Goal: Task Accomplishment & Management: Use online tool/utility

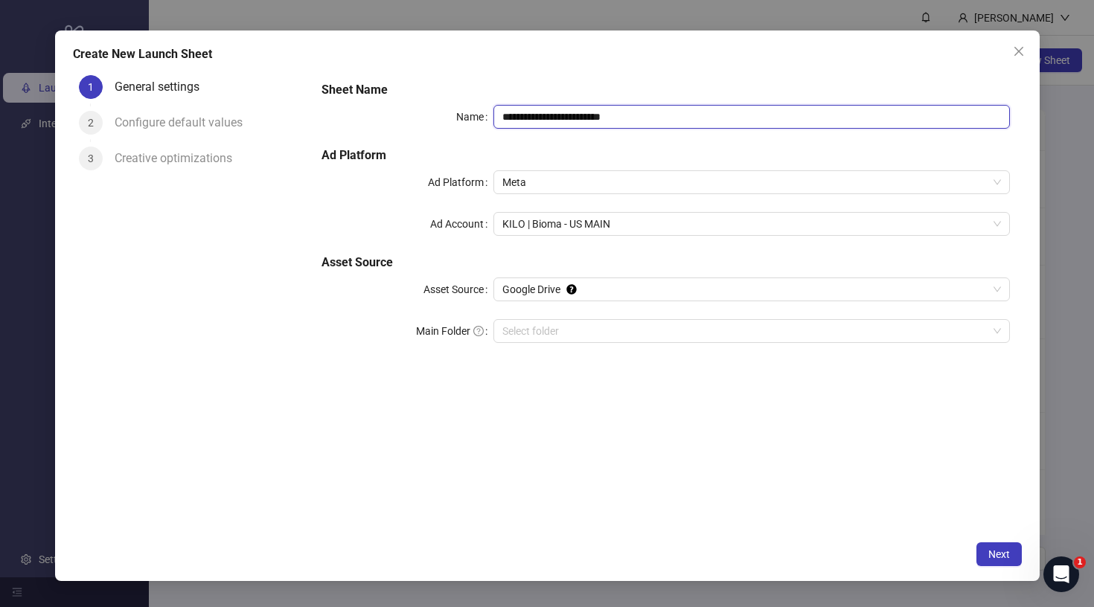
click at [621, 116] on input "**********" at bounding box center [751, 117] width 516 height 24
type input "**********"
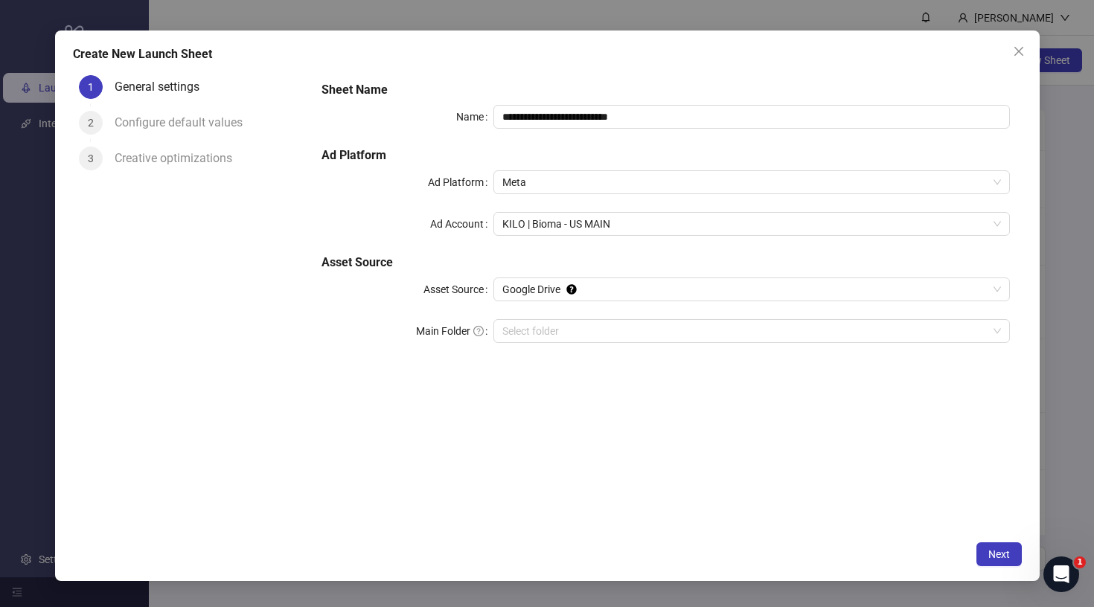
click at [718, 93] on h5 "Sheet Name" at bounding box center [664, 90] width 687 height 18
click at [591, 221] on span "KILO | Bioma - US MAIN" at bounding box center [751, 224] width 498 height 22
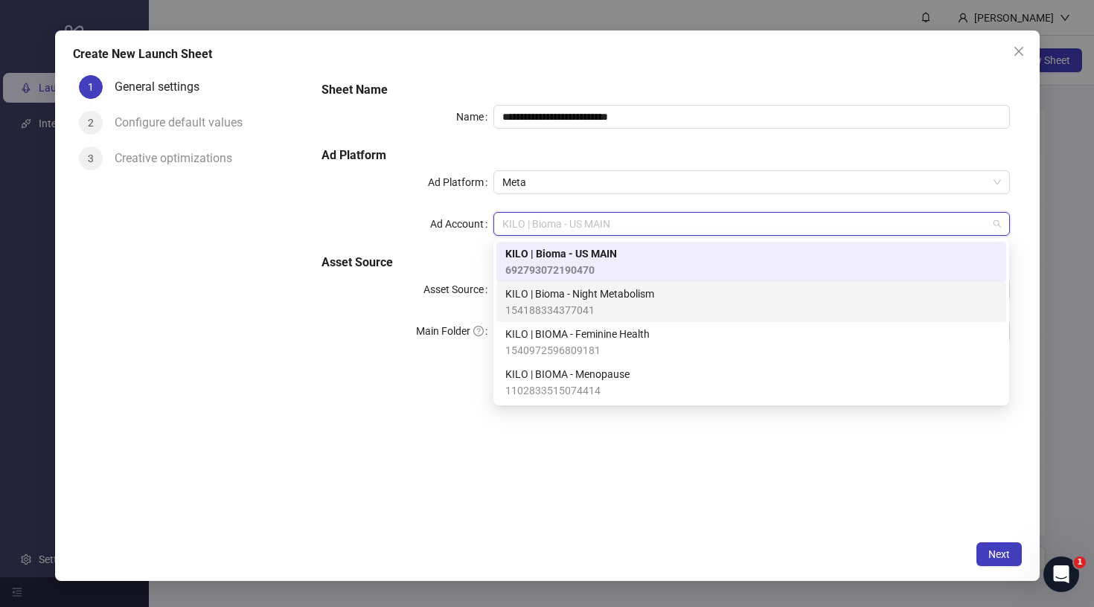
click at [582, 338] on span "KILO | BIOMA - Feminine Health" at bounding box center [577, 334] width 144 height 16
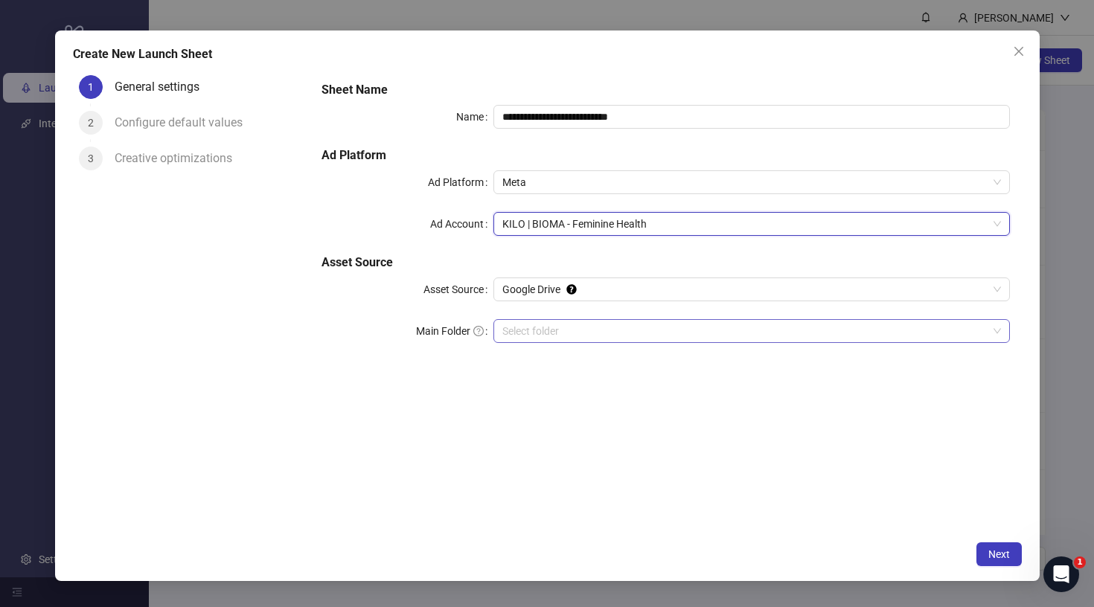
click at [580, 334] on input "Main Folder" at bounding box center [744, 331] width 484 height 22
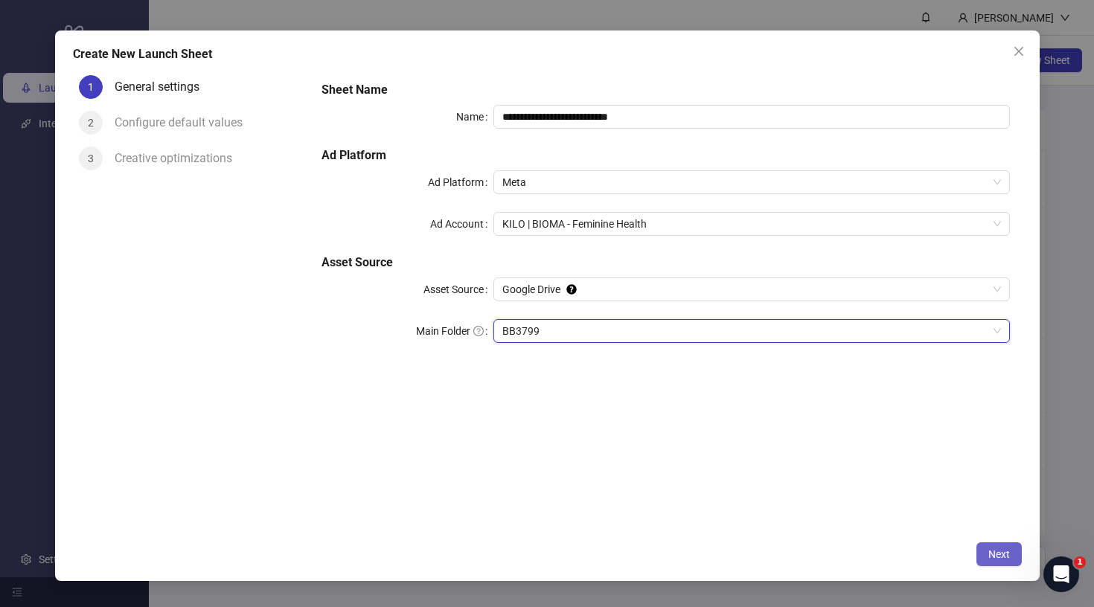
click at [993, 556] on span "Next" at bounding box center [999, 554] width 22 height 12
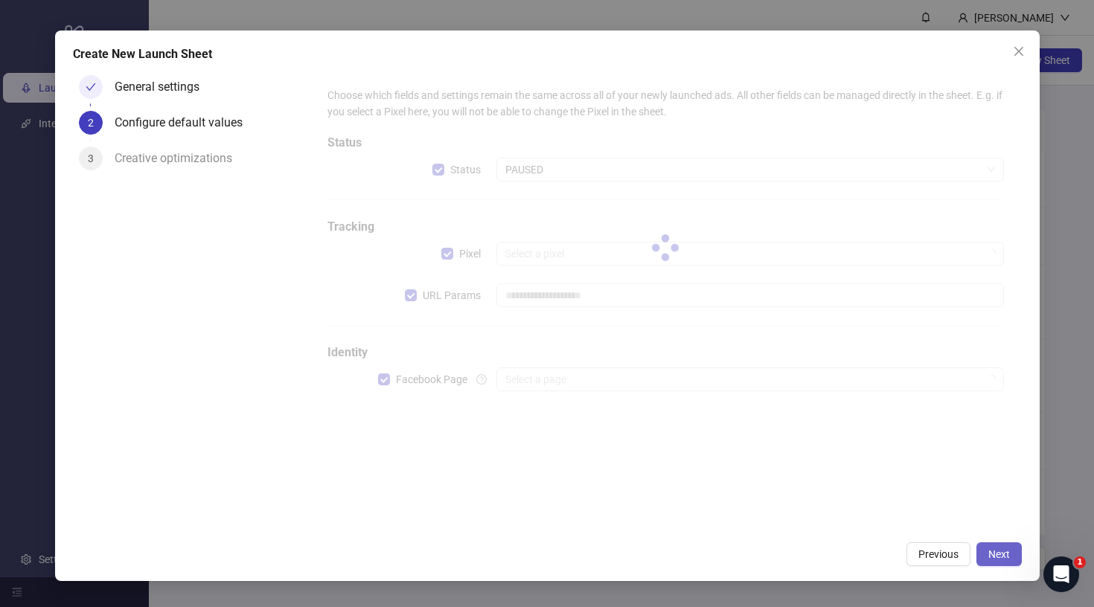
type input "**********"
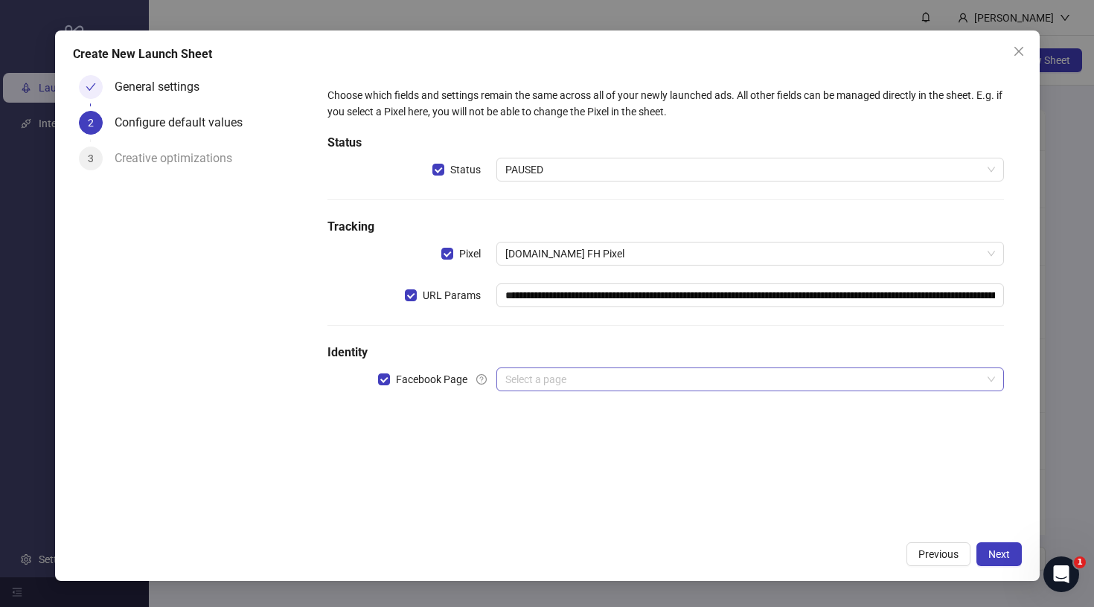
click at [545, 379] on input "search" at bounding box center [742, 379] width 475 height 22
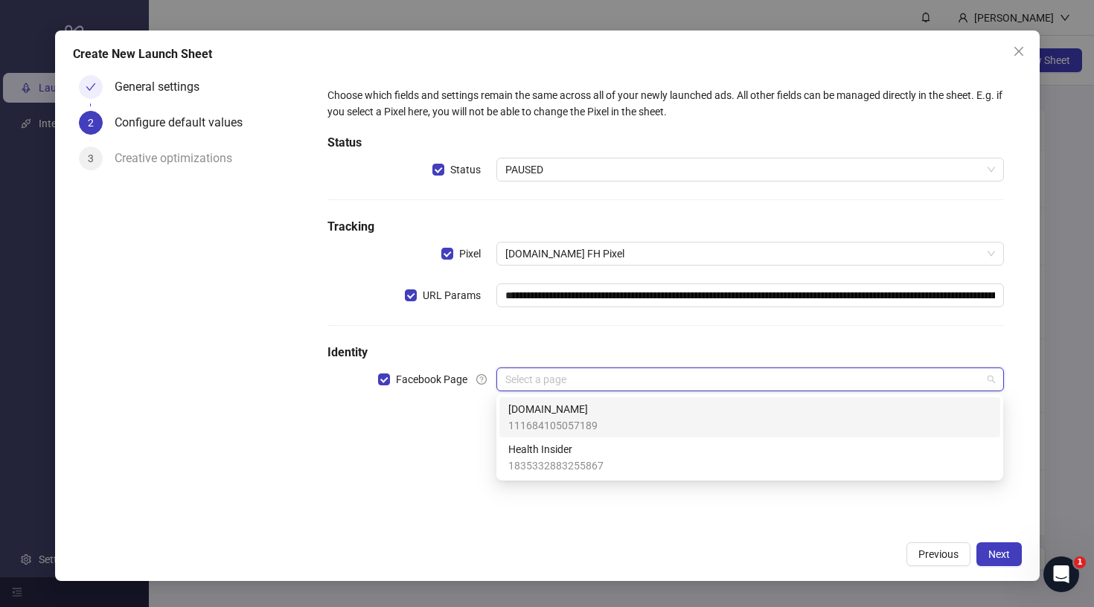
click at [543, 408] on span "[DOMAIN_NAME]" at bounding box center [552, 409] width 89 height 16
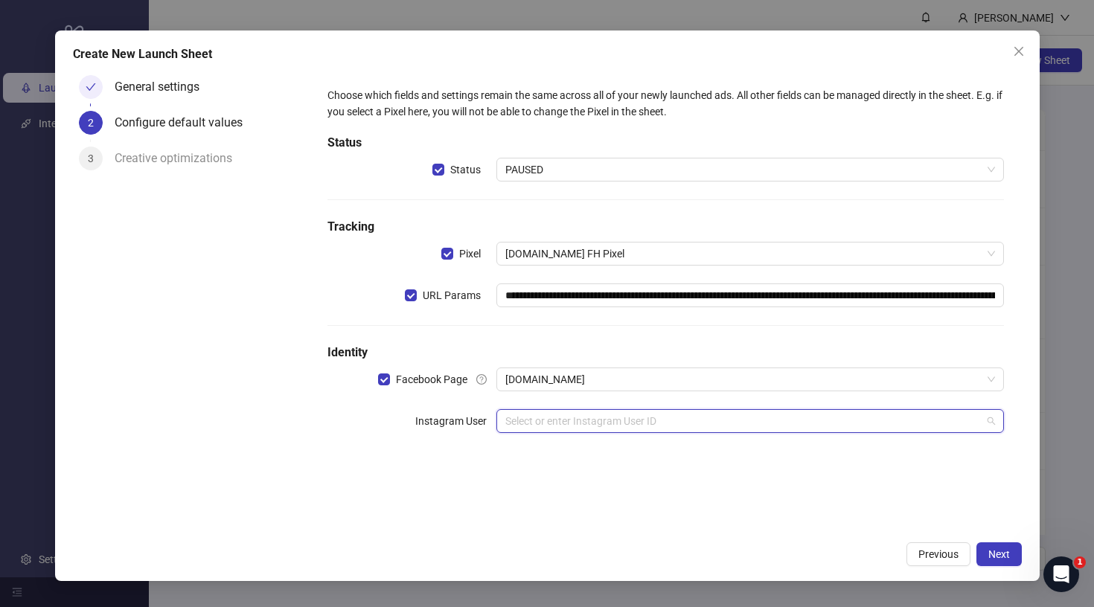
click at [613, 428] on input "search" at bounding box center [742, 421] width 475 height 22
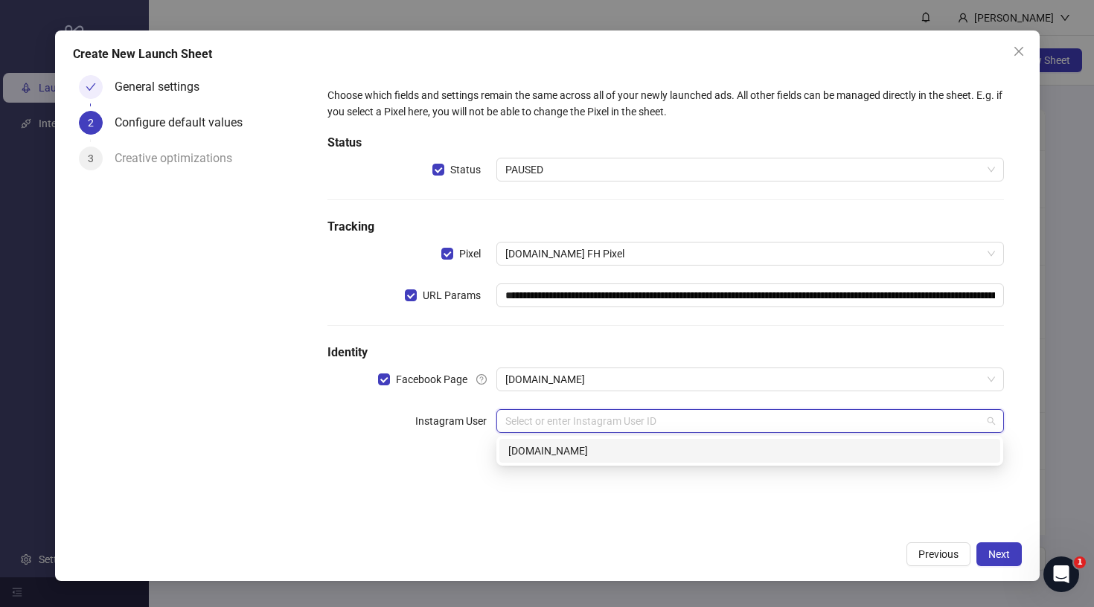
click at [606, 447] on div "[DOMAIN_NAME]" at bounding box center [749, 451] width 483 height 16
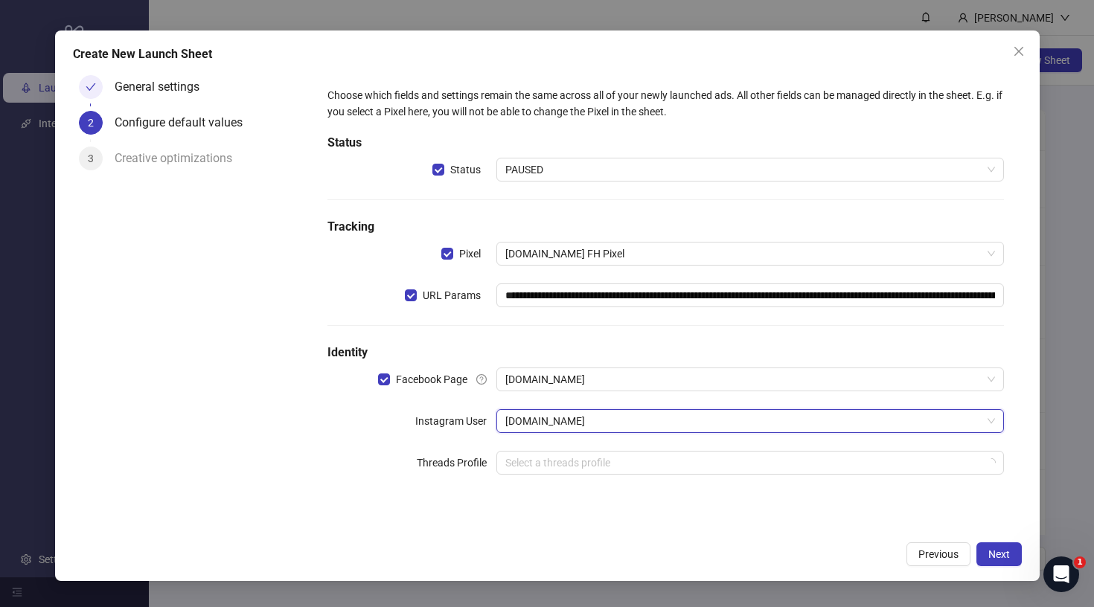
click at [633, 495] on div "**********" at bounding box center [664, 289] width 687 height 417
click at [995, 547] on button "Next" at bounding box center [998, 554] width 45 height 24
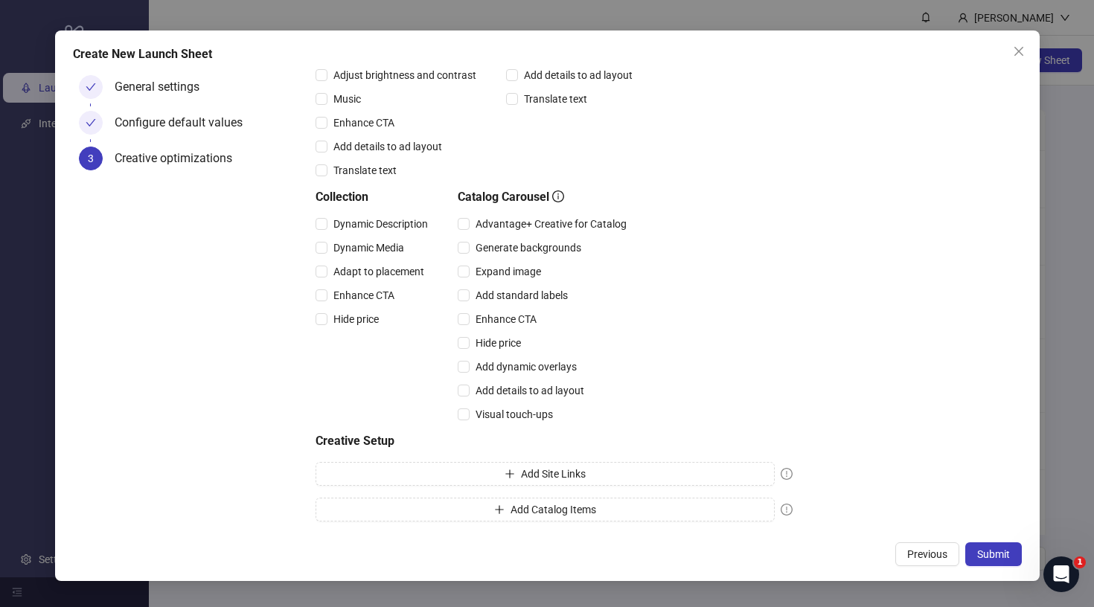
scroll to position [295, 0]
click at [983, 552] on span "Submit" at bounding box center [993, 554] width 33 height 12
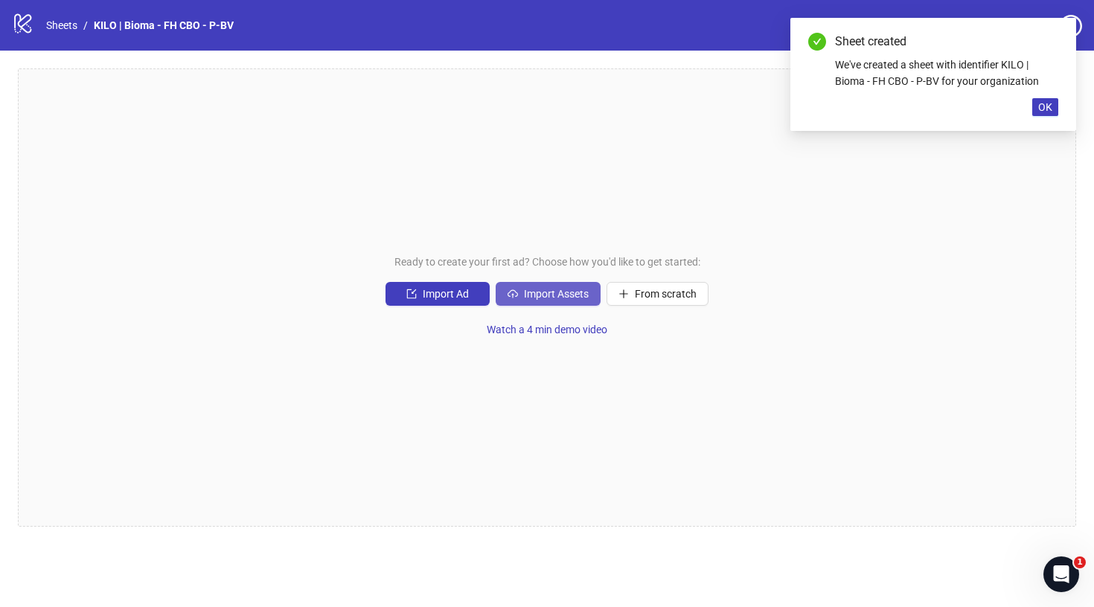
click at [529, 285] on button "Import Assets" at bounding box center [547, 294] width 105 height 24
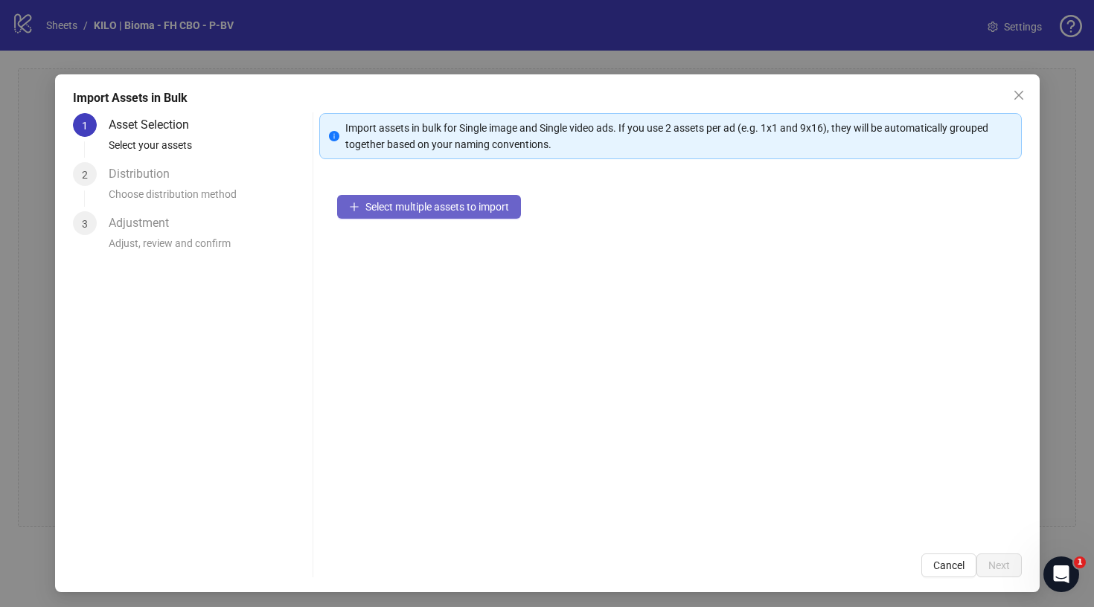
click at [487, 202] on span "Select multiple assets to import" at bounding box center [437, 207] width 144 height 12
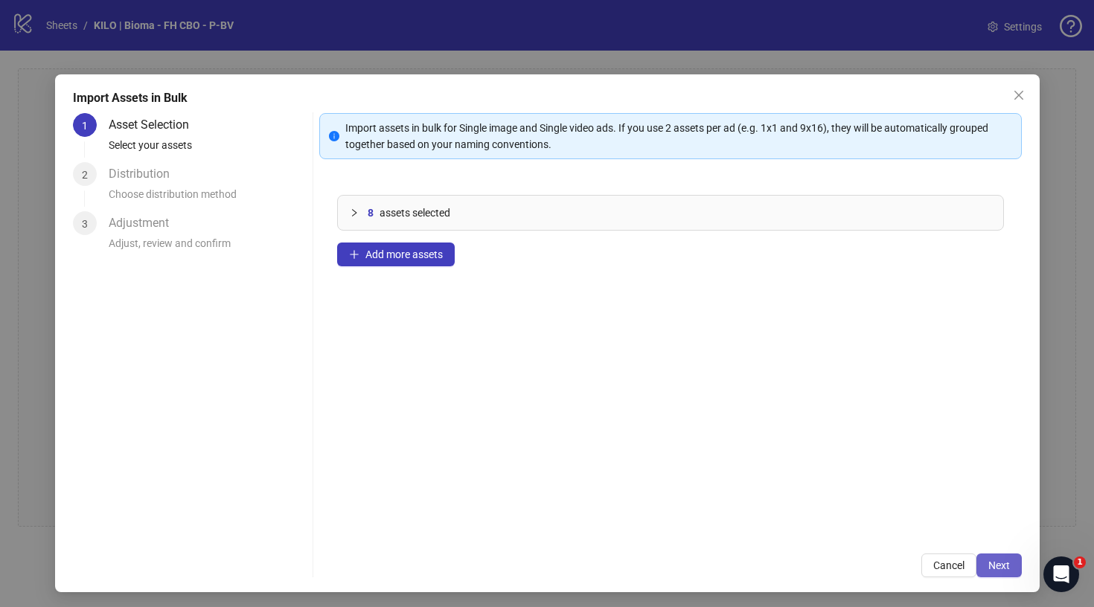
click at [1007, 566] on span "Next" at bounding box center [999, 565] width 22 height 12
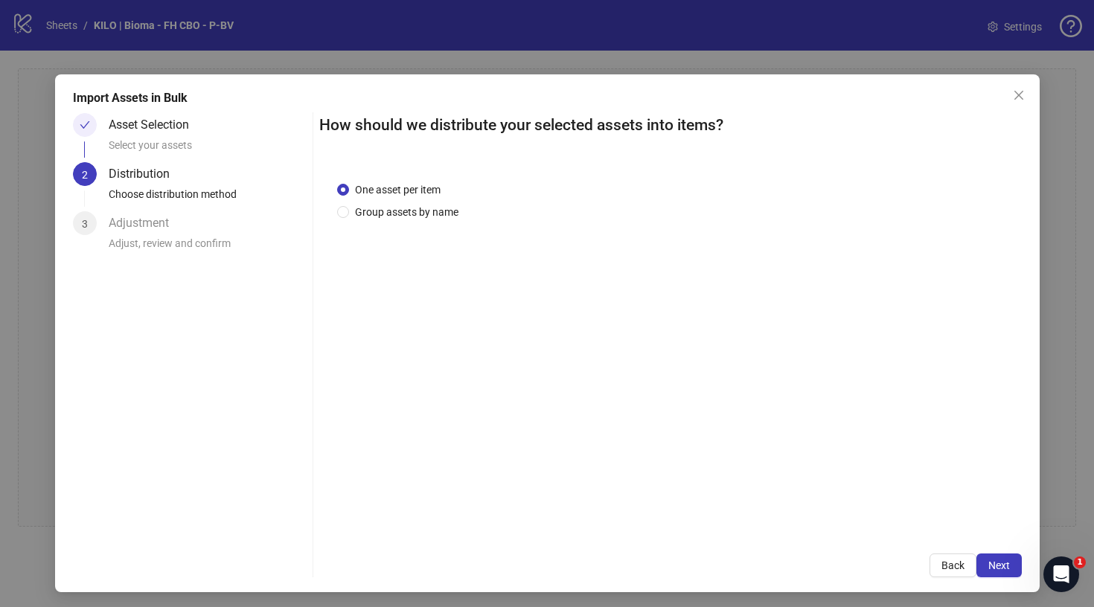
click at [1007, 566] on span "Next" at bounding box center [999, 565] width 22 height 12
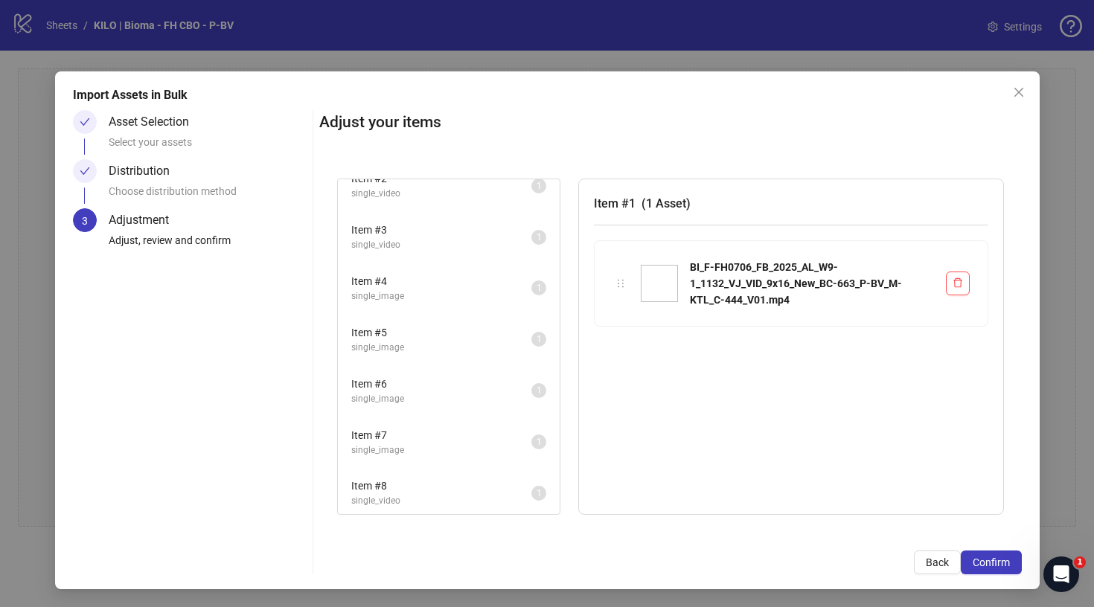
scroll to position [69, 0]
click at [996, 559] on span "Confirm" at bounding box center [990, 562] width 37 height 12
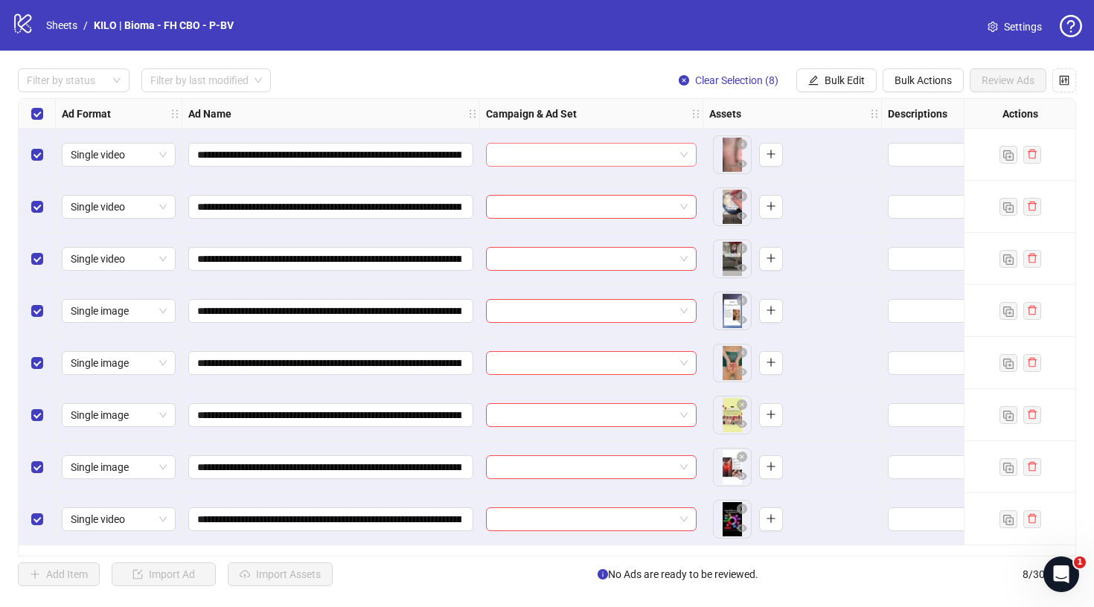
click at [591, 160] on input "search" at bounding box center [584, 155] width 179 height 22
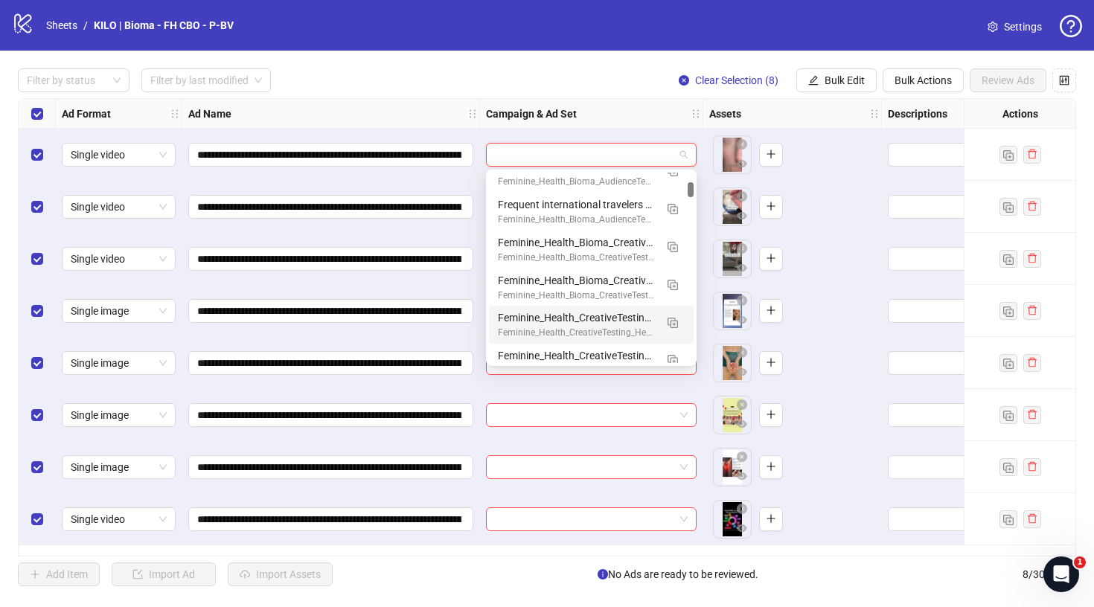
scroll to position [393, 0]
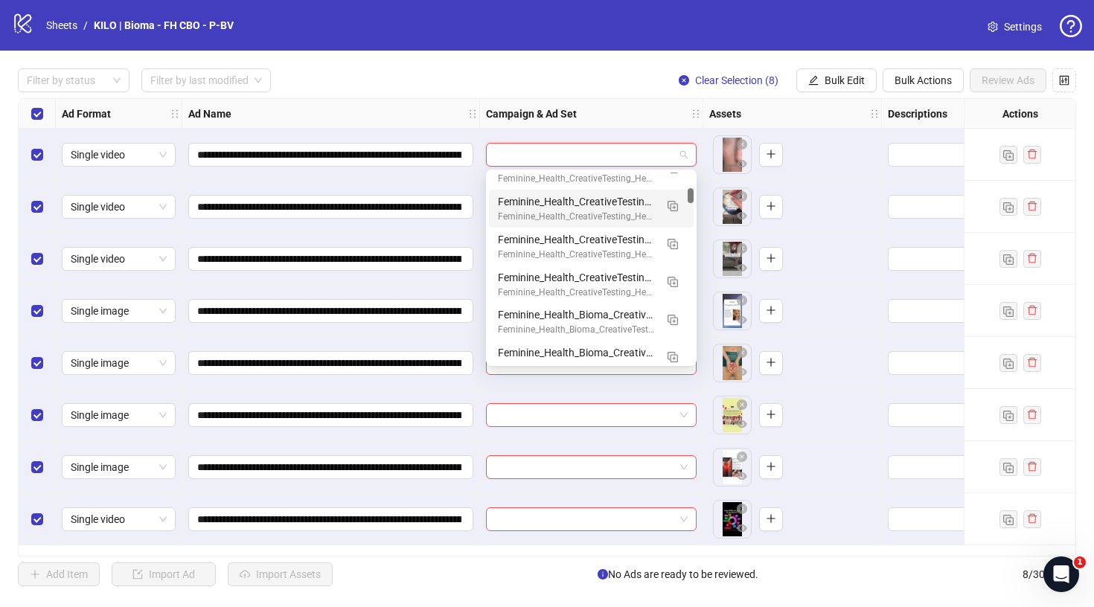
click at [638, 155] on input "search" at bounding box center [584, 155] width 179 height 22
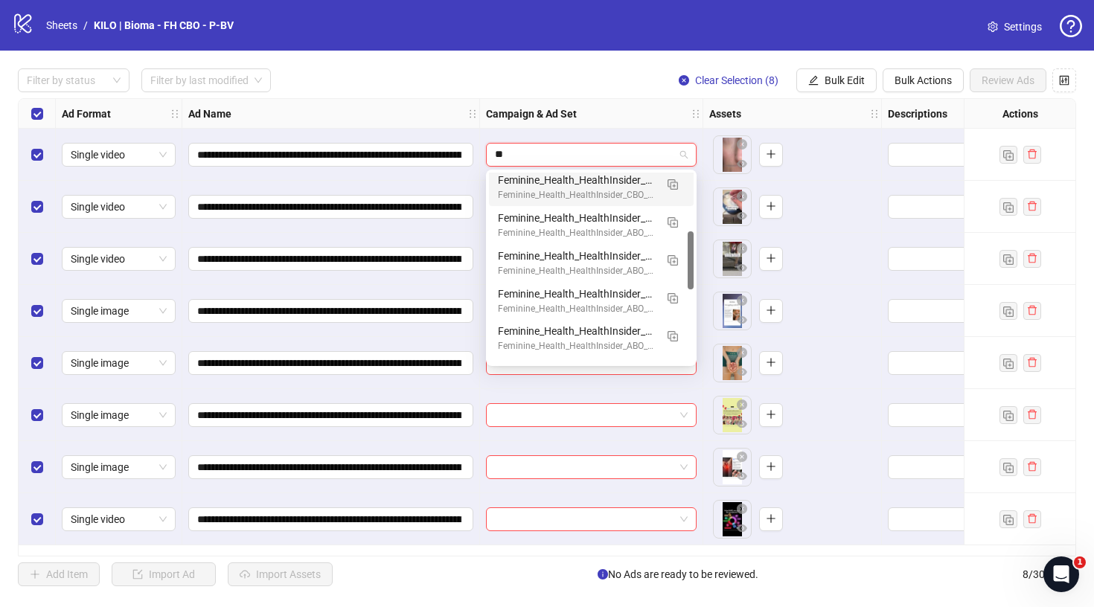
type input "*"
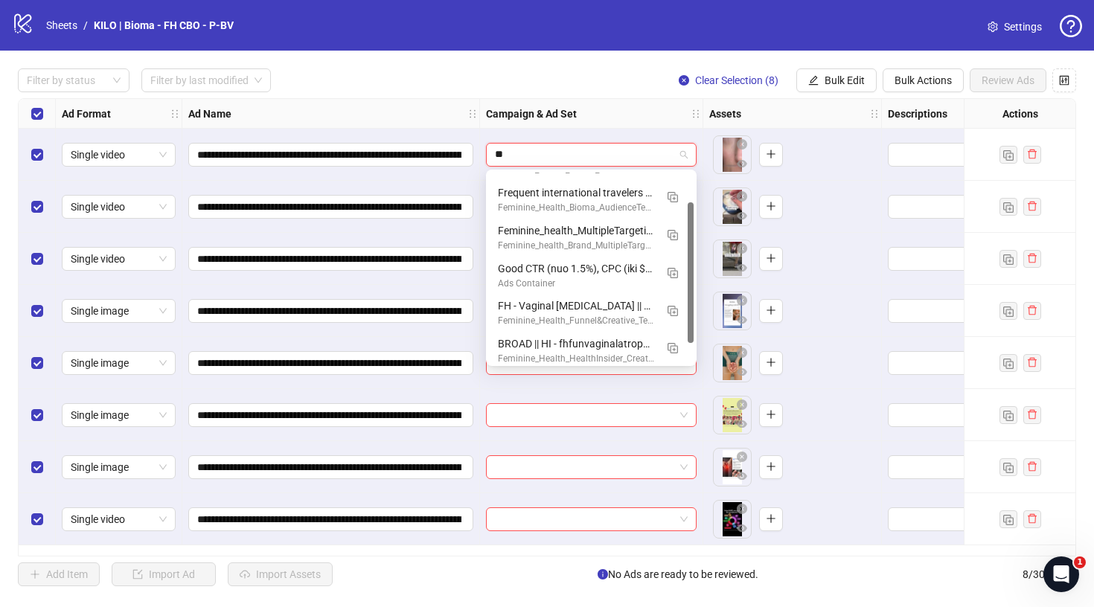
scroll to position [40, 0]
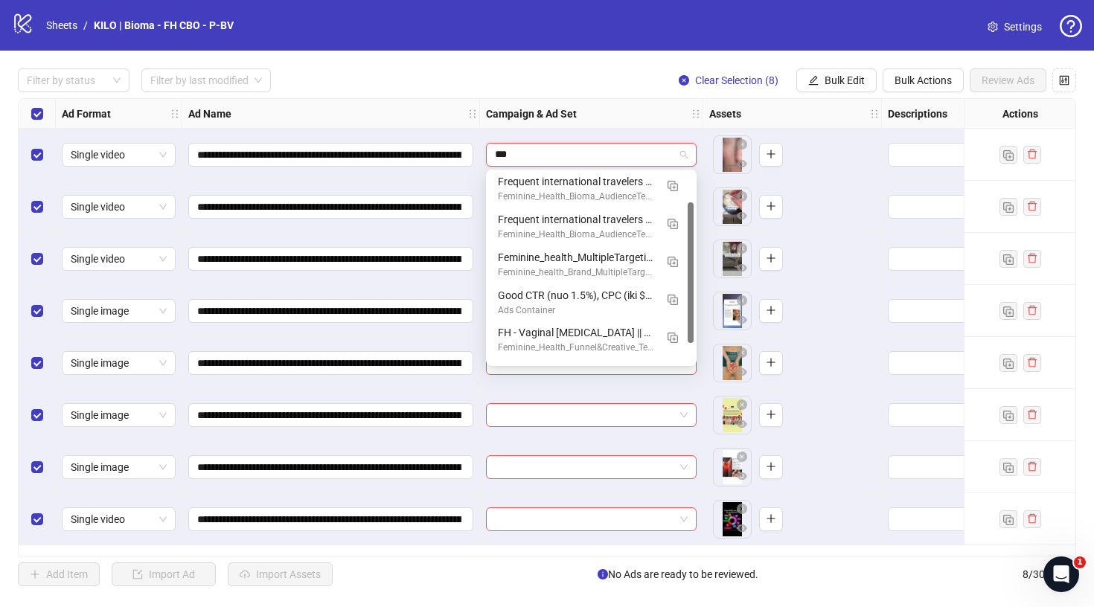
type input "****"
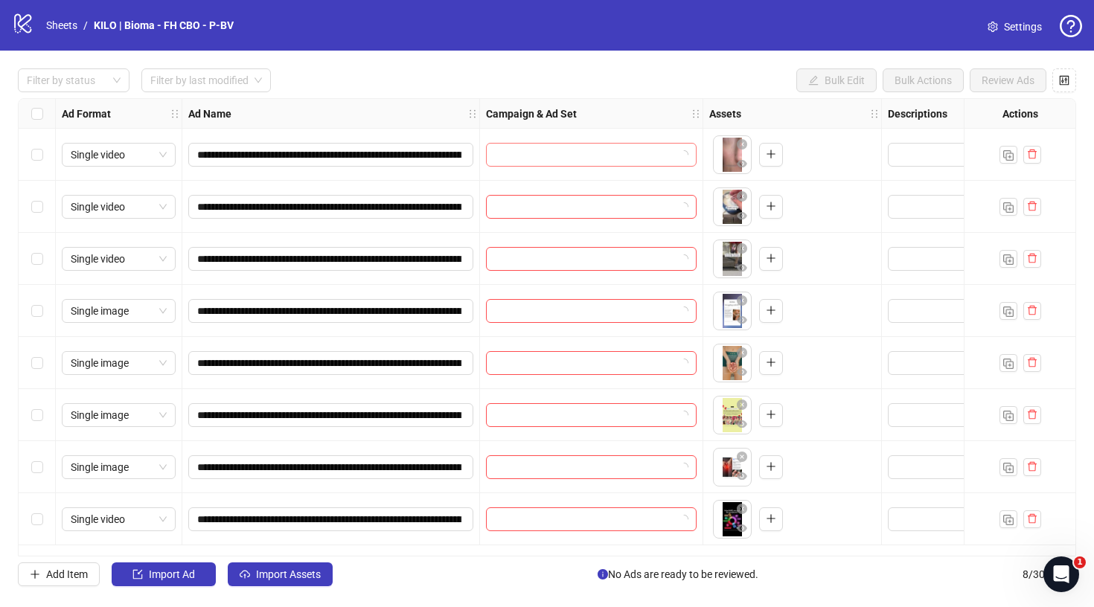
click at [555, 158] on input "search" at bounding box center [584, 155] width 179 height 22
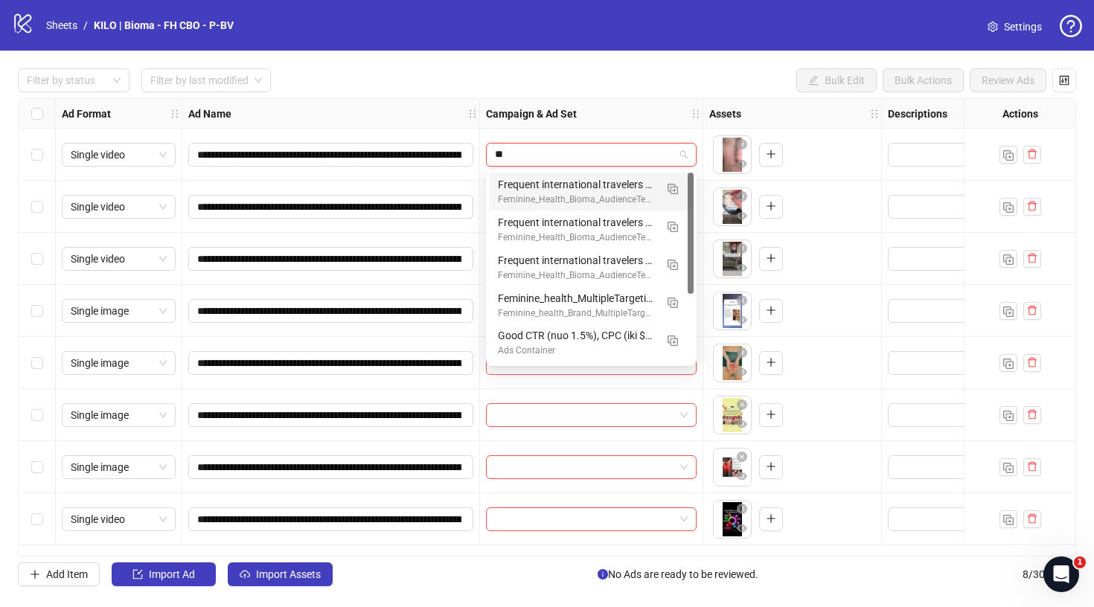
type input "*"
type input "**"
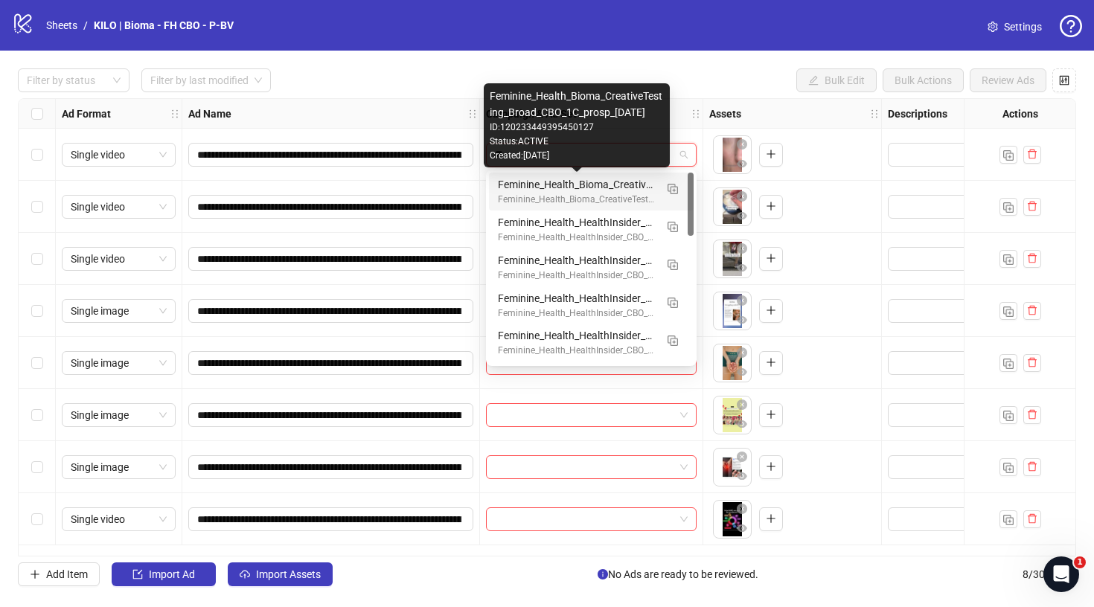
click at [564, 180] on div "Feminine_Health_Bioma_CreativeTesting_Broad_CBO_1C_prosp_[DATE]" at bounding box center [576, 184] width 157 height 16
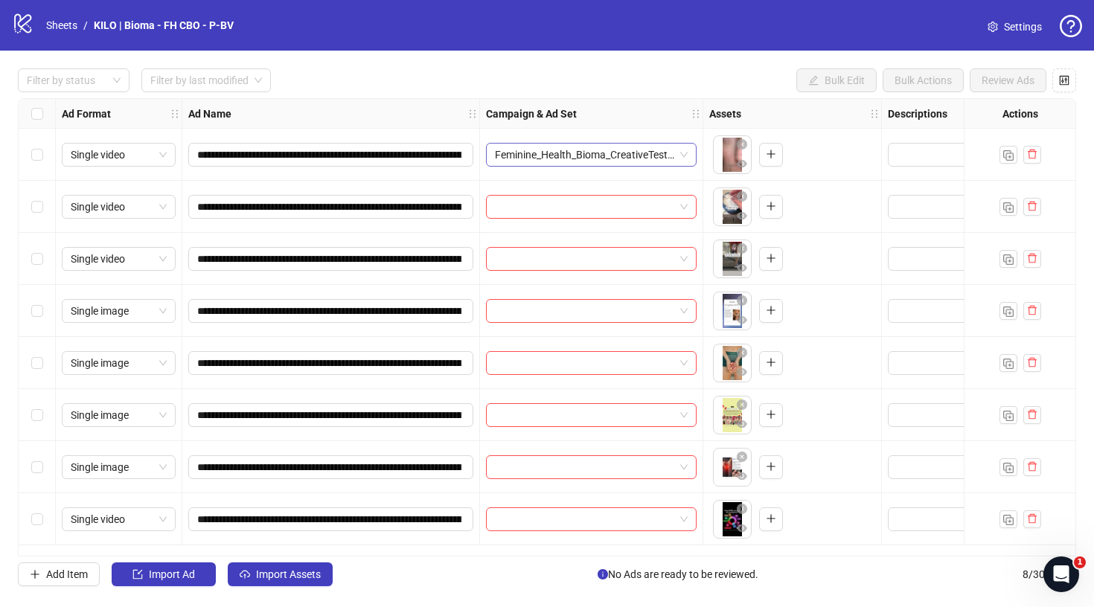
click at [542, 161] on span "Feminine_Health_Bioma_CreativeTesting_Broad_CBO_1C_prosp_[DATE]" at bounding box center [591, 155] width 193 height 22
click at [603, 156] on span "120233449395450127" at bounding box center [591, 155] width 193 height 22
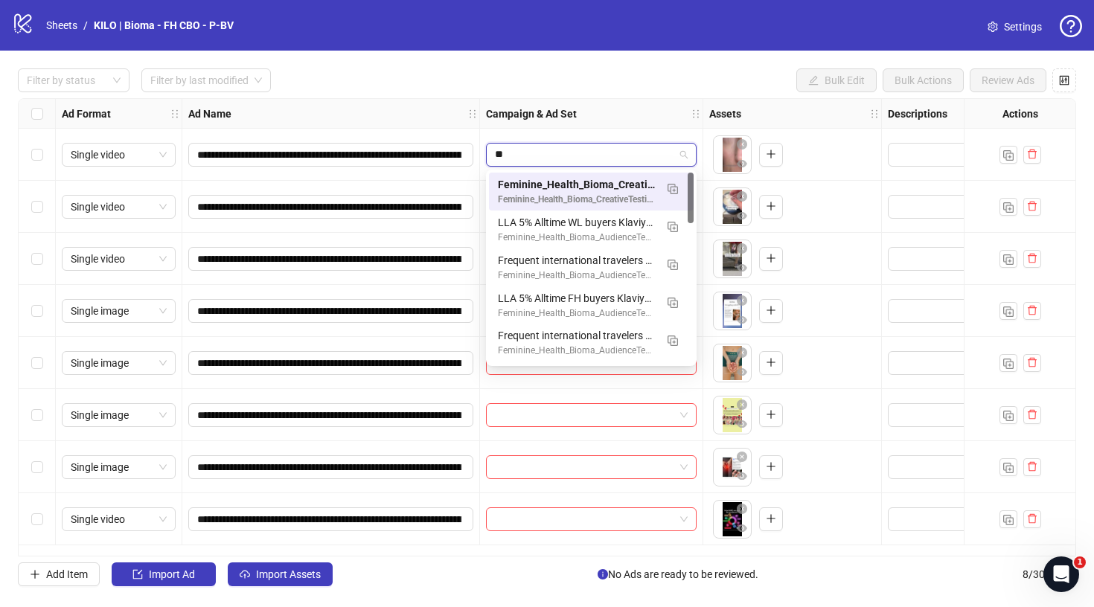
type input "*"
type input "*****"
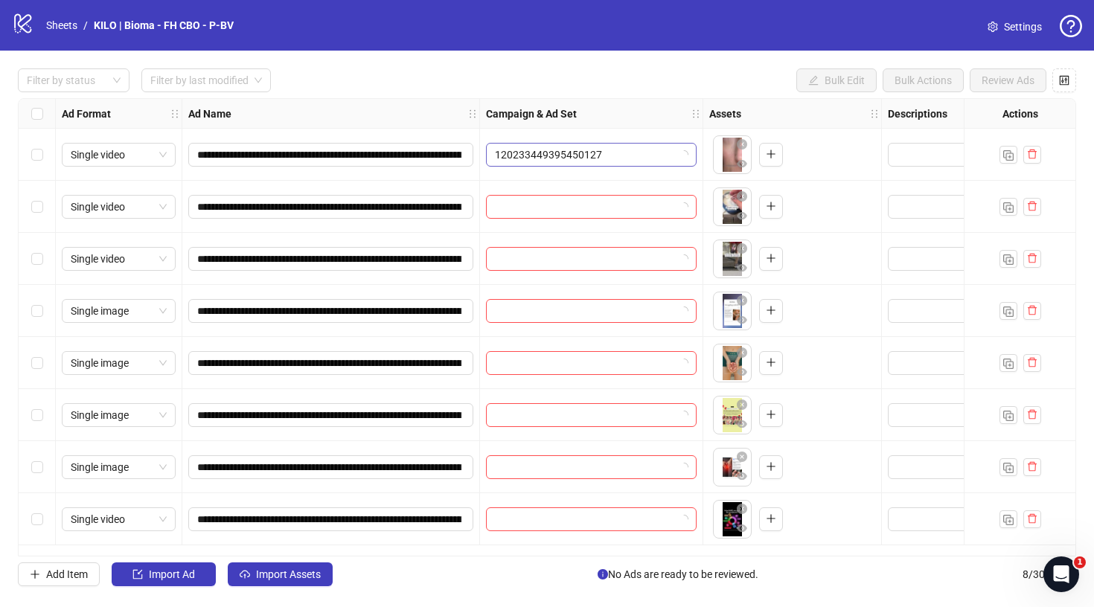
click at [620, 161] on span "120233449395450127" at bounding box center [591, 155] width 193 height 22
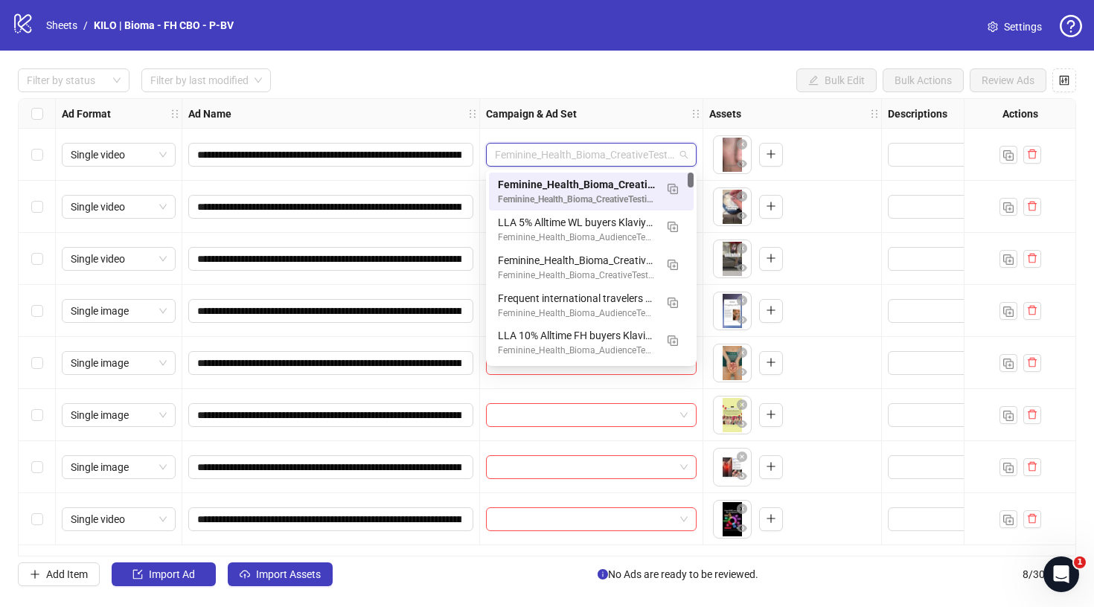
click at [583, 133] on div "Feminine_Health_Bioma_CreativeTesting_Broad_CBO_1C_prosp_2025.09.03" at bounding box center [591, 155] width 223 height 52
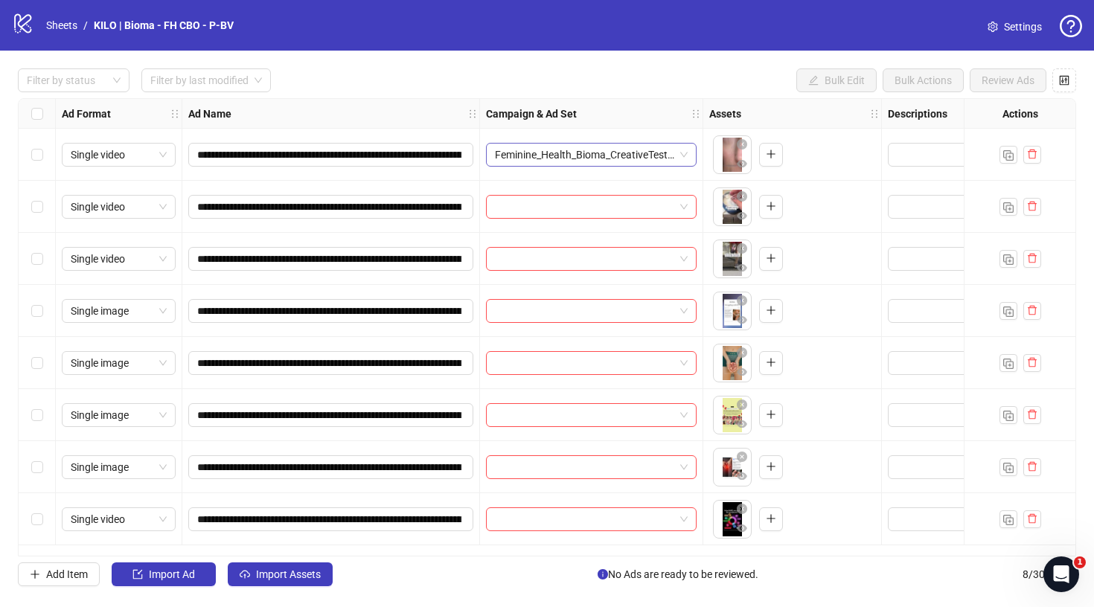
click at [575, 155] on span "Feminine_Health_Bioma_CreativeTesting_Broad_CBO_1C_prosp_2025.09.03" at bounding box center [591, 155] width 193 height 22
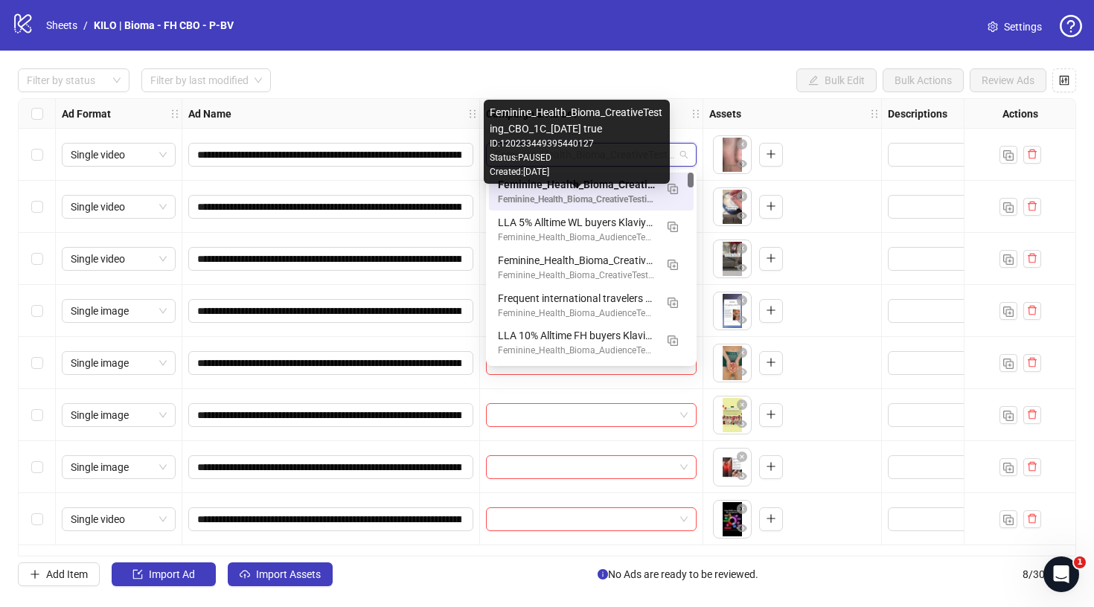
click at [603, 196] on div "Feminine_Health_Bioma_CreativeTesting_CBO_1C_2025.09.03 true" at bounding box center [576, 200] width 157 height 14
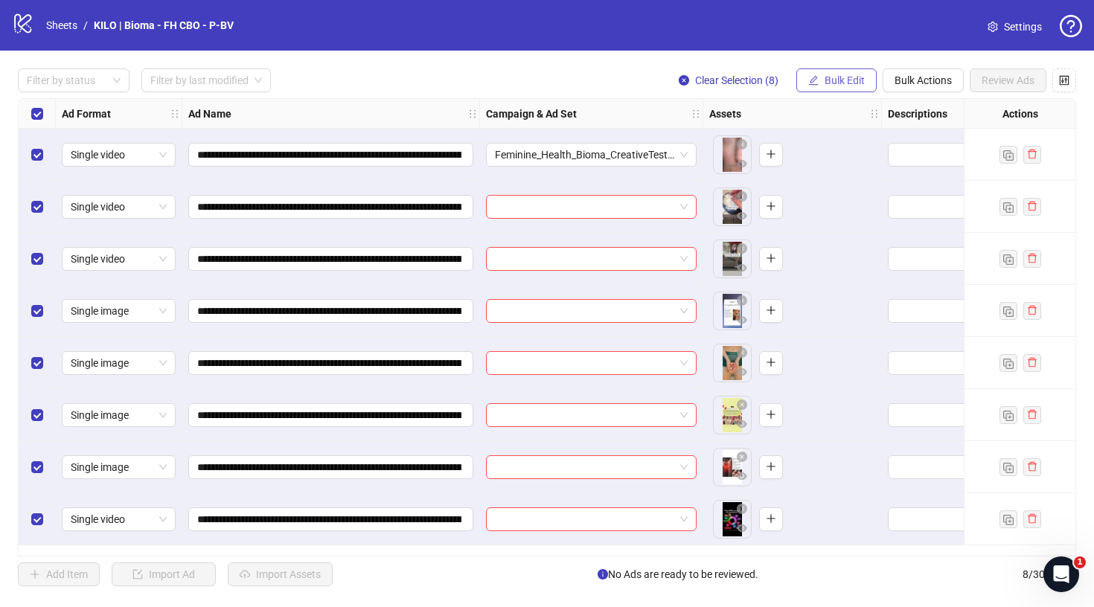
click at [835, 80] on span "Bulk Edit" at bounding box center [844, 80] width 40 height 12
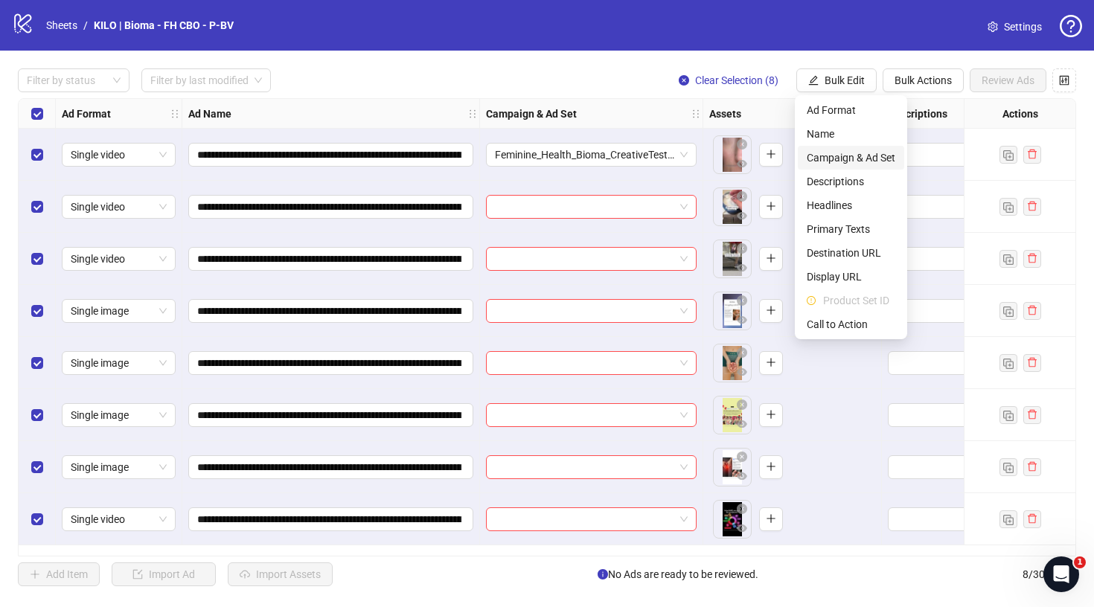
click at [835, 155] on span "Campaign & Ad Set" at bounding box center [850, 158] width 89 height 16
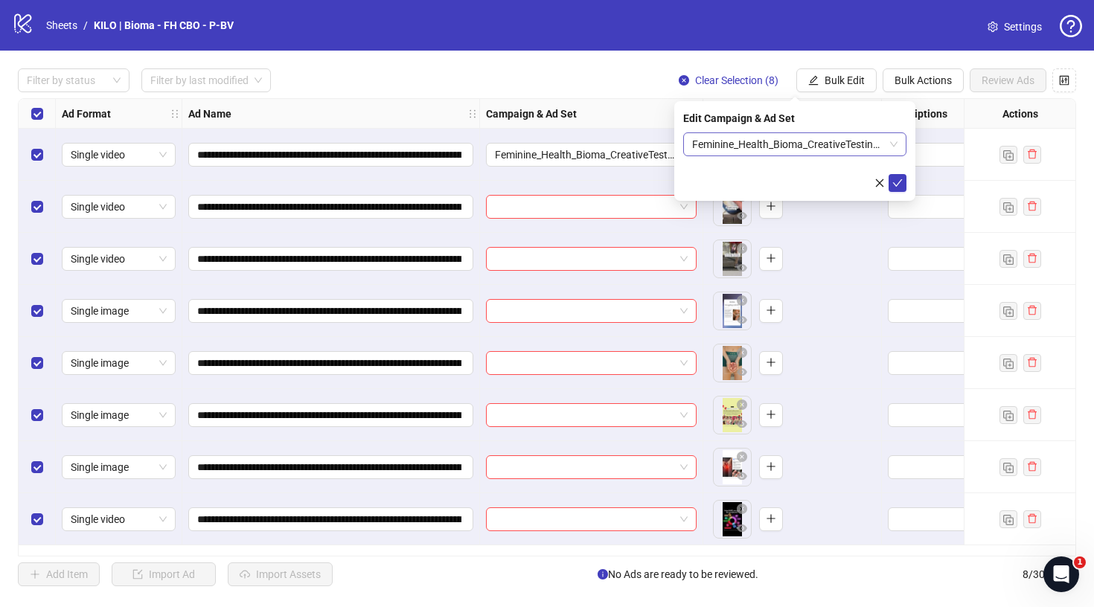
click at [768, 145] on span "Feminine_Health_Bioma_CreativeTesting_Broad_CBO_1C_prosp_[DATE]" at bounding box center [794, 144] width 205 height 22
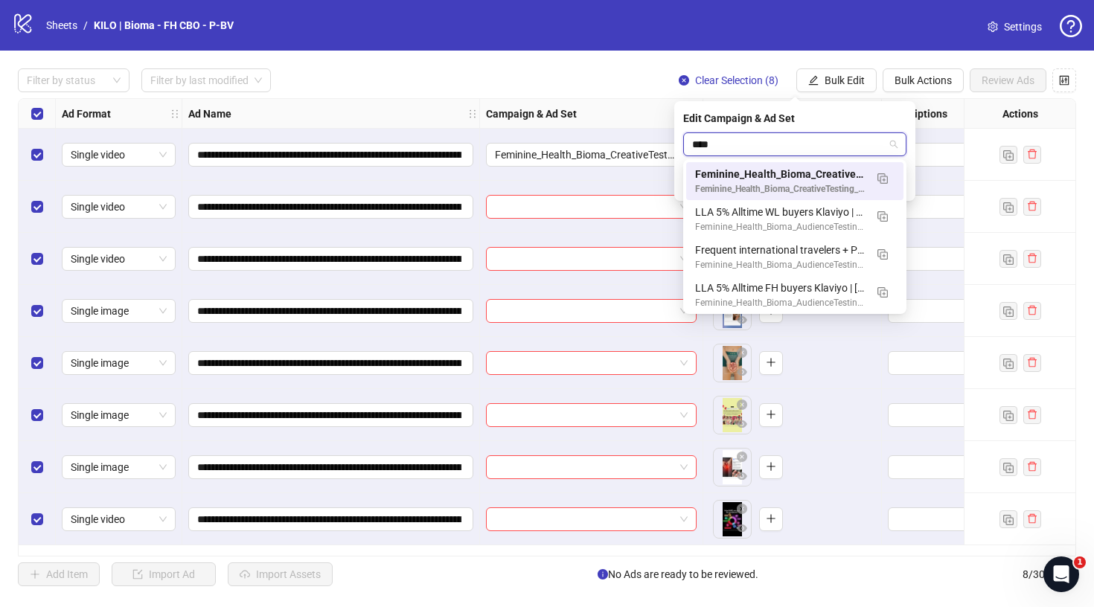
type input "*****"
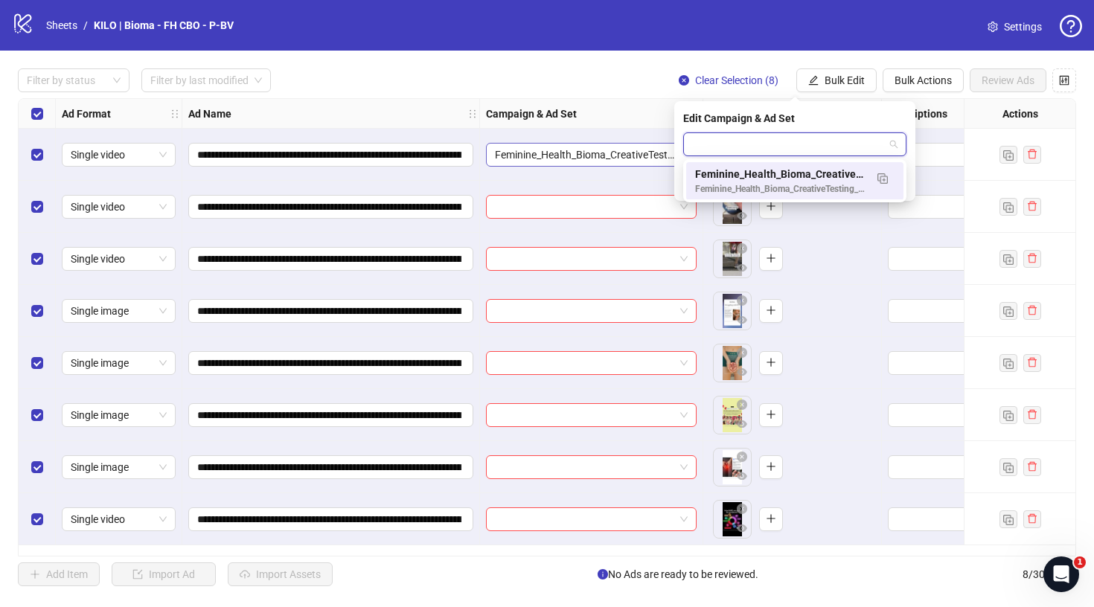
click at [634, 165] on span "Feminine_Health_Bioma_CreativeTesting_Broad_CBO_1C_prosp_[DATE]" at bounding box center [591, 155] width 193 height 22
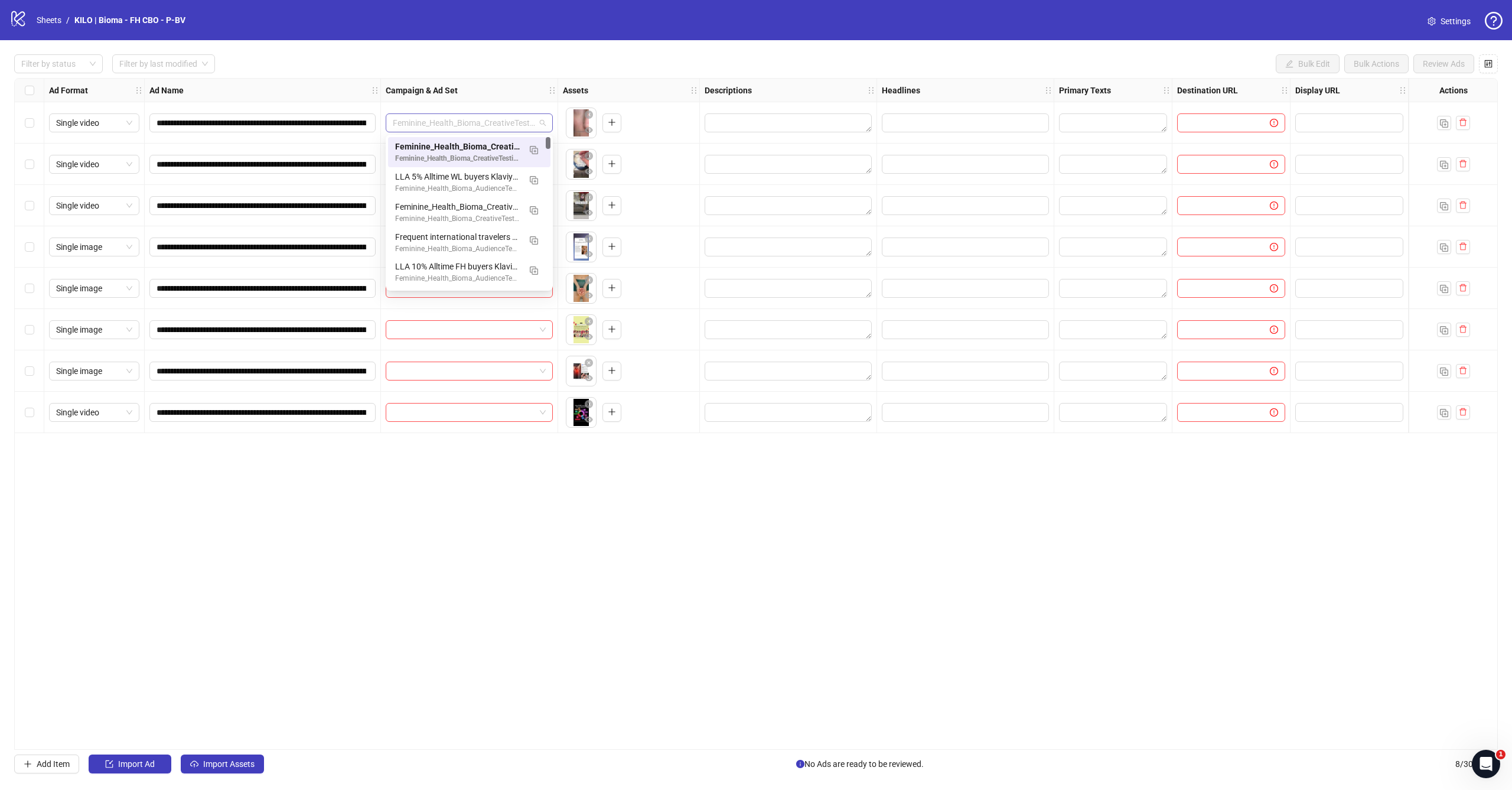
click at [479, 130] on span "Feminine_Health_Bioma_CreativeTesting_Broad_CBO_1C_prosp_[DATE]" at bounding box center [469, 123] width 153 height 17
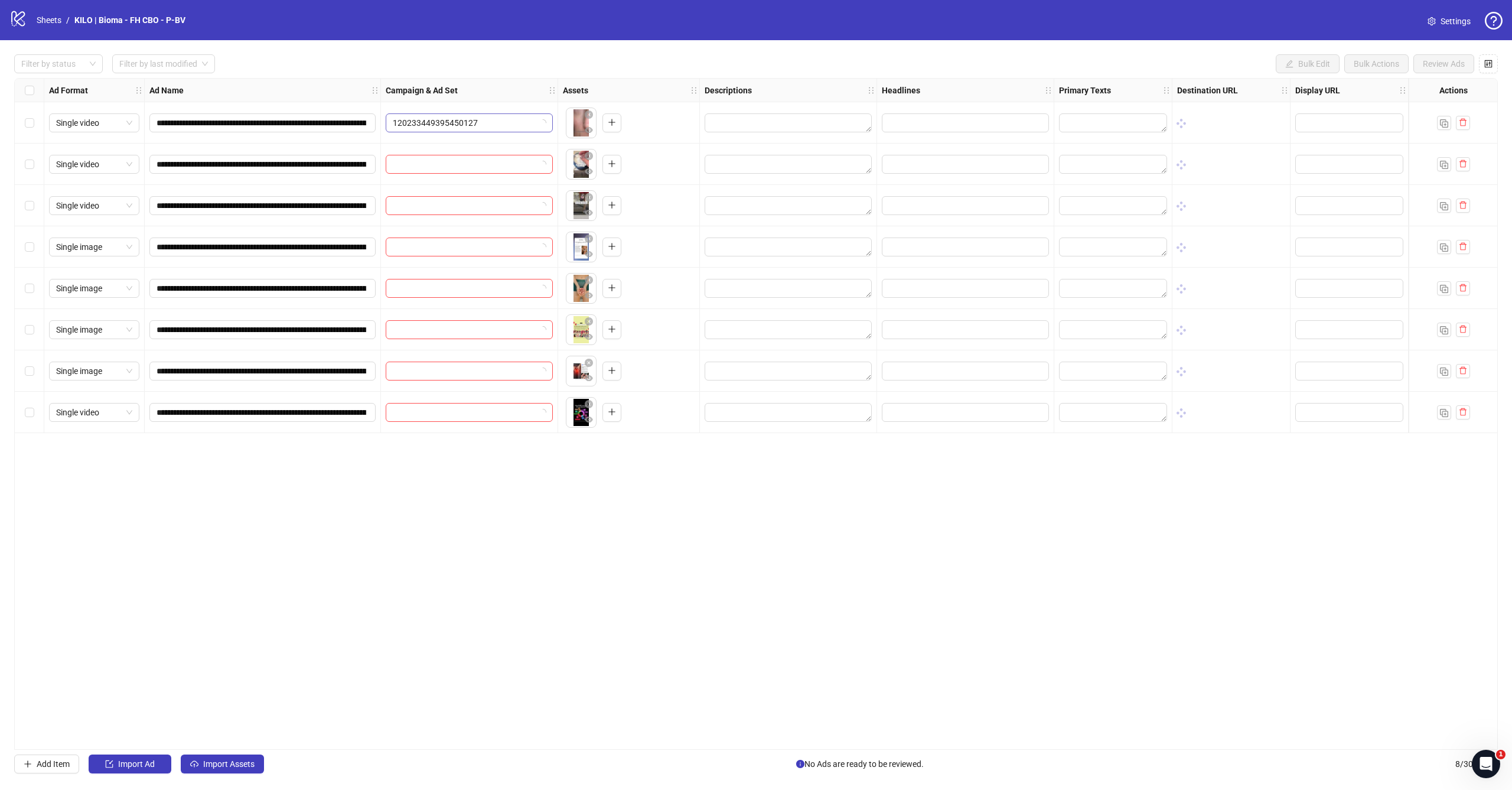
click at [456, 128] on span "120233449395450127" at bounding box center [469, 123] width 153 height 17
type input "*"
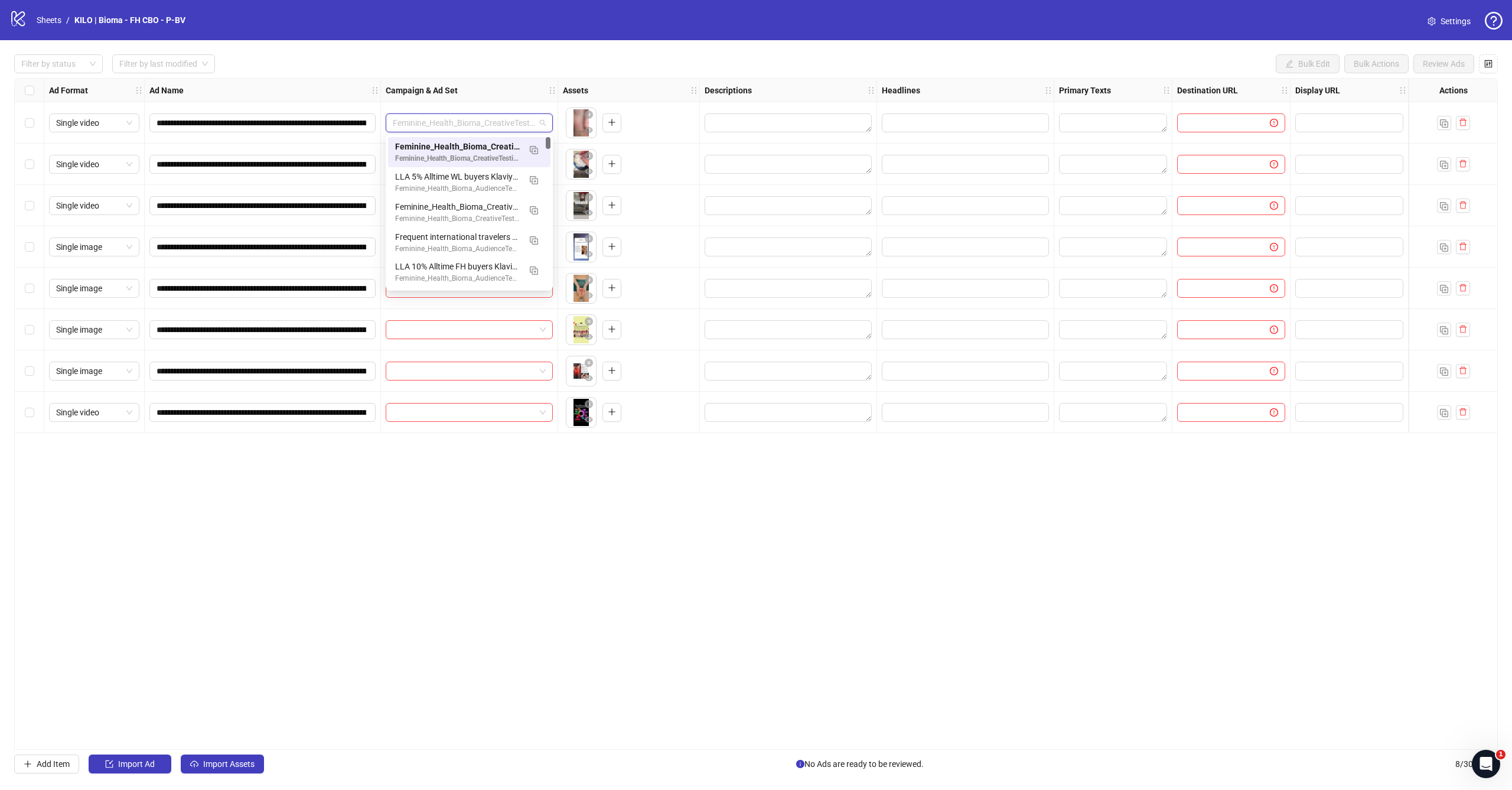
click at [600, 67] on div "Filter by status Filter by last modified Bulk Edit Bulk Actions Review Ads" at bounding box center [756, 64] width 1484 height 19
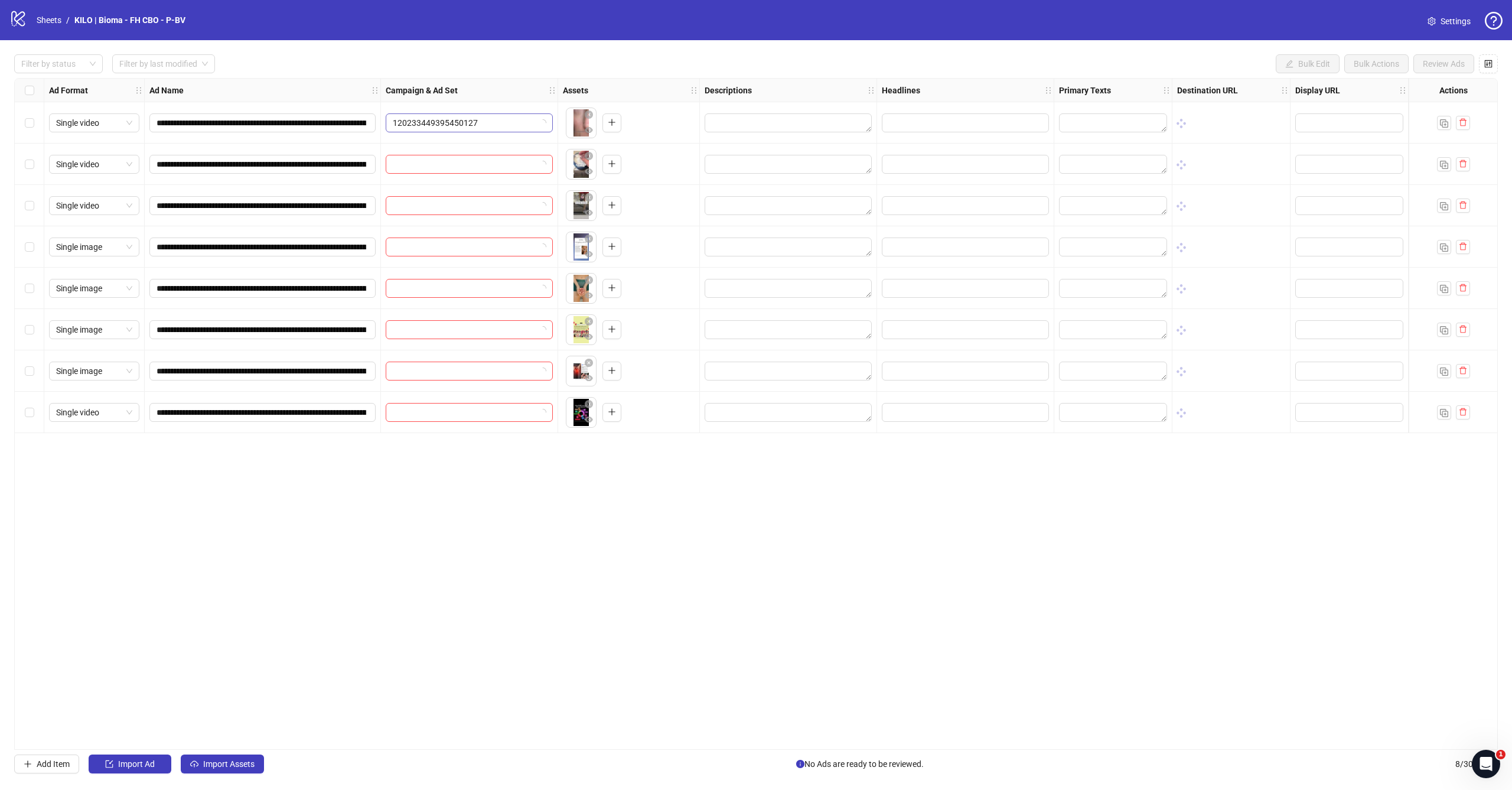
click at [472, 130] on span "120233449395450127" at bounding box center [469, 123] width 153 height 17
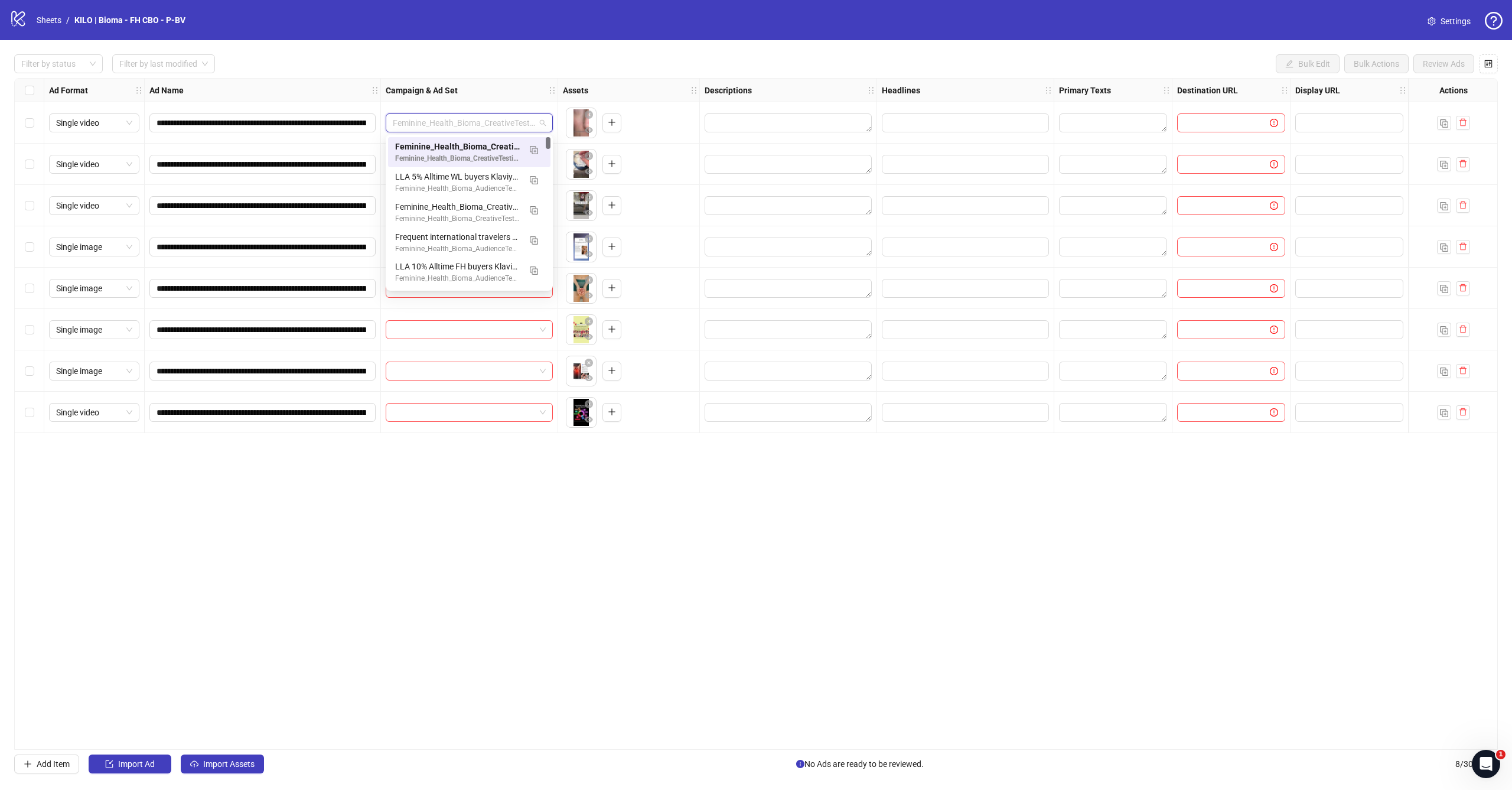
click at [507, 158] on div "Feminine_Health_Bioma_CreativeTesting_CBO_1C_2025.09.03 ALEX" at bounding box center [457, 159] width 125 height 11
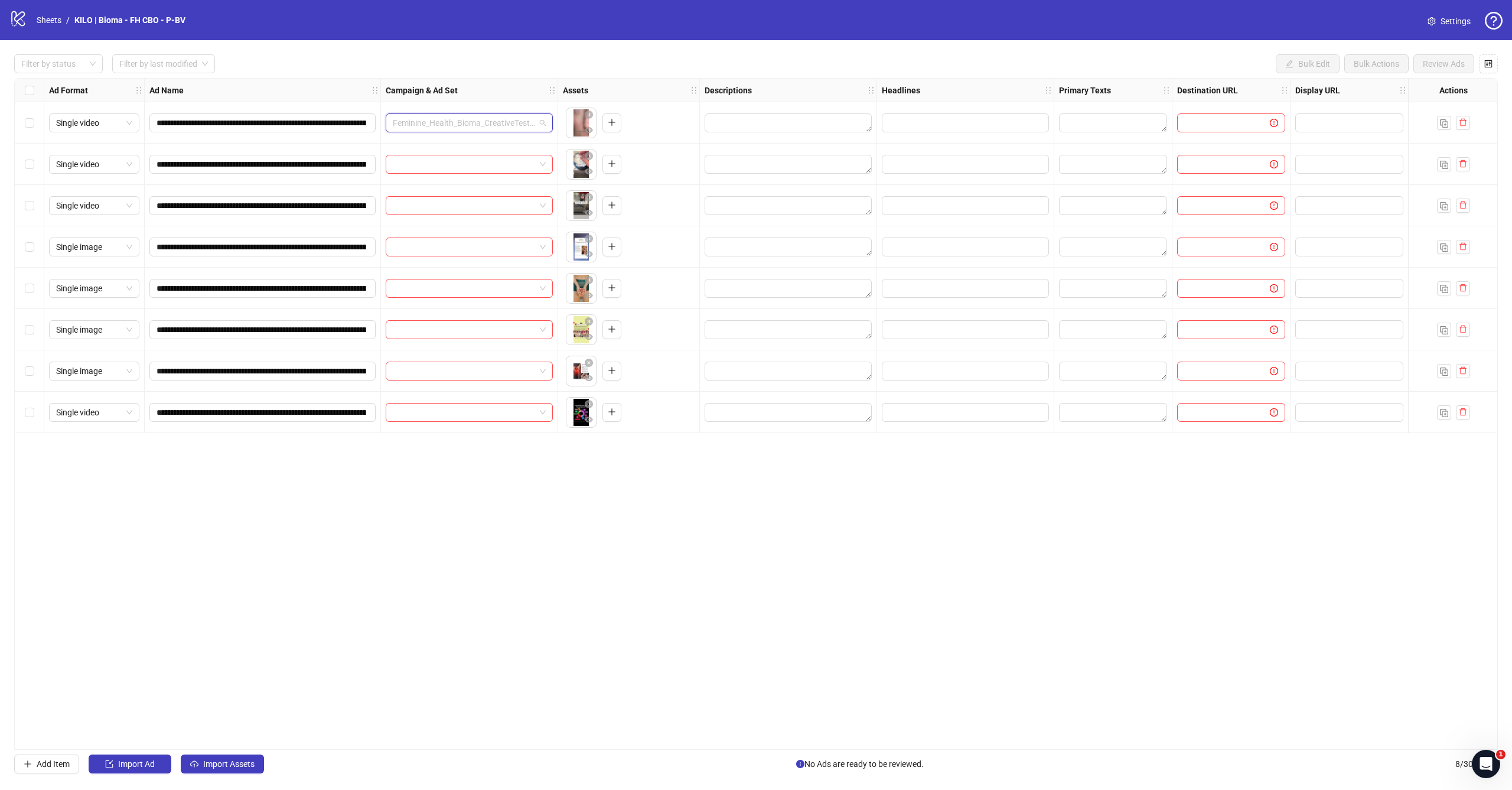
click at [524, 125] on span "Feminine_Health_Bioma_CreativeTesting_Broad_CBO_1C_prosp_[DATE]" at bounding box center [469, 123] width 153 height 17
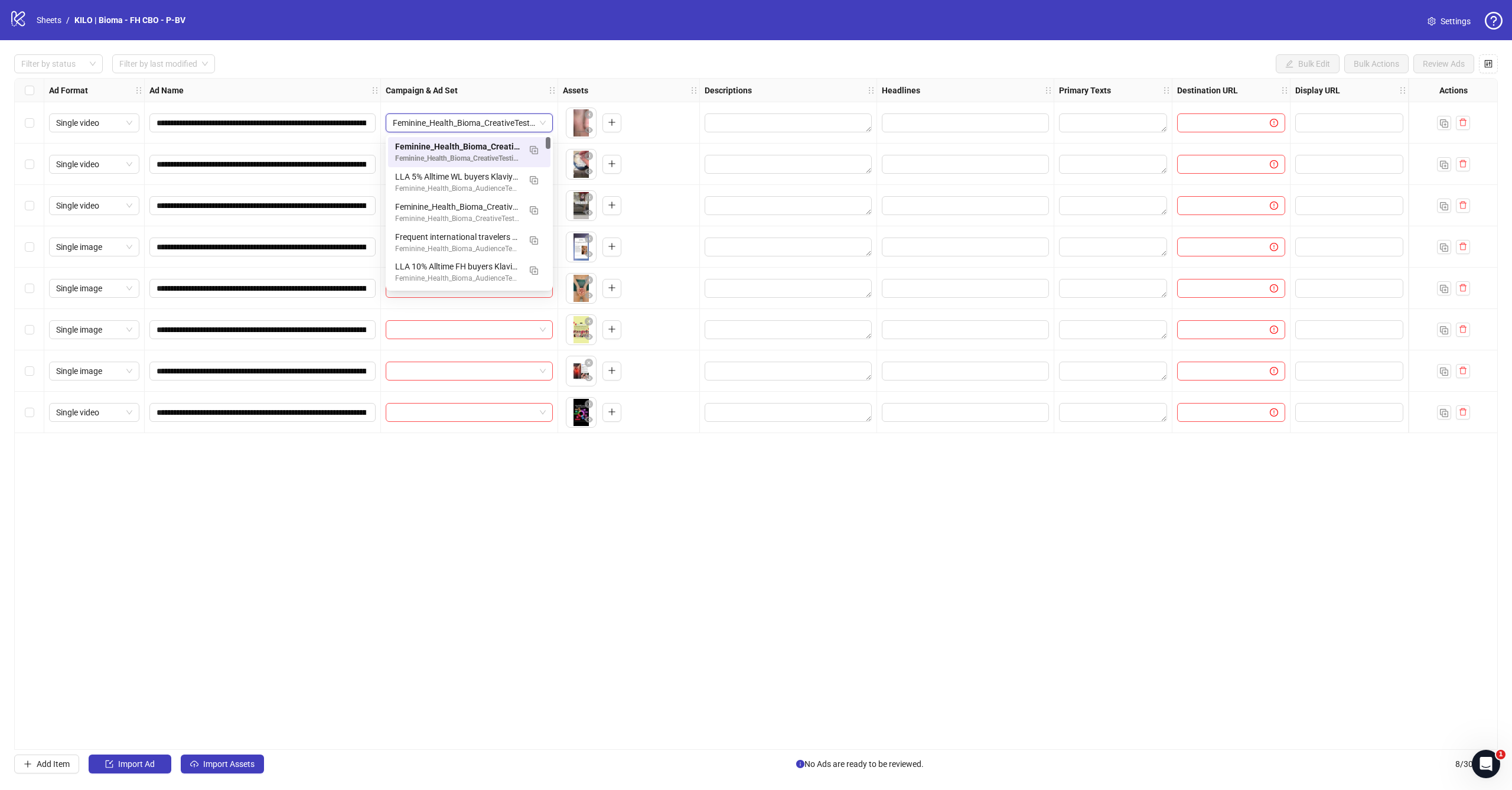
click at [1001, 77] on div "**********" at bounding box center [756, 414] width 1512 height 747
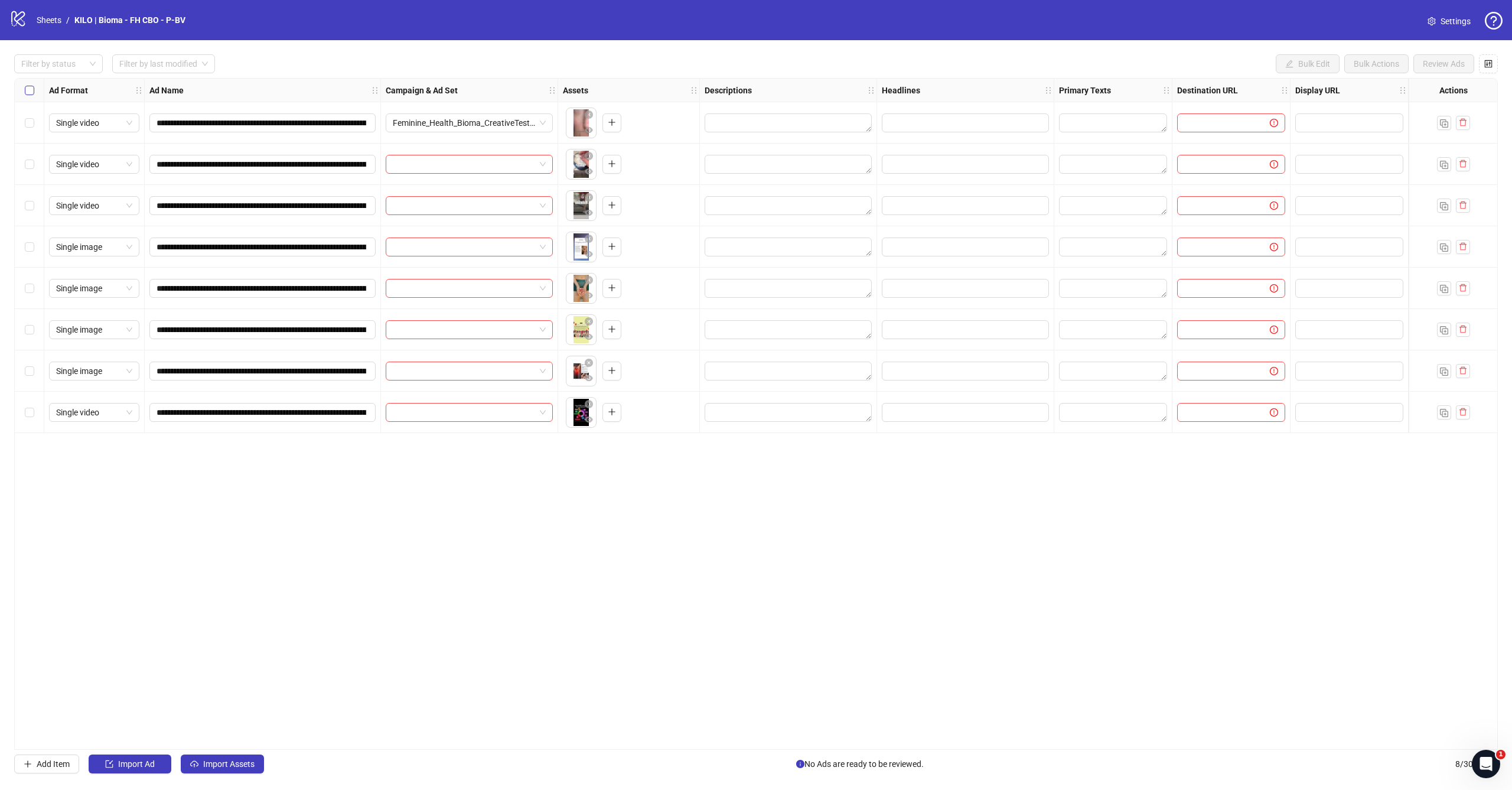
click at [28, 93] on span "Select all rows" at bounding box center [29, 91] width 10 height 10
click at [33, 90] on span "Select all rows" at bounding box center [29, 91] width 10 height 10
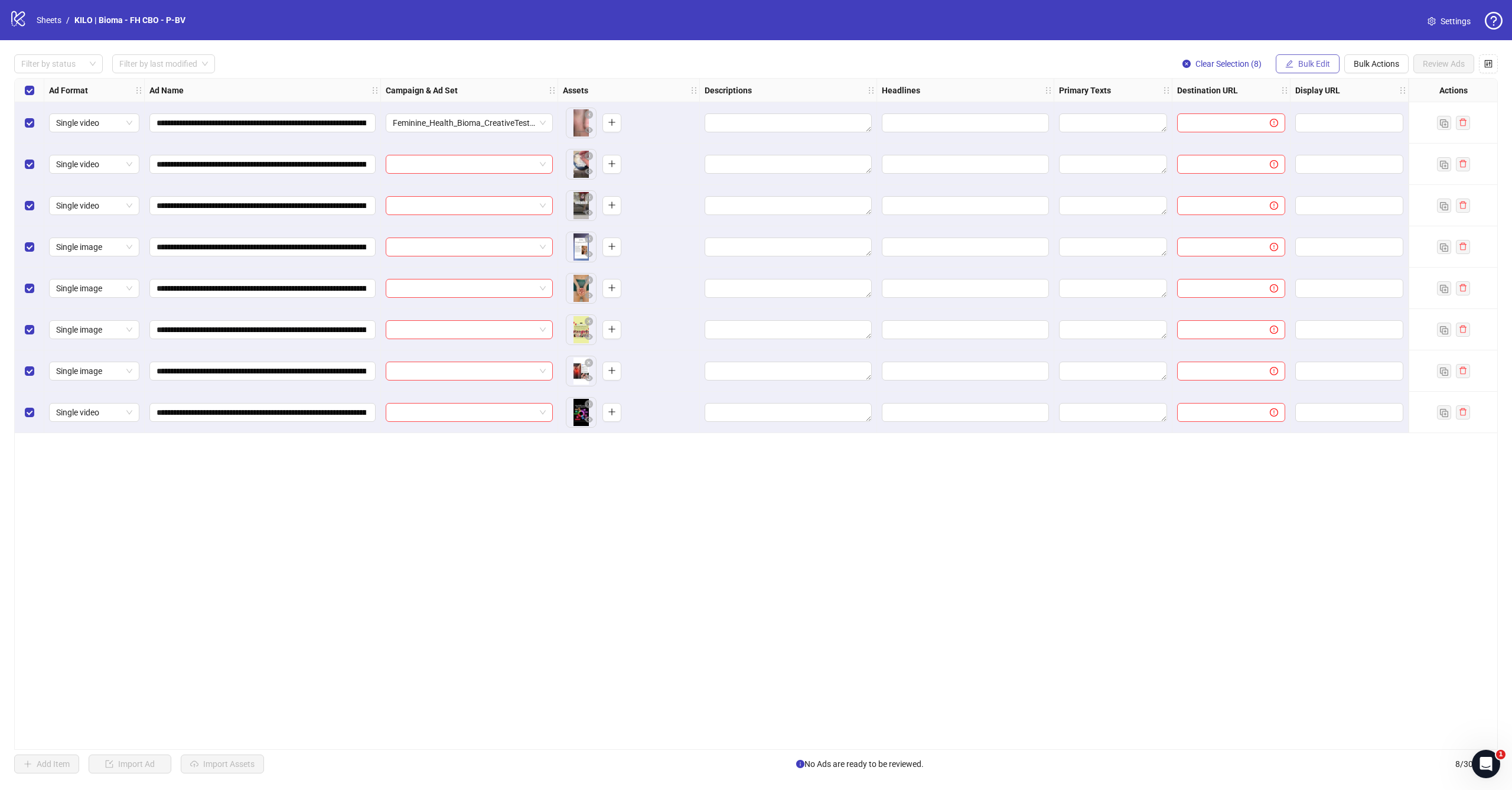
click at [1293, 57] on button "Bulk Edit" at bounding box center [1308, 64] width 64 height 19
click at [1336, 125] on span "Campaign & Ad Set" at bounding box center [1319, 125] width 71 height 13
click at [1281, 121] on span "Feminine_Health_Bioma_CreativeTesting_Broad_CBO_1C_prosp_[DATE]" at bounding box center [1275, 114] width 163 height 17
type input "*"
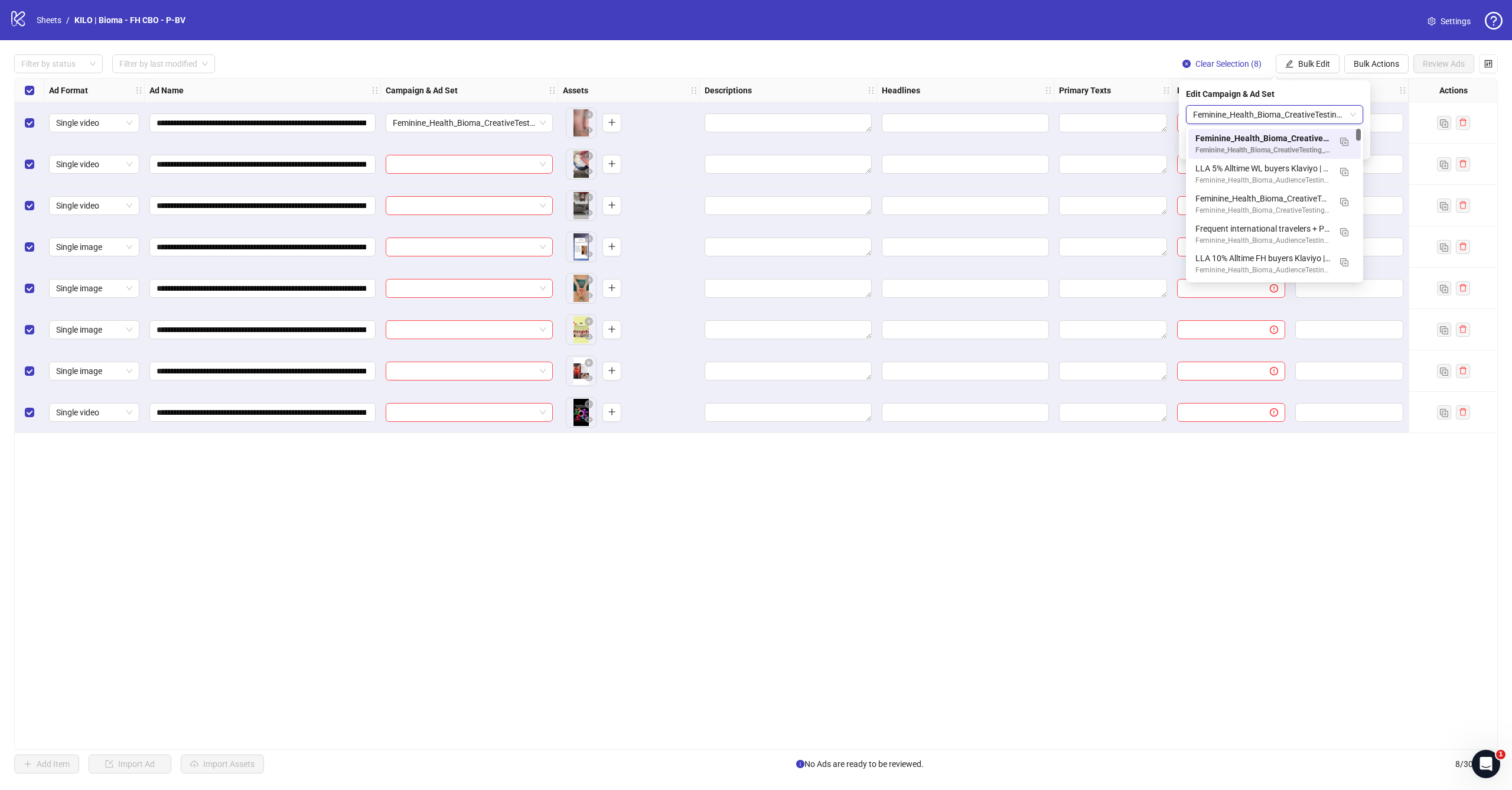
click at [504, 179] on div at bounding box center [469, 164] width 177 height 41
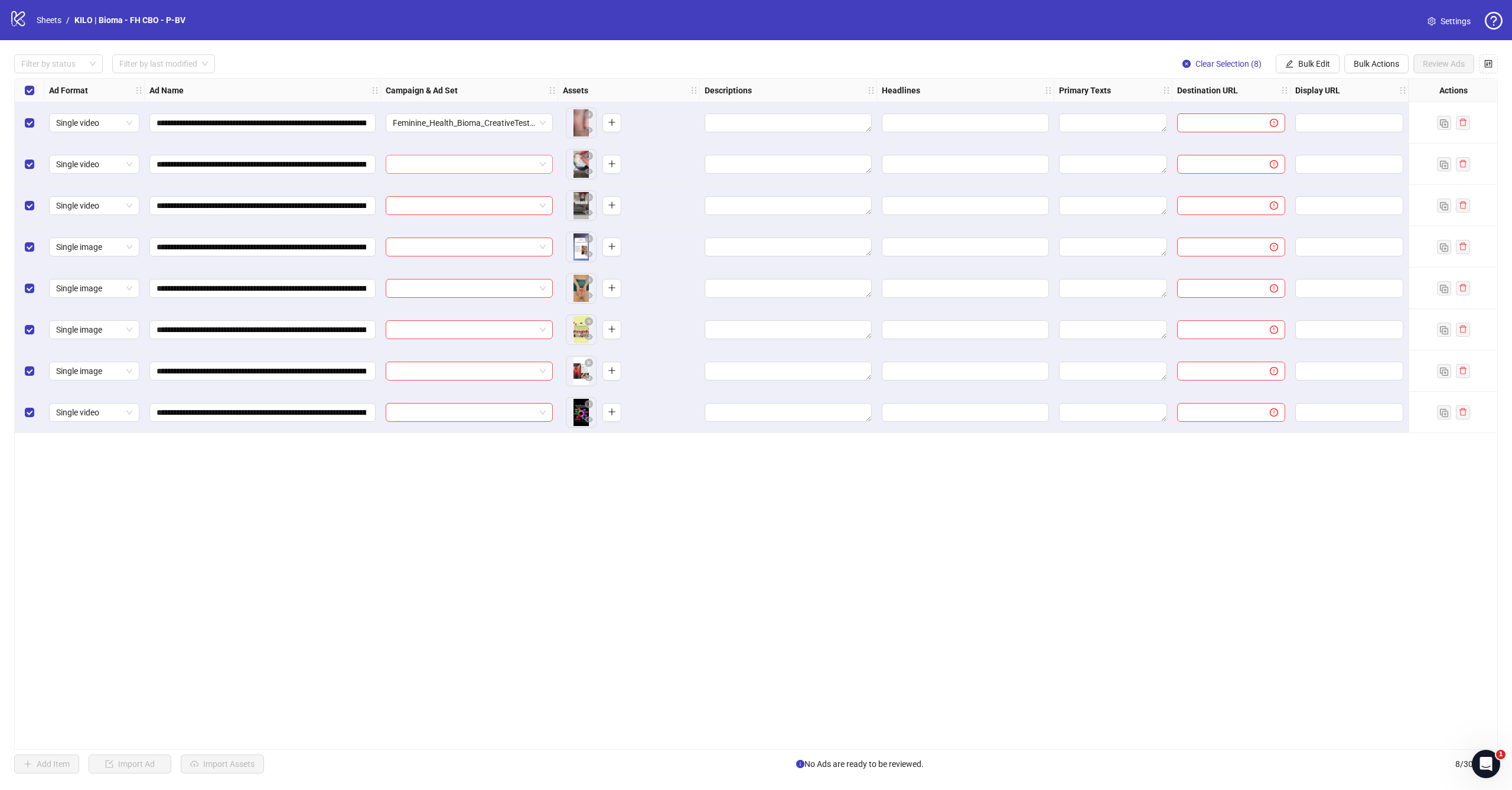
click at [515, 168] on input "search" at bounding box center [464, 164] width 142 height 17
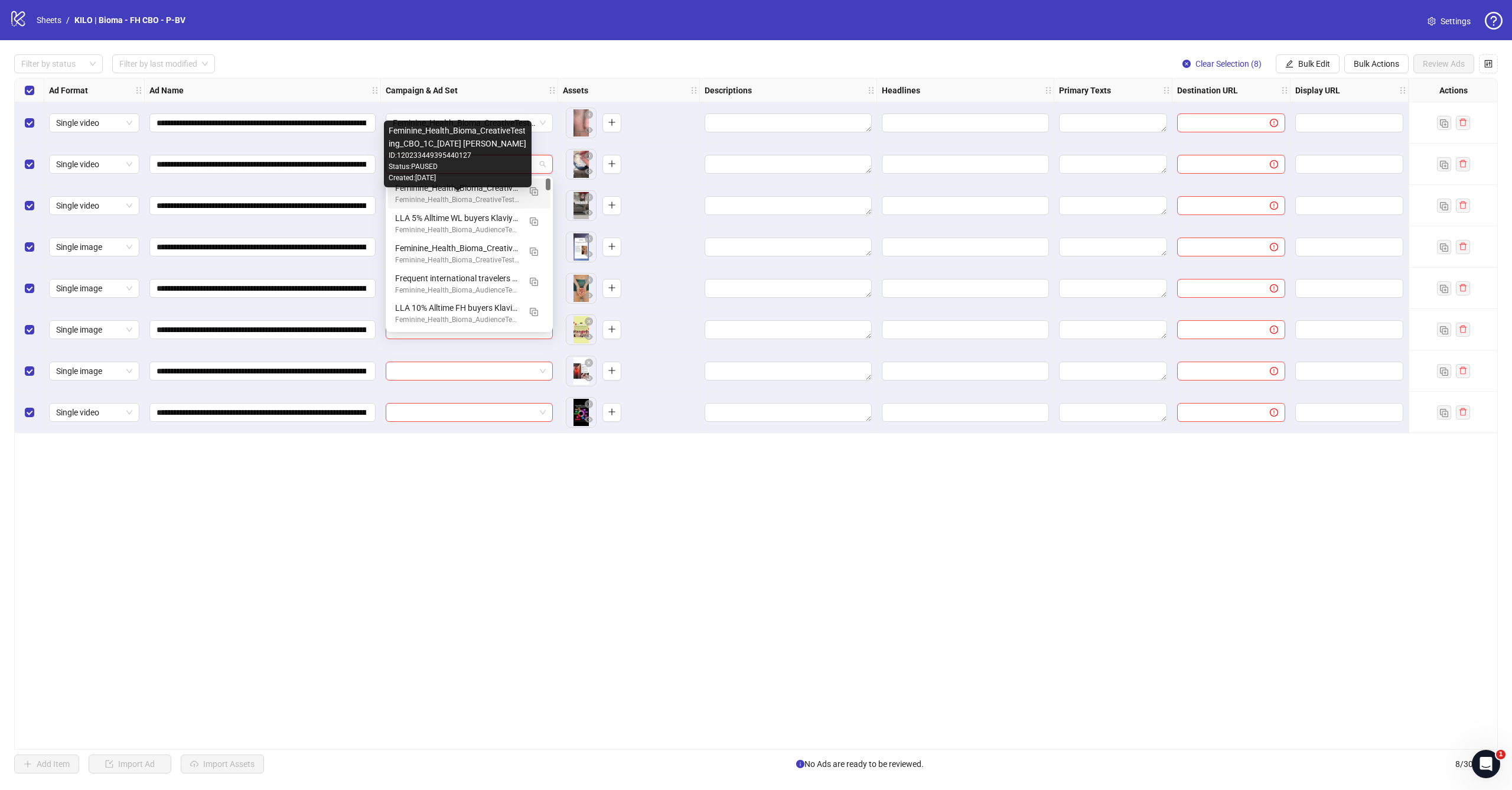
click at [499, 197] on div "Feminine_Health_Bioma_CreativeTesting_CBO_1C_2025.09.03 ALEX" at bounding box center [457, 200] width 125 height 11
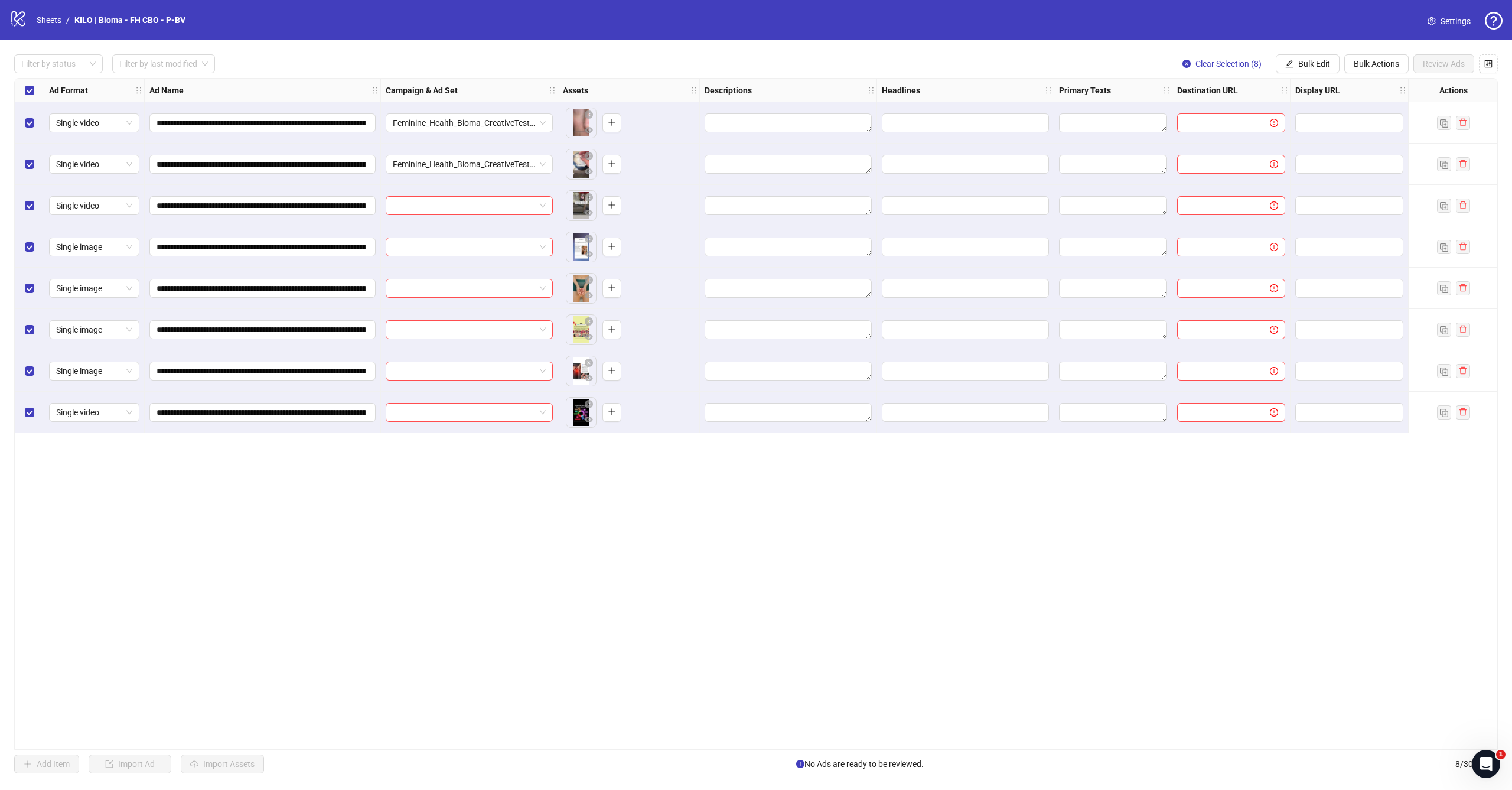
click at [492, 216] on div at bounding box center [469, 206] width 177 height 41
click at [499, 206] on input "search" at bounding box center [464, 206] width 142 height 17
click at [487, 231] on div "Feminine_Health_Bioma_CreativeTesting_Broad_CBO_1C_prosp_[DATE]" at bounding box center [457, 229] width 125 height 13
click at [487, 250] on input "search" at bounding box center [464, 247] width 142 height 17
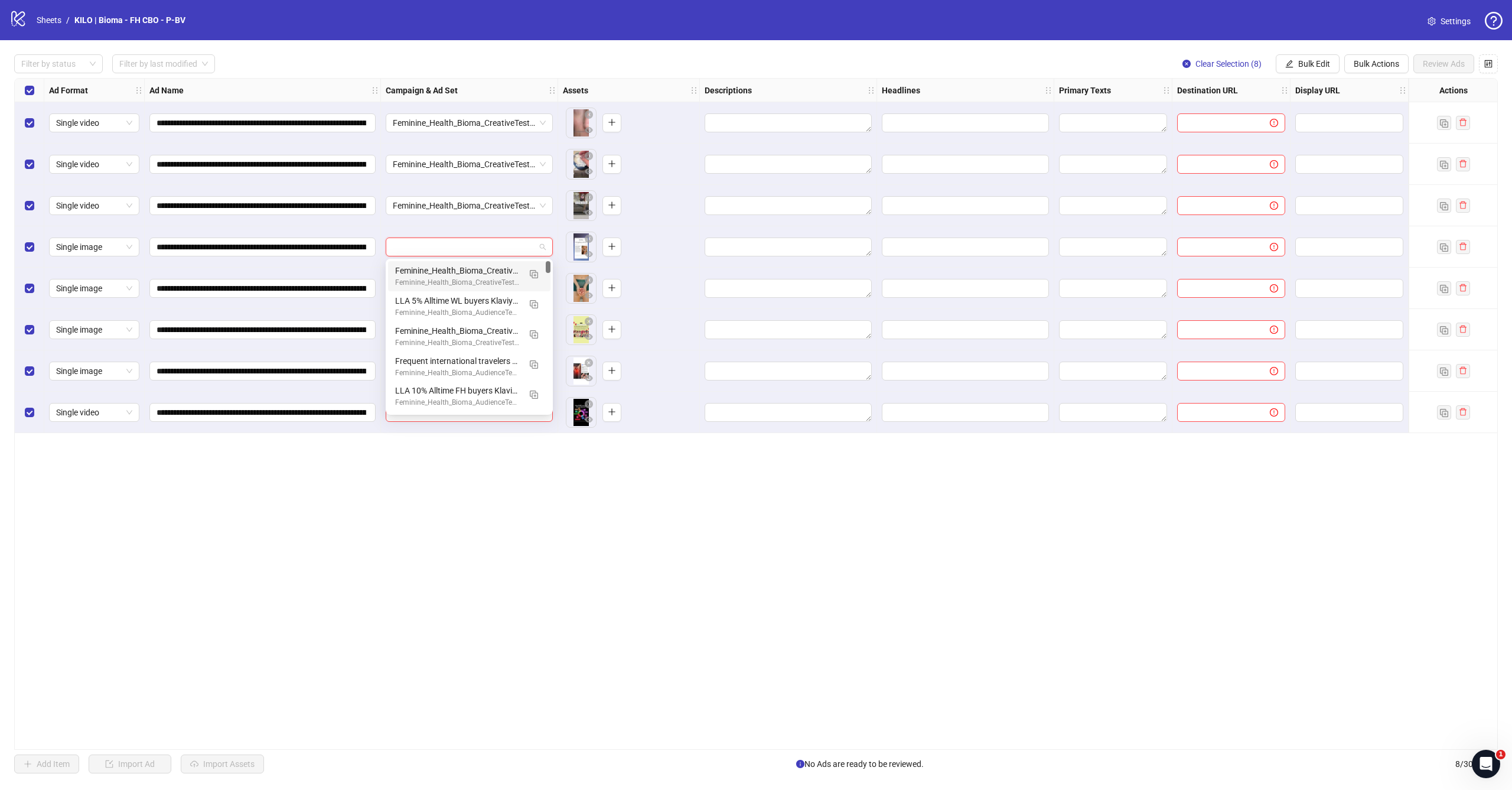
click at [484, 279] on div "Feminine_Health_Bioma_CreativeTesting_CBO_1C_2025.09.03 ALEX" at bounding box center [457, 283] width 125 height 11
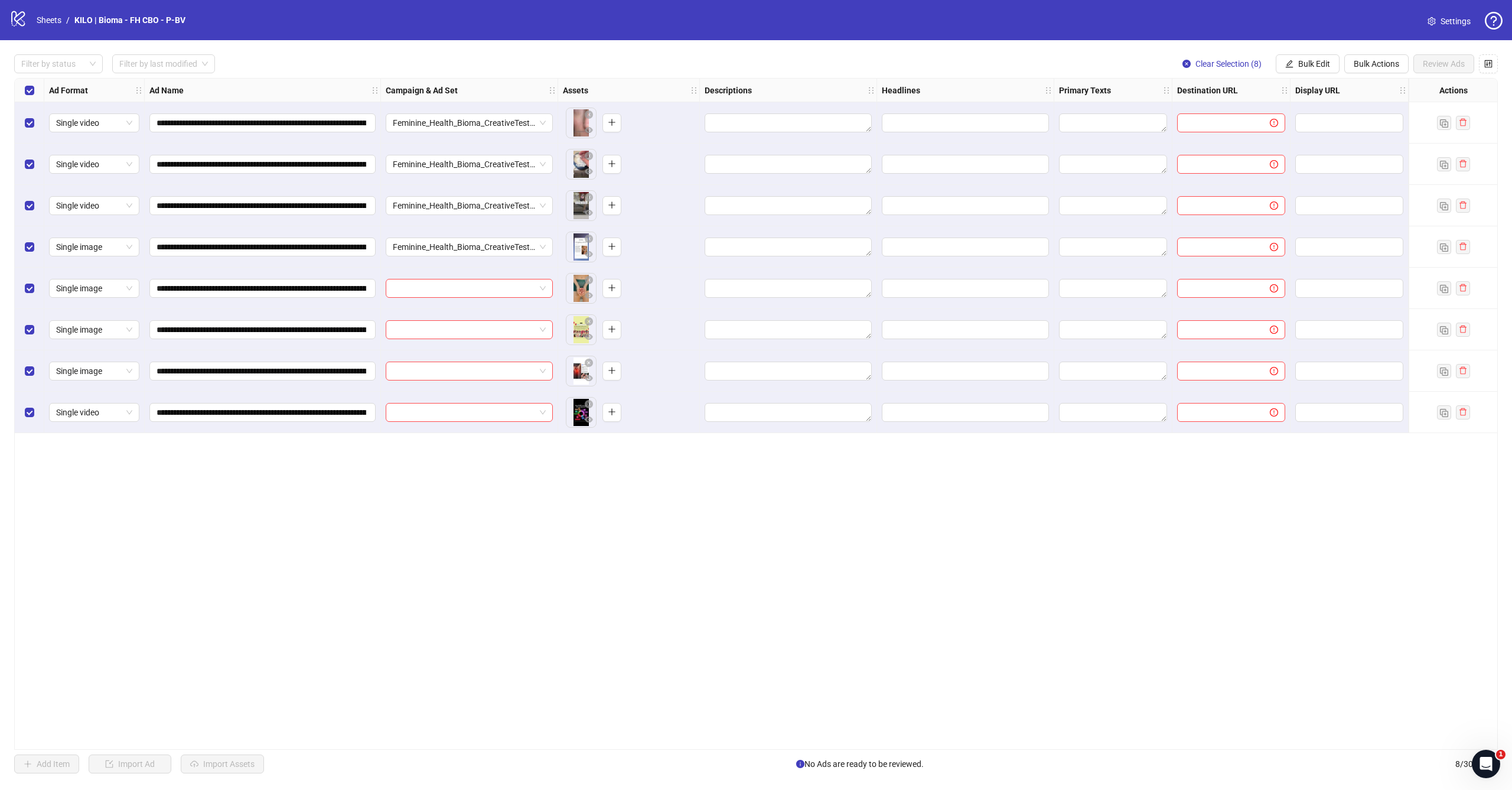
click at [484, 298] on div at bounding box center [469, 288] width 177 height 41
click at [486, 294] on input "search" at bounding box center [464, 288] width 142 height 17
click at [528, 252] on span "Feminine_Health_Bioma_CreativeTesting_Broad_CBO_1C_prosp_[DATE]" at bounding box center [469, 247] width 153 height 17
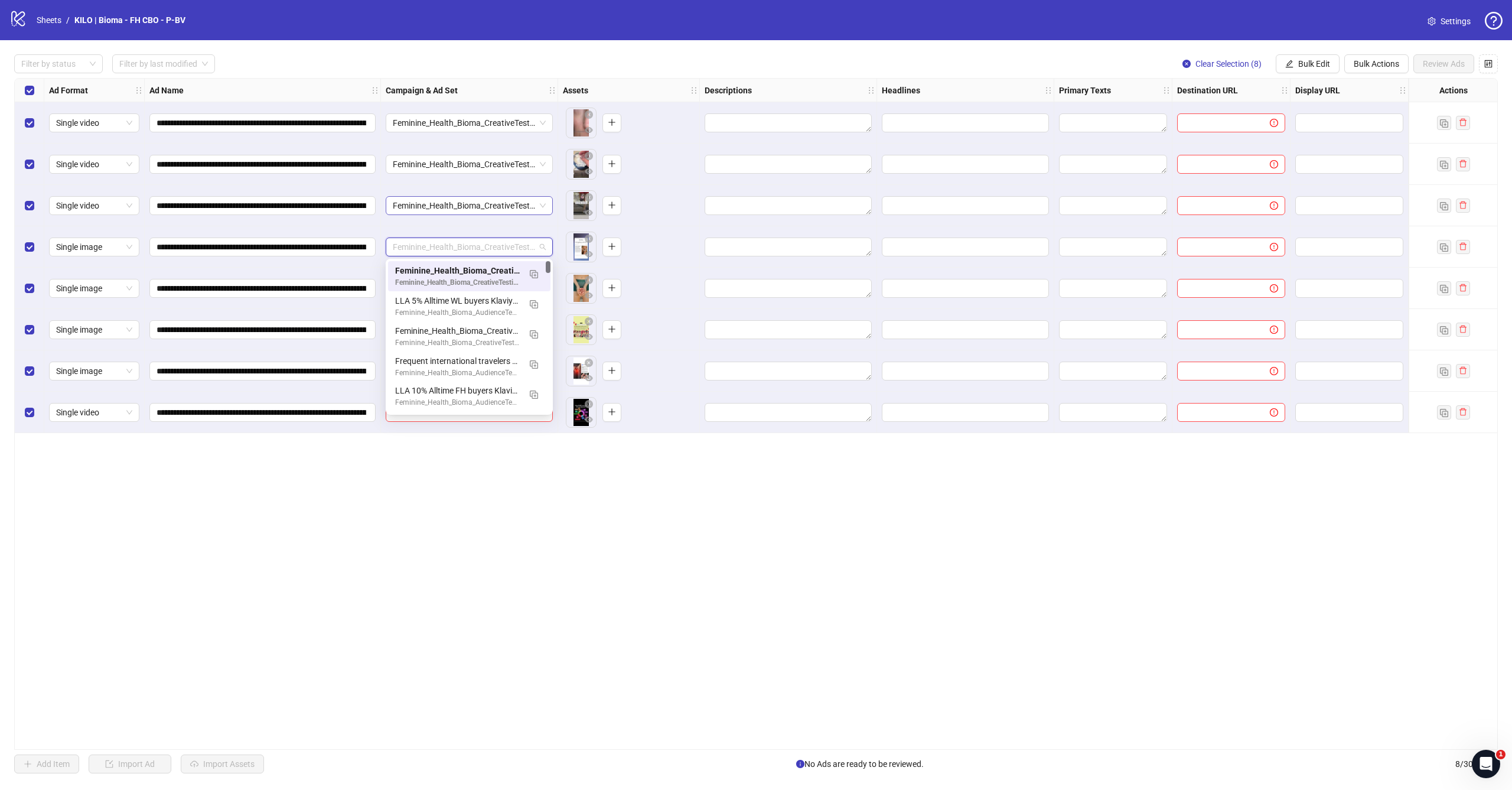
click at [531, 210] on span "Feminine_Health_Bioma_CreativeTesting_Broad_CBO_1C_prosp_[DATE]" at bounding box center [469, 206] width 153 height 17
click at [531, 155] on div "Feminine_Health_Bioma_CreativeTesting_Broad_CBO_1C_prosp_[DATE]" at bounding box center [469, 164] width 168 height 19
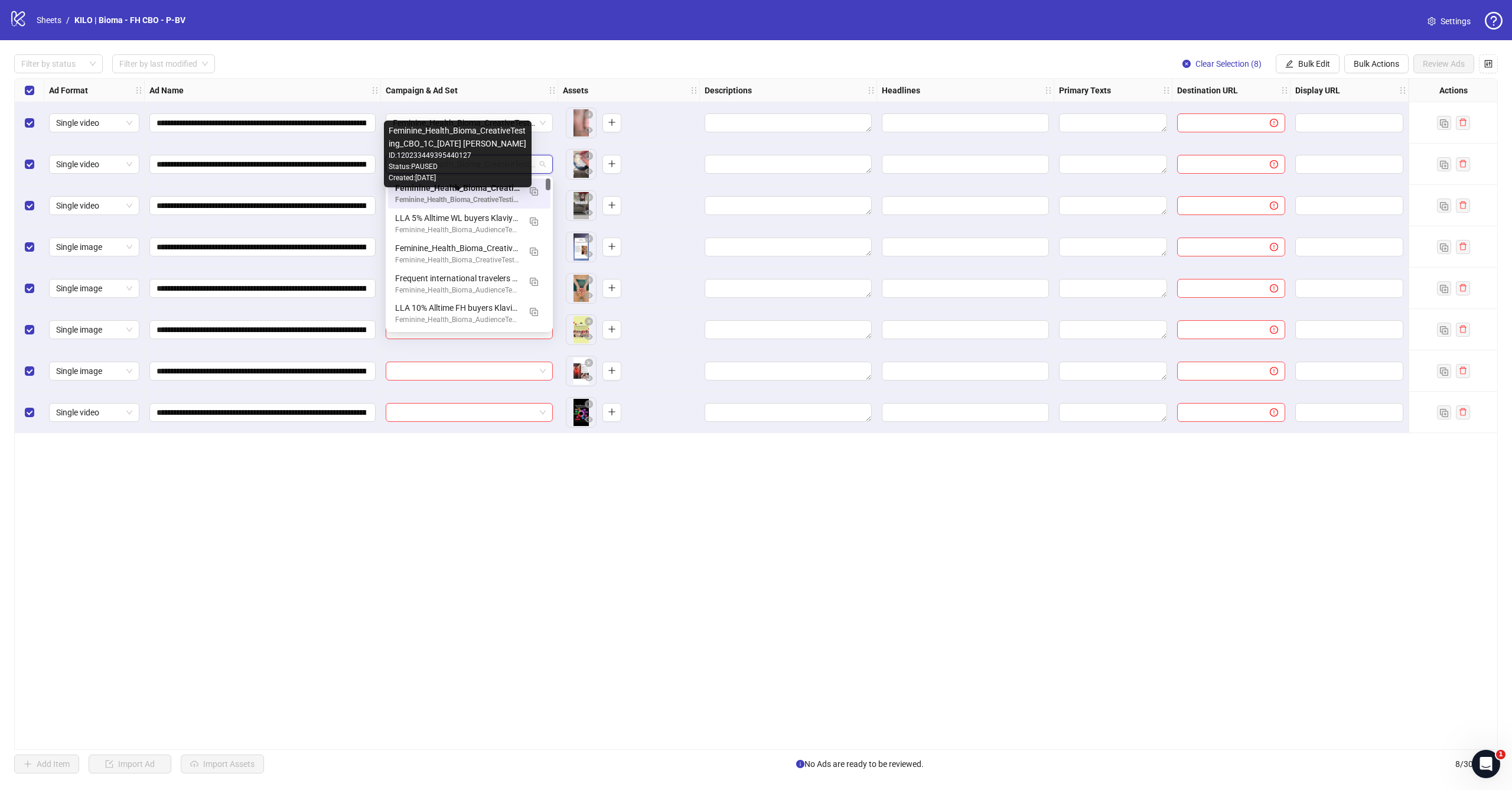
click at [503, 202] on div "Feminine_Health_Bioma_CreativeTesting_CBO_1C_2025.09.03 ALEX" at bounding box center [457, 200] width 125 height 11
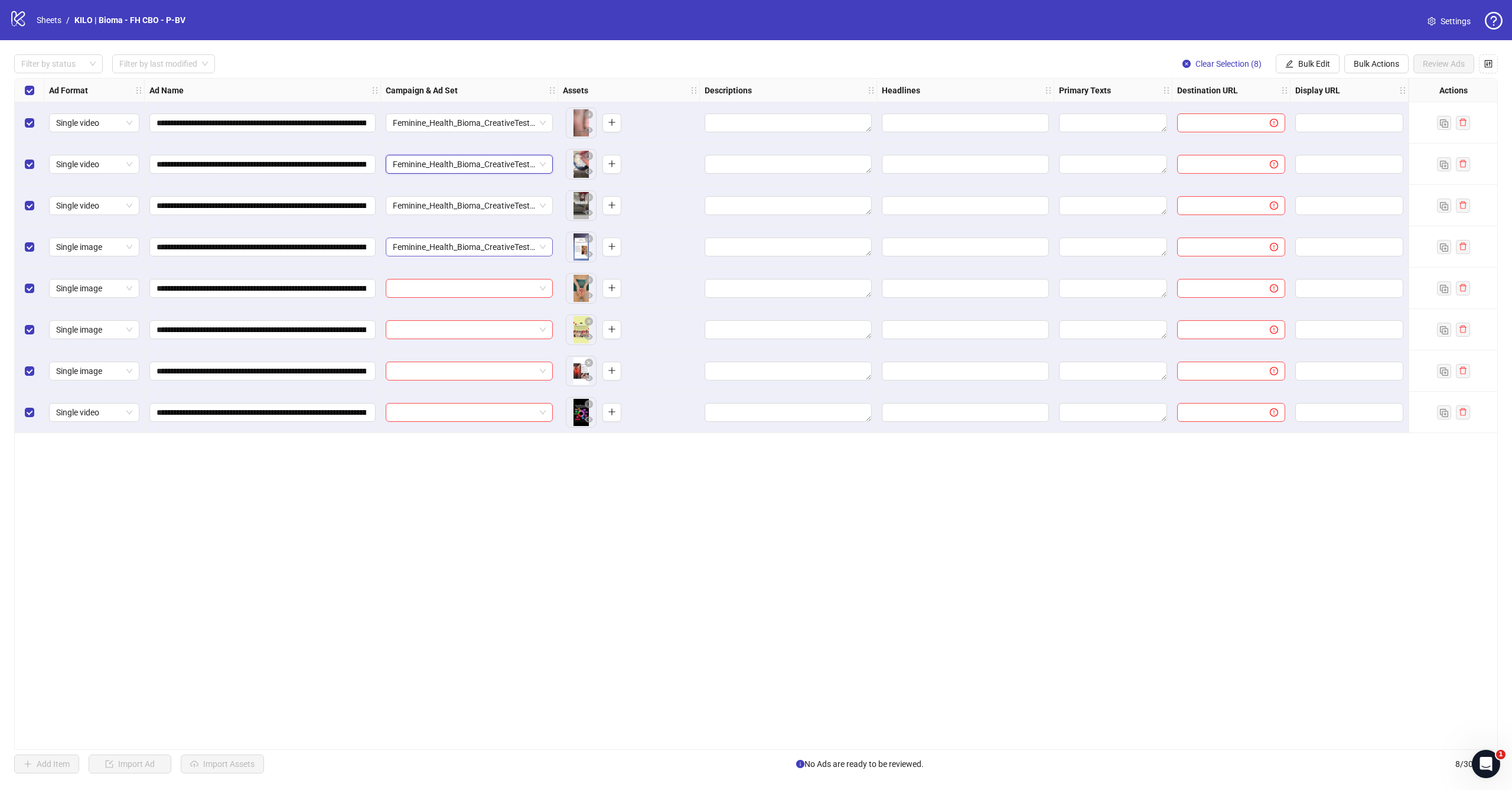
click at [495, 248] on span "Feminine_Health_Bioma_CreativeTesting_Broad_CBO_1C_prosp_[DATE]" at bounding box center [469, 247] width 153 height 17
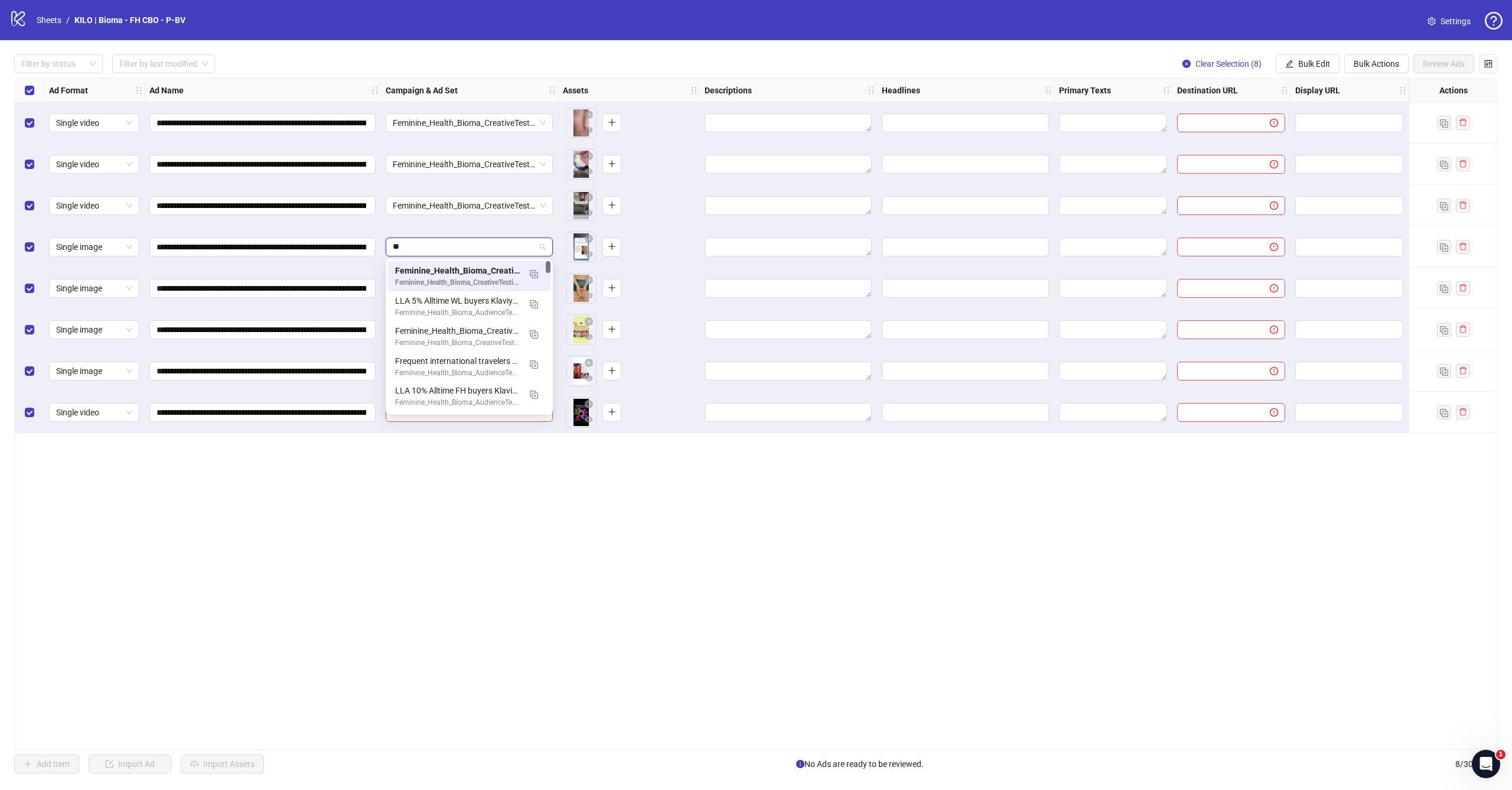
type input "*"
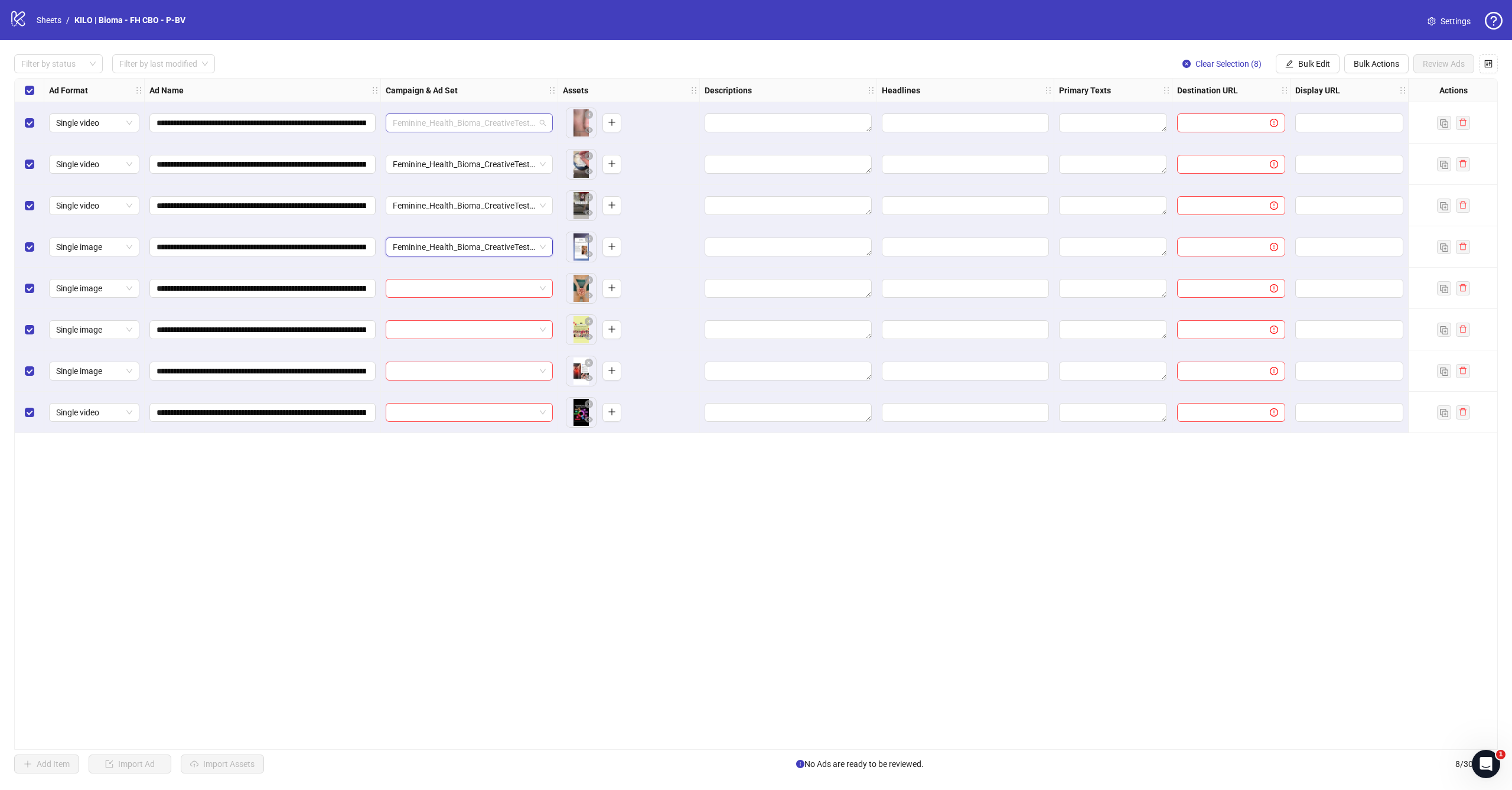
click at [520, 125] on span "Feminine_Health_Bioma_CreativeTesting_Broad_CBO_1C_prosp_[DATE]" at bounding box center [469, 123] width 153 height 17
click at [541, 121] on span "Feminine_Health_Bioma_CreativeTesting_Broad_CBO_1C_prosp_[DATE]" at bounding box center [469, 123] width 153 height 17
click at [512, 121] on span "Feminine_Health_Bioma_CreativeTesting_Broad_CBO_1C_prosp_[DATE]" at bounding box center [469, 123] width 153 height 17
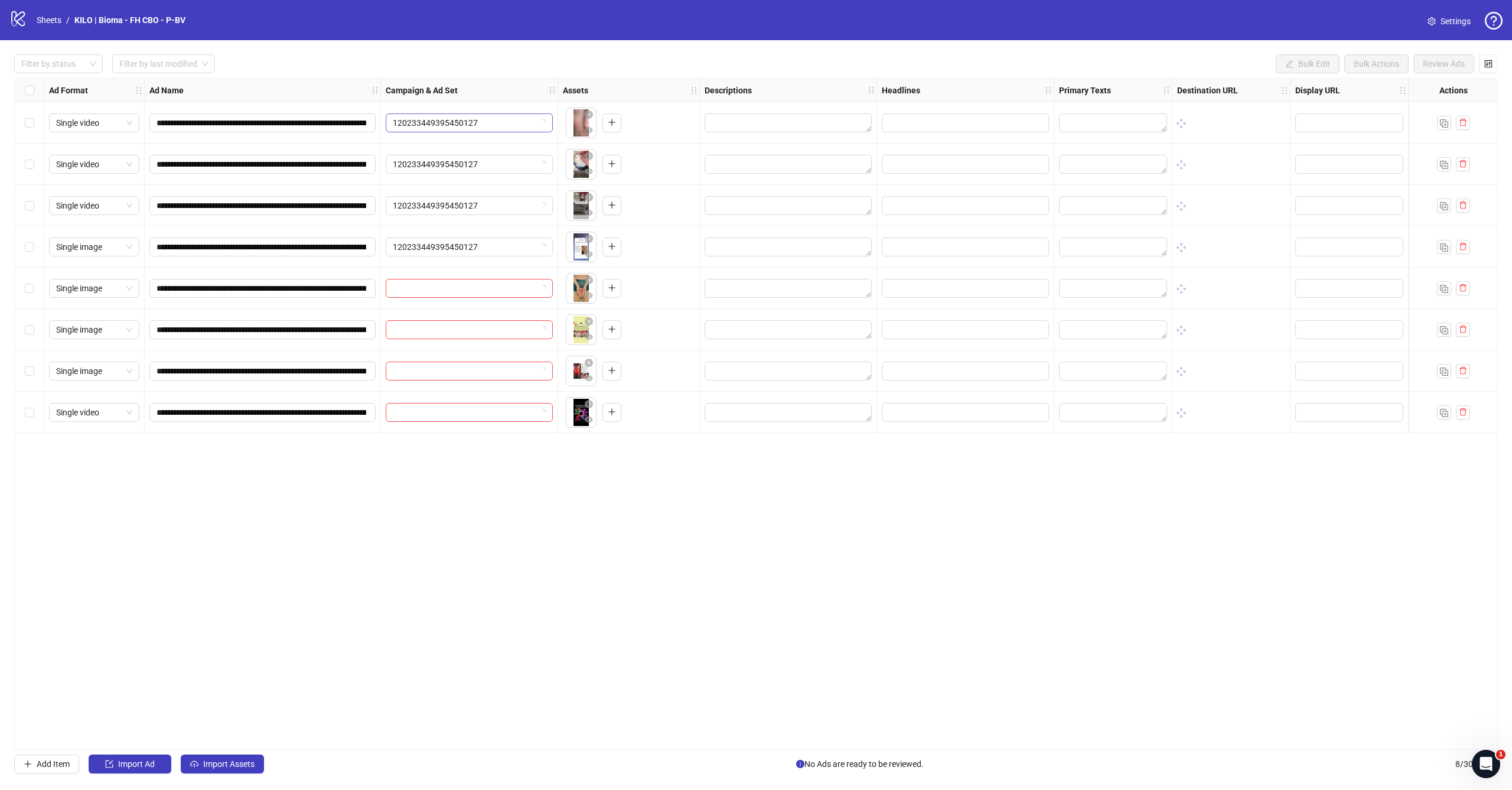
click at [497, 122] on span "120233449395450127" at bounding box center [469, 123] width 153 height 17
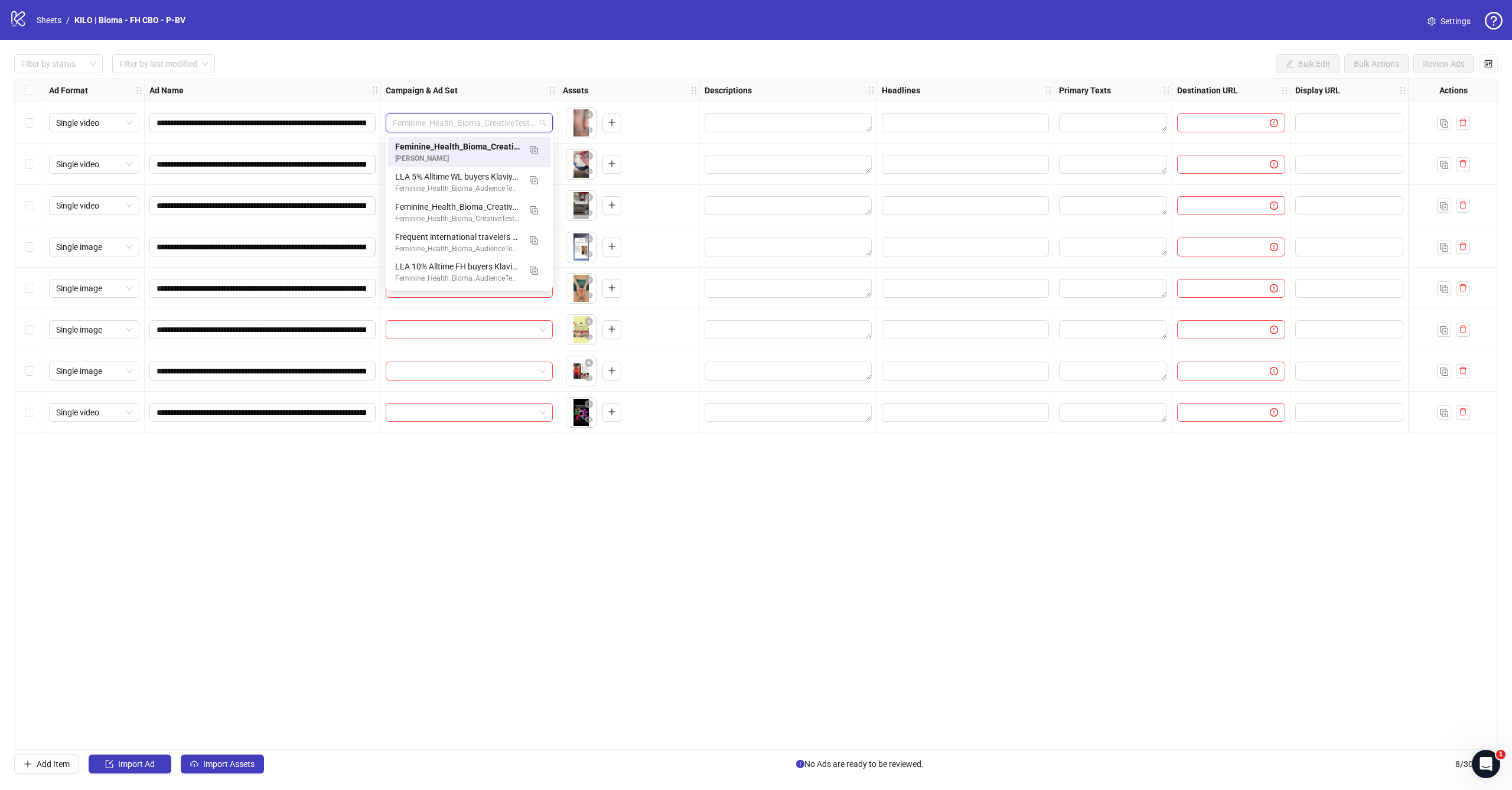
click at [594, 58] on div "Filter by status Filter by last modified Bulk Edit Bulk Actions Review Ads" at bounding box center [756, 64] width 1484 height 19
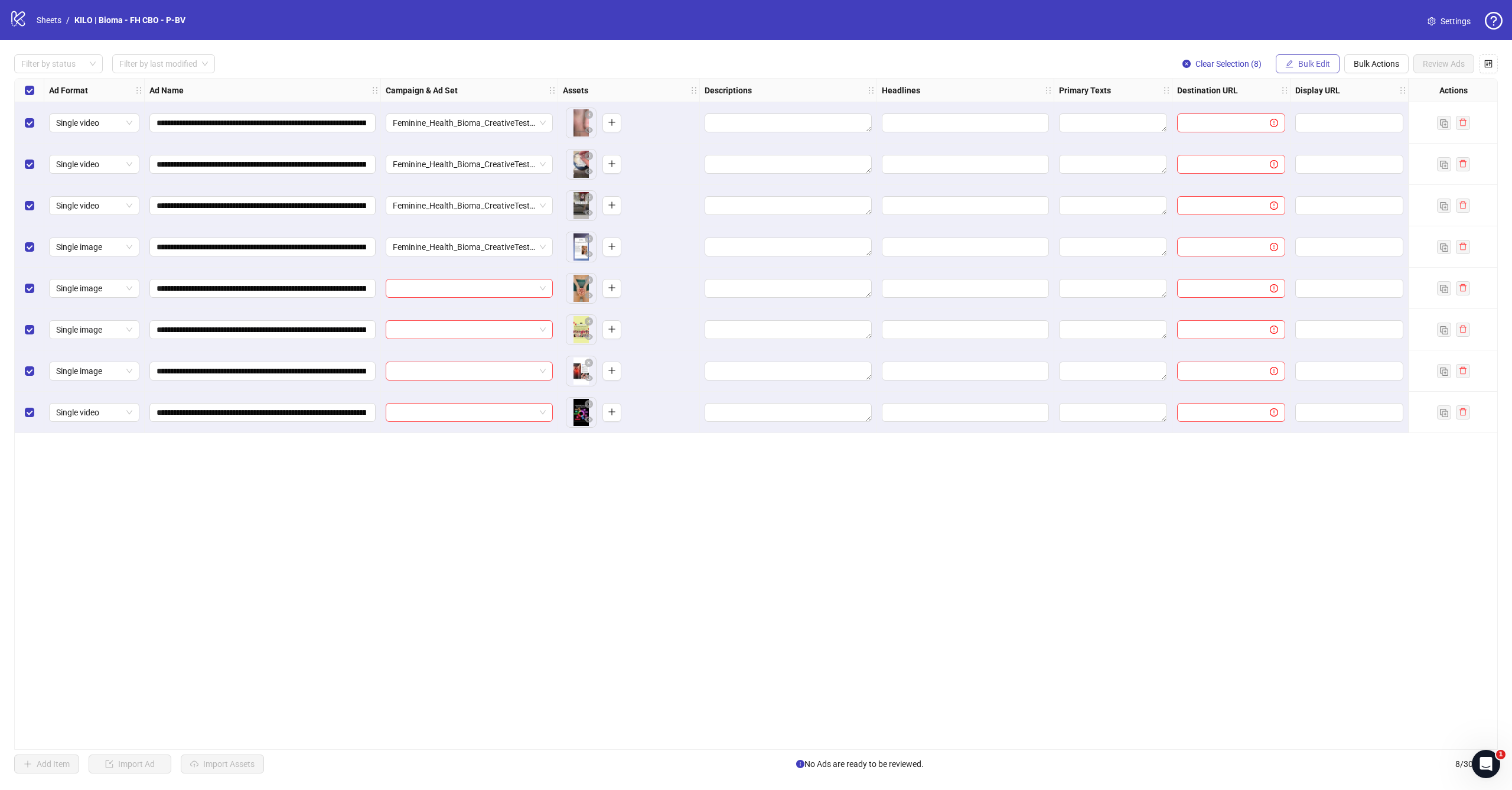
click at [1313, 63] on span "Bulk Edit" at bounding box center [1314, 64] width 32 height 10
click at [1339, 123] on span "Campaign & Ad Set" at bounding box center [1319, 125] width 71 height 13
click at [1255, 114] on span "Feminine_Health_Bioma_CreativeTesting_Broad_CBO_1C_prosp_[DATE]" at bounding box center [1275, 114] width 163 height 17
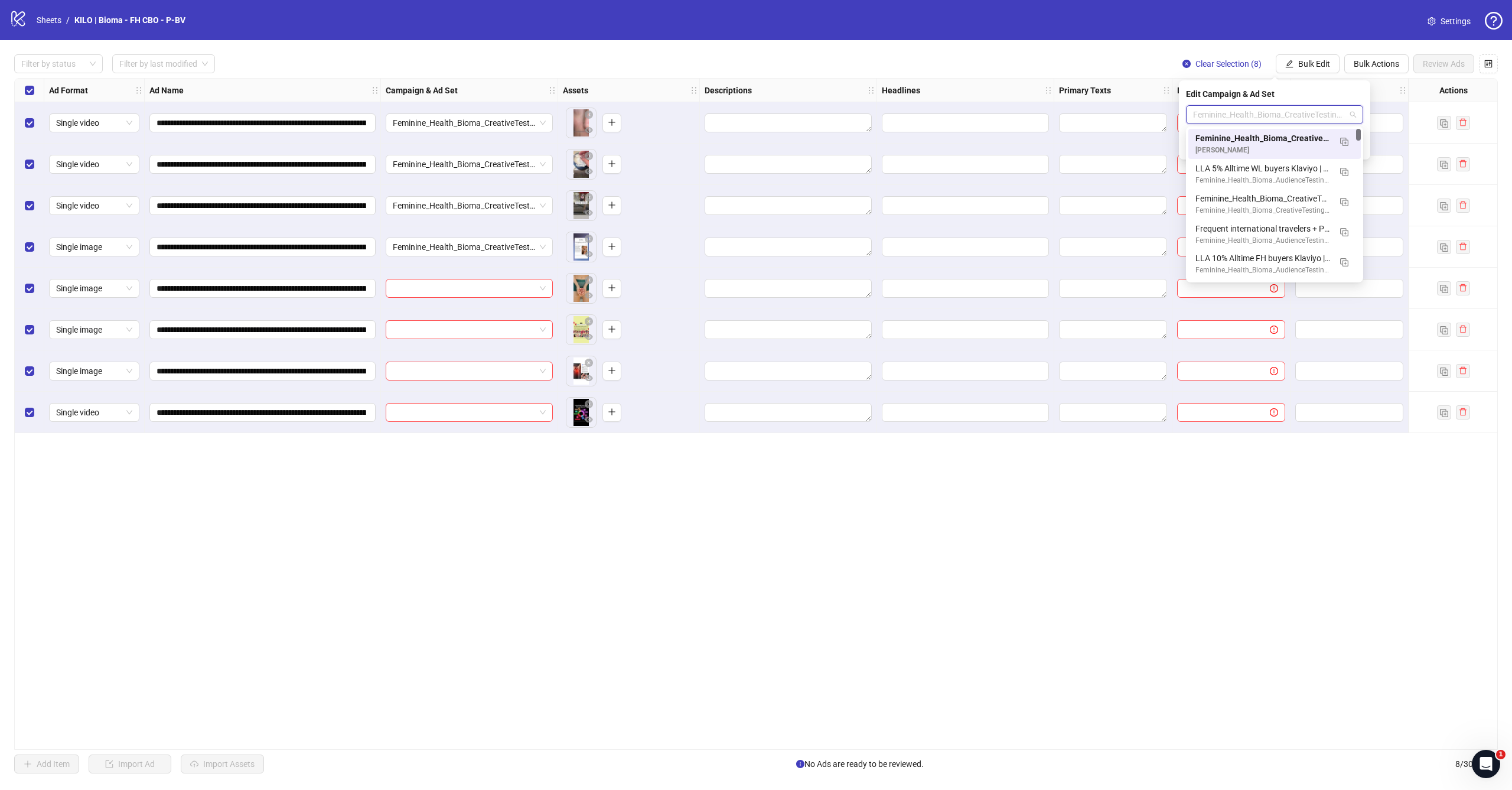
click at [1237, 140] on div "Feminine_Health_Bioma_CreativeTesting_Broad_CBO_1C_prosp_[DATE]" at bounding box center [1263, 138] width 135 height 13
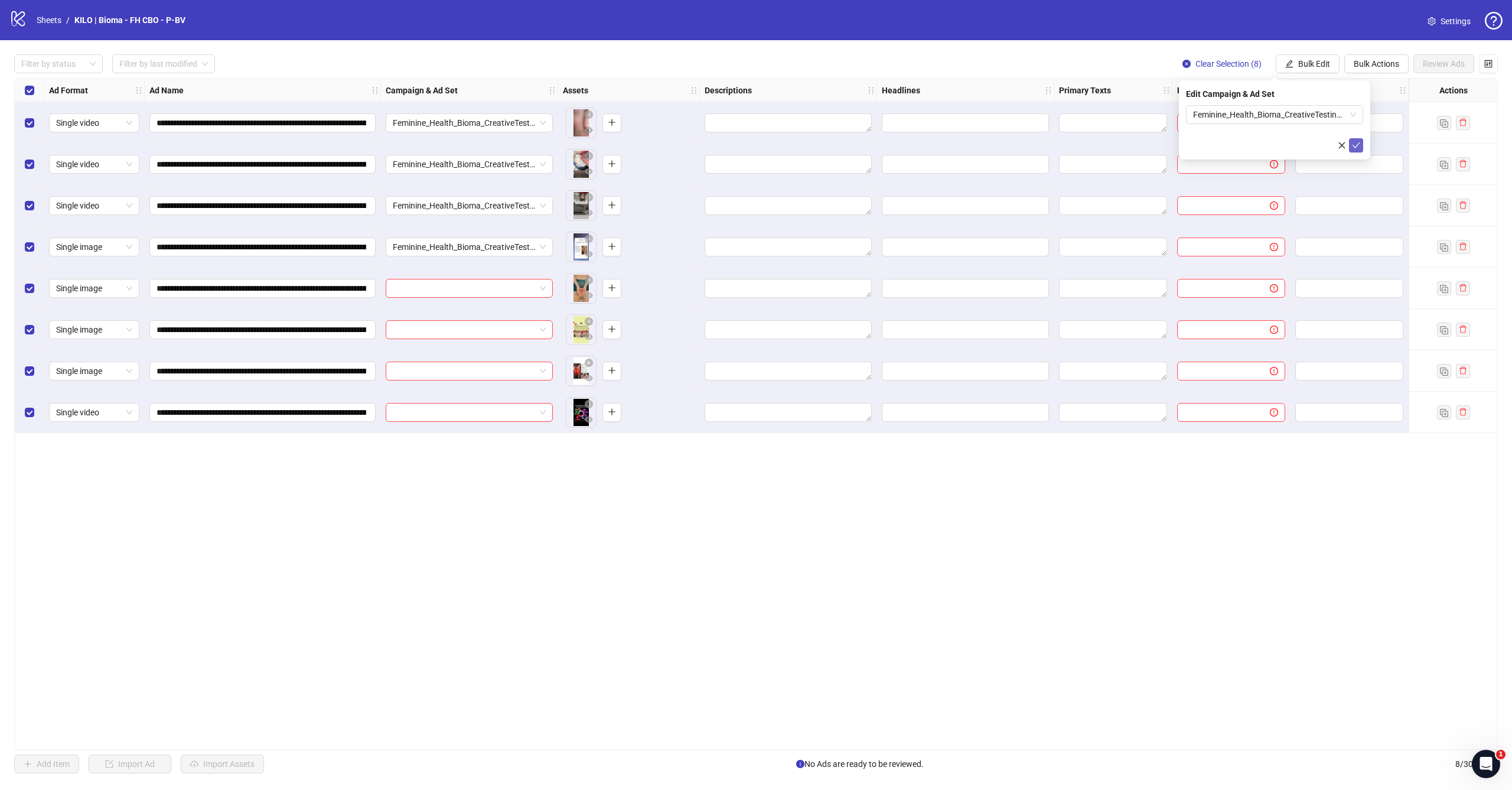
click at [1360, 146] on icon "check" at bounding box center [1356, 145] width 8 height 8
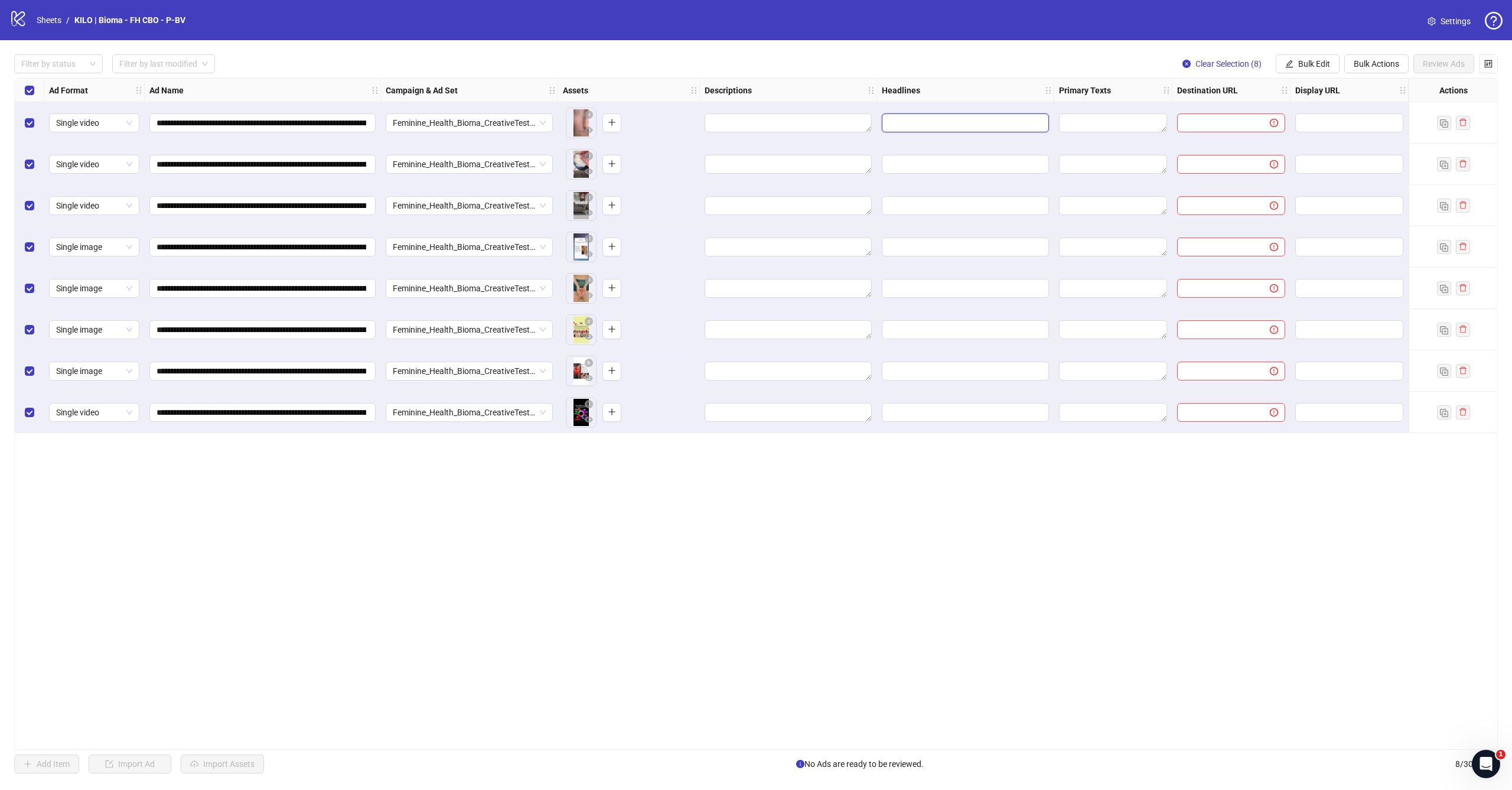
click at [939, 123] on input "Edit values" at bounding box center [965, 123] width 151 height 13
click at [1300, 62] on span "Bulk Edit" at bounding box center [1314, 64] width 32 height 10
click at [1300, 179] on span "Primary Texts" at bounding box center [1319, 182] width 71 height 13
click at [1282, 116] on textarea at bounding box center [1275, 121] width 177 height 32
paste textarea "**********"
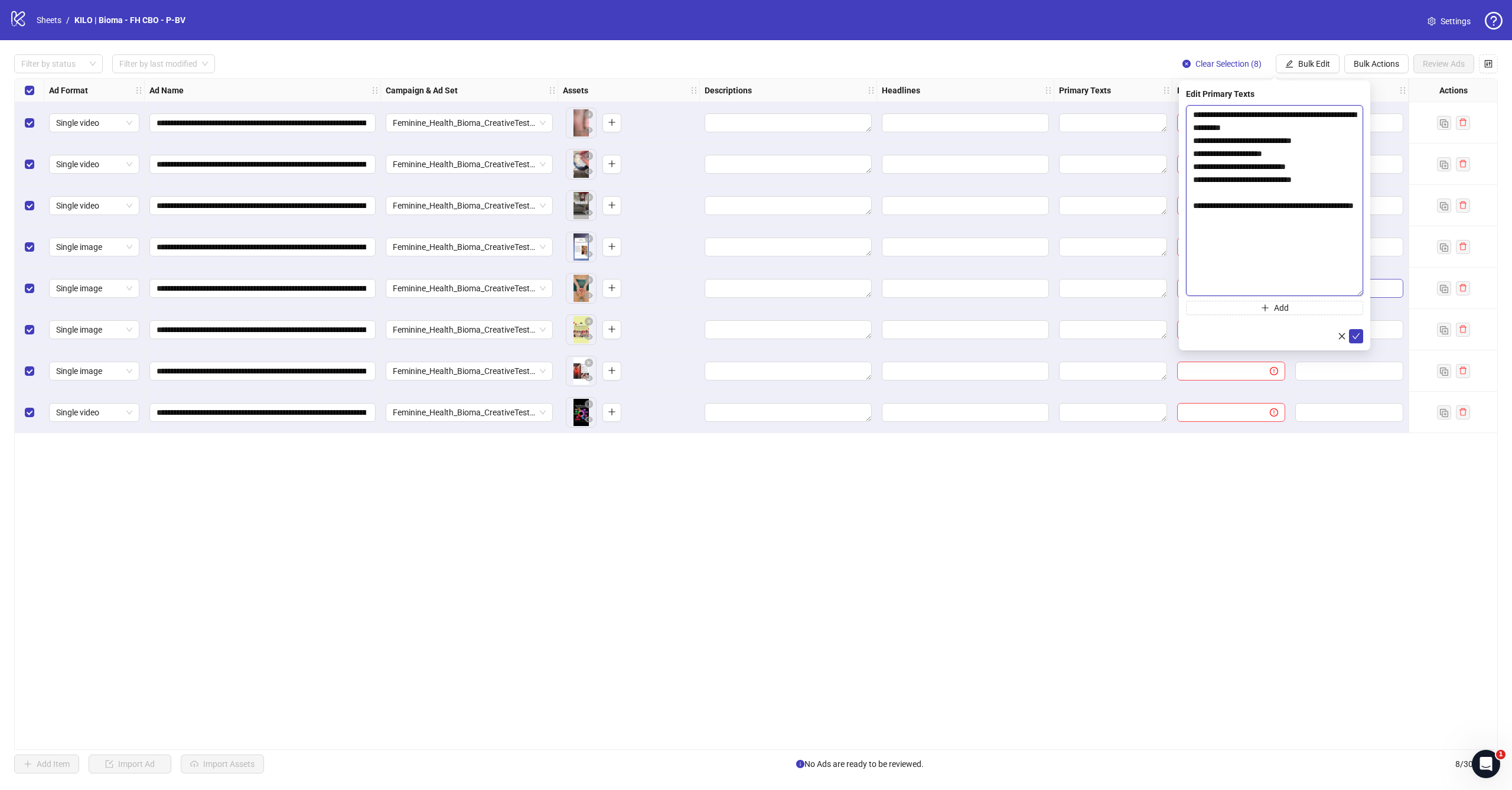
click at [1399, 296] on body "**********" at bounding box center [756, 395] width 1512 height 790
drag, startPoint x: 1250, startPoint y: 220, endPoint x: 1194, endPoint y: 209, distance: 57.1
click at [1194, 209] on textarea "**********" at bounding box center [1275, 202] width 177 height 194
click at [1285, 214] on textarea "**********" at bounding box center [1275, 202] width 177 height 194
type textarea "**********"
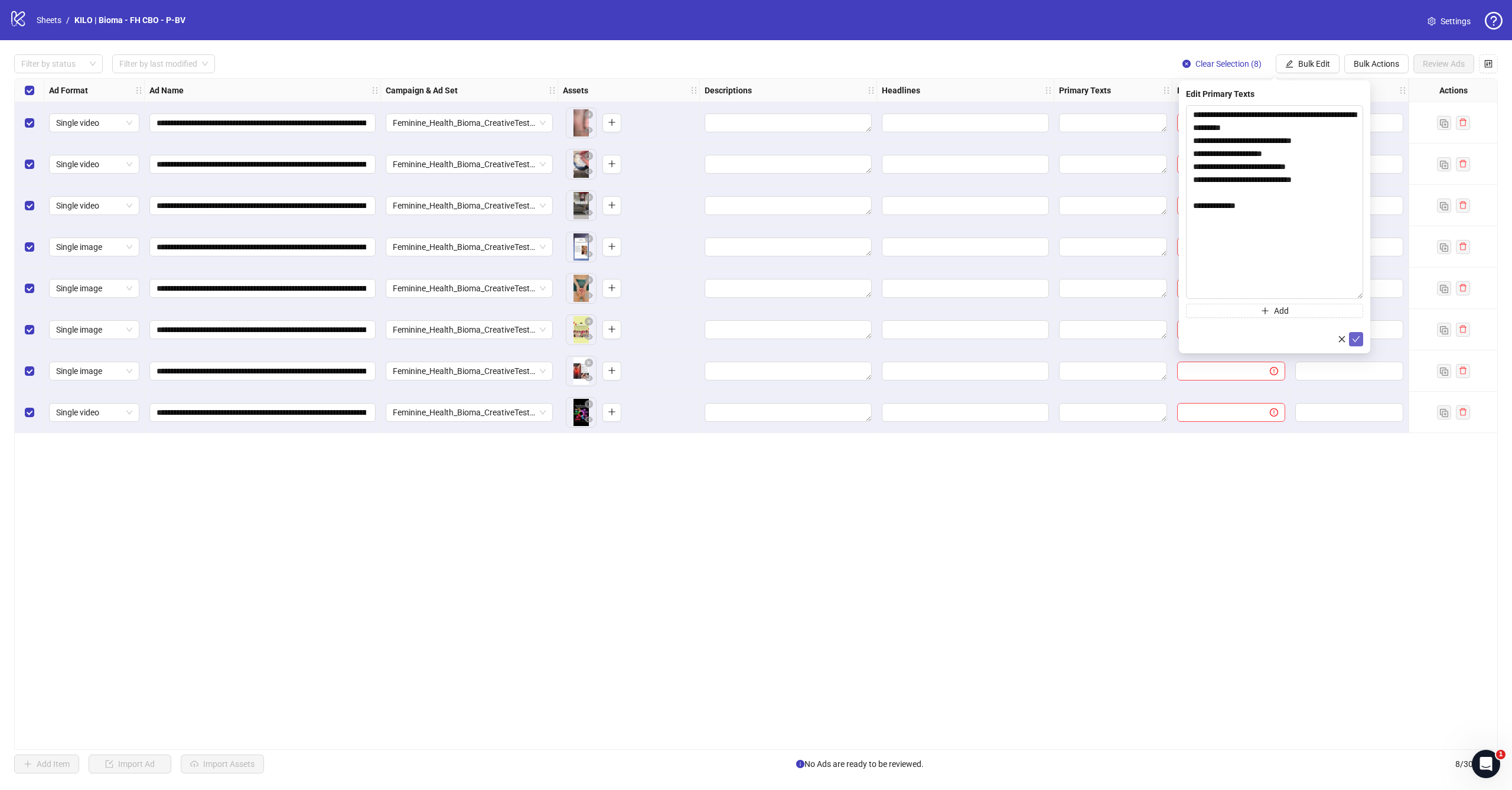
click at [1358, 337] on icon "check" at bounding box center [1356, 339] width 8 height 8
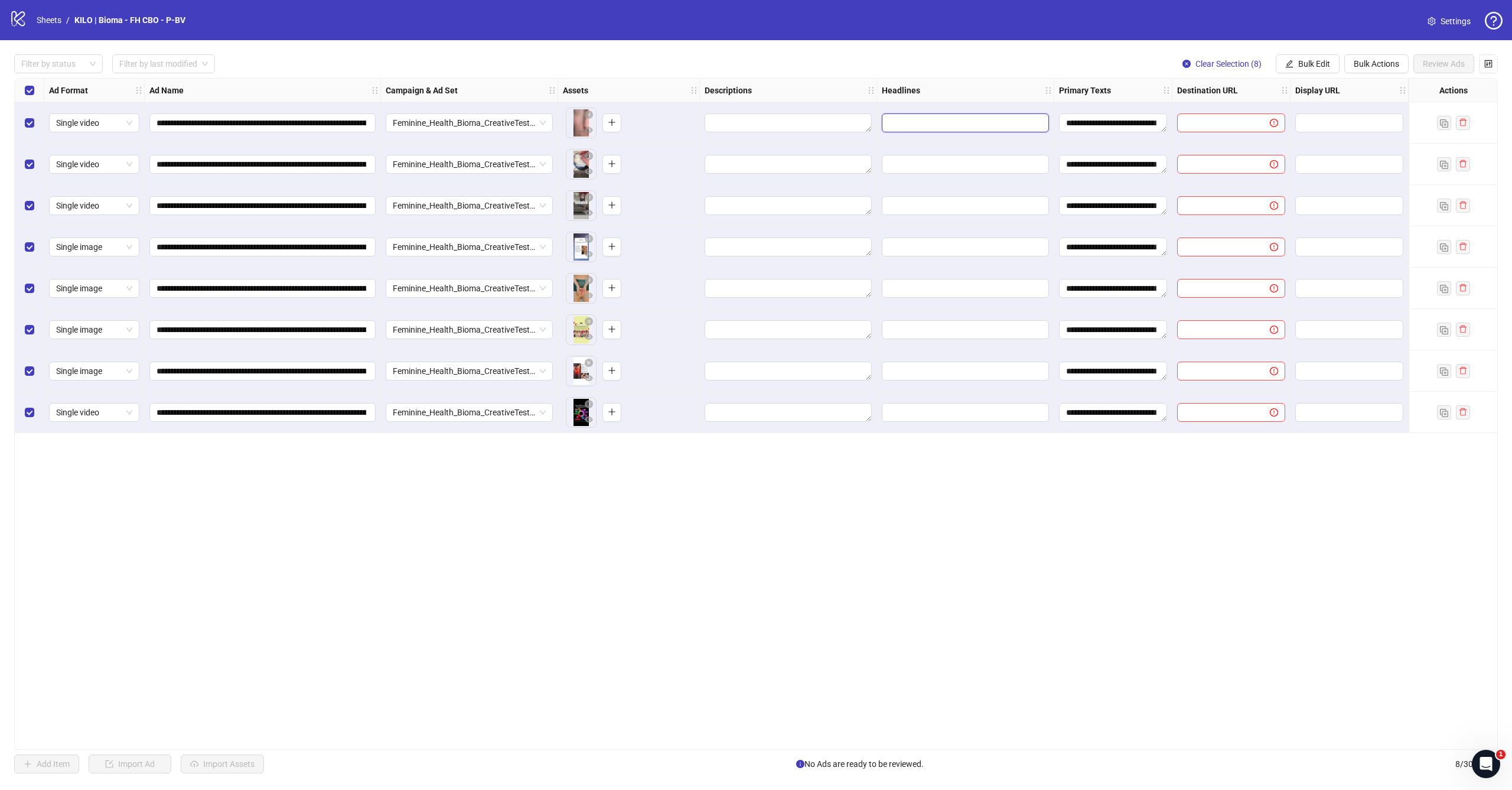
click at [963, 122] on input "Edit values" at bounding box center [965, 123] width 151 height 13
click at [1312, 60] on span "Bulk Edit" at bounding box center [1314, 64] width 32 height 10
click at [1314, 168] on span "Headlines" at bounding box center [1319, 163] width 71 height 13
click at [1249, 112] on input "text" at bounding box center [1275, 114] width 177 height 19
paste input "**********"
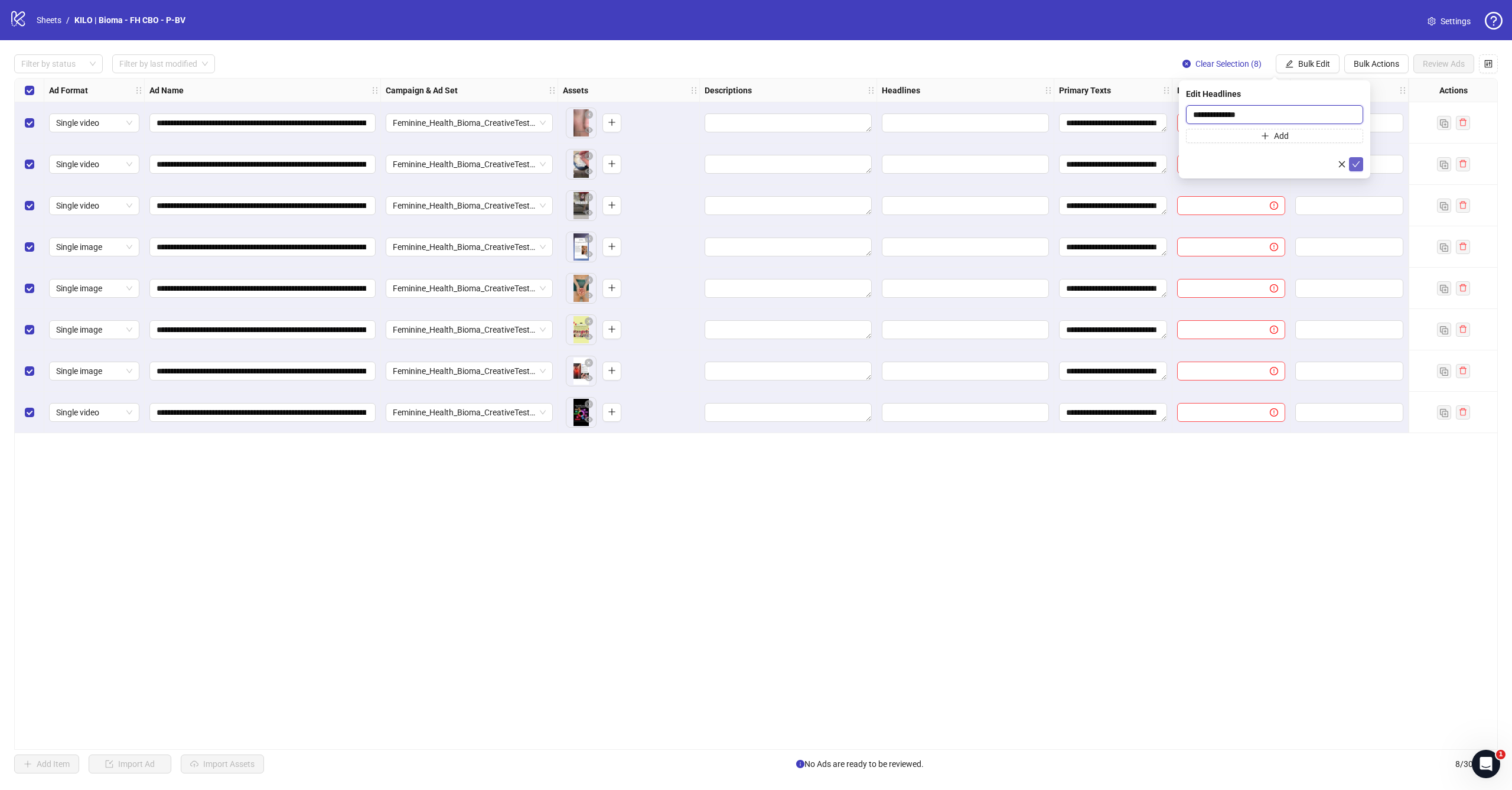
type input "**********"
click at [1360, 162] on icon "check" at bounding box center [1357, 164] width 8 height 6
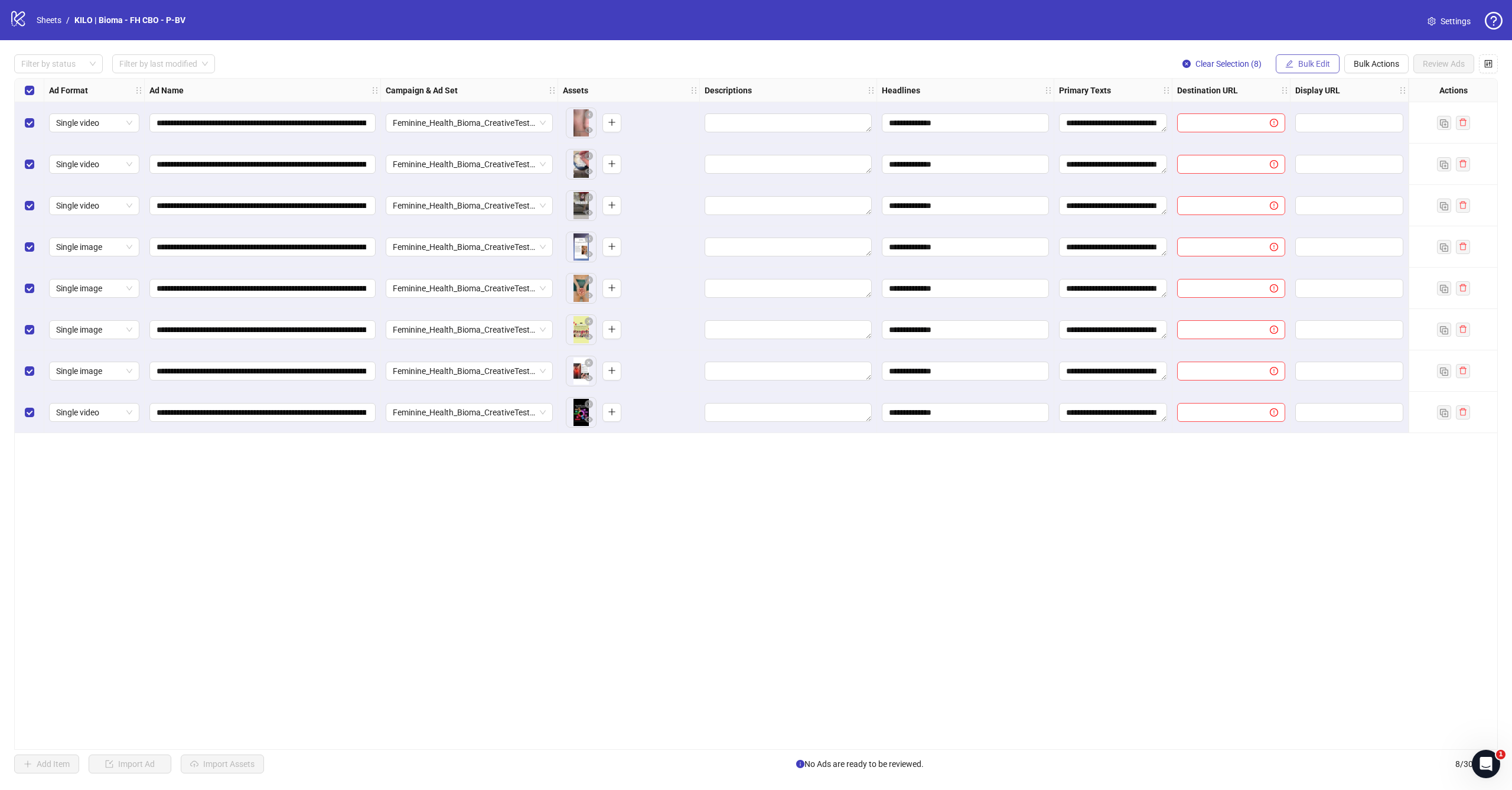
click at [1307, 64] on span "Bulk Edit" at bounding box center [1314, 64] width 32 height 10
click at [1298, 204] on span "Destination URL" at bounding box center [1319, 201] width 71 height 13
click at [1272, 118] on input "text" at bounding box center [1270, 114] width 153 height 13
paste input "**********"
type input "**********"
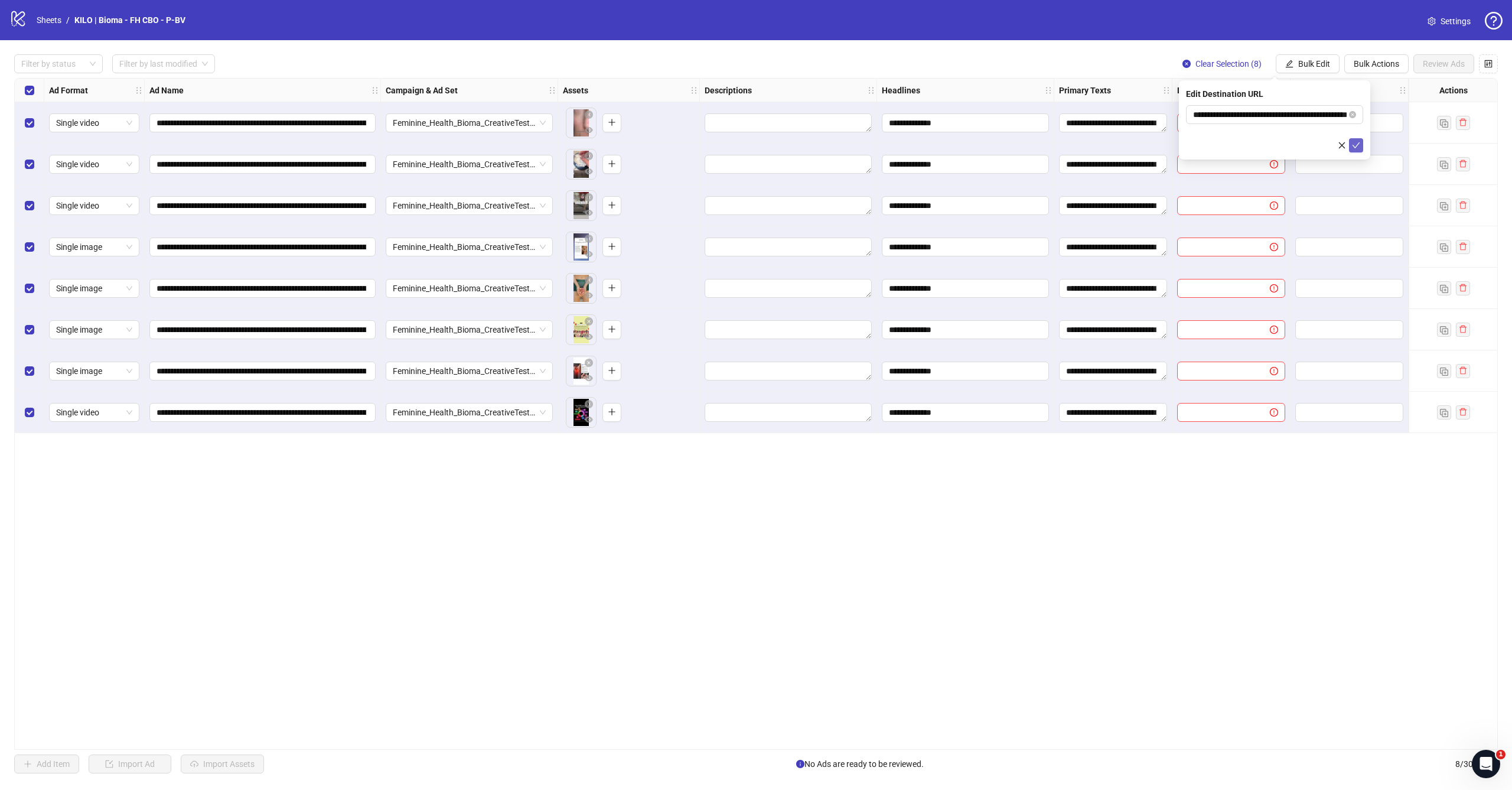
click at [1356, 146] on icon "check" at bounding box center [1357, 145] width 8 height 6
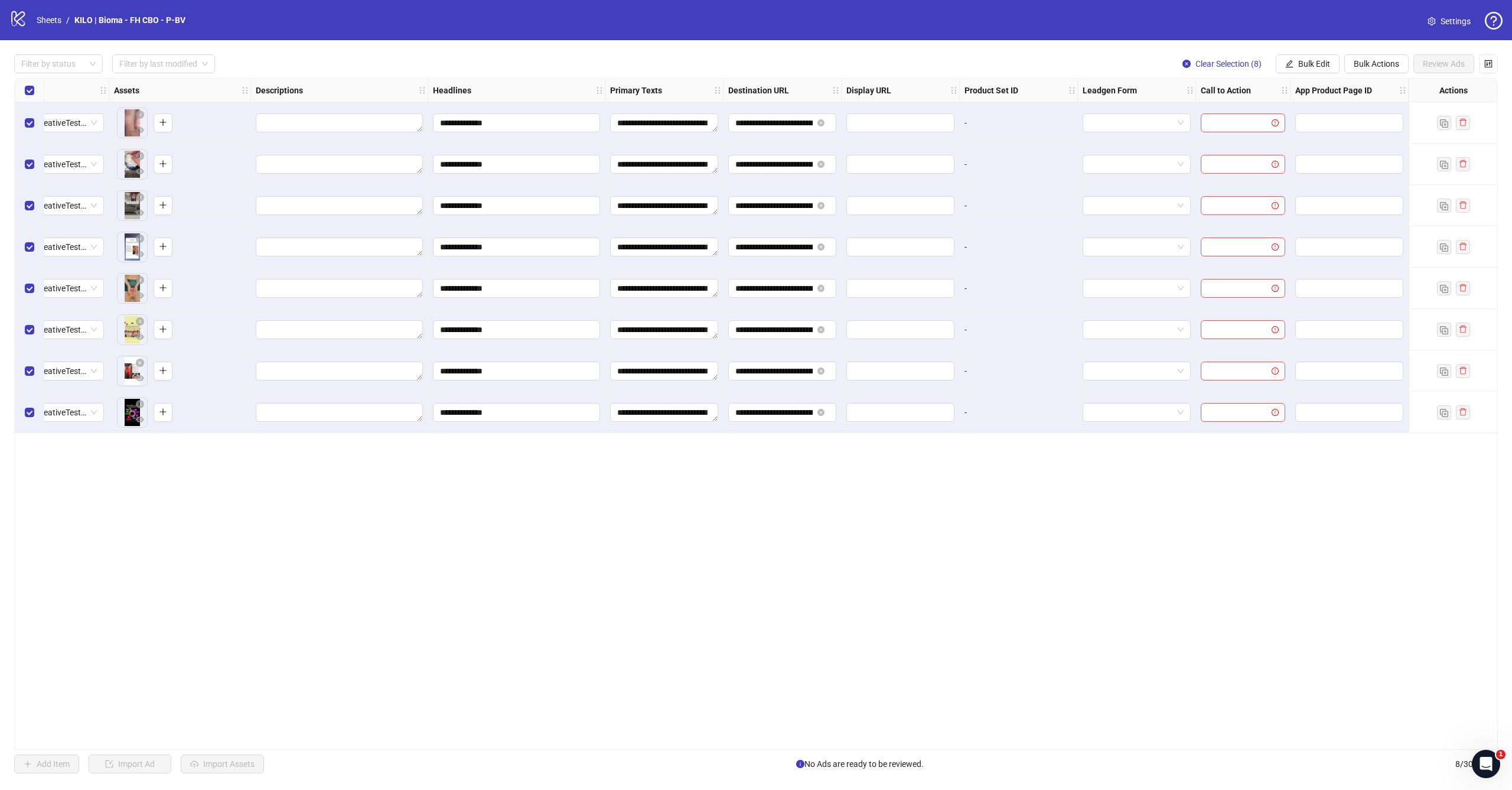
scroll to position [0, 449]
click at [1317, 64] on span "Bulk Edit" at bounding box center [1314, 64] width 32 height 10
click at [1307, 252] on span "Call to Action" at bounding box center [1319, 257] width 71 height 13
click at [1245, 116] on input "search" at bounding box center [1270, 114] width 152 height 17
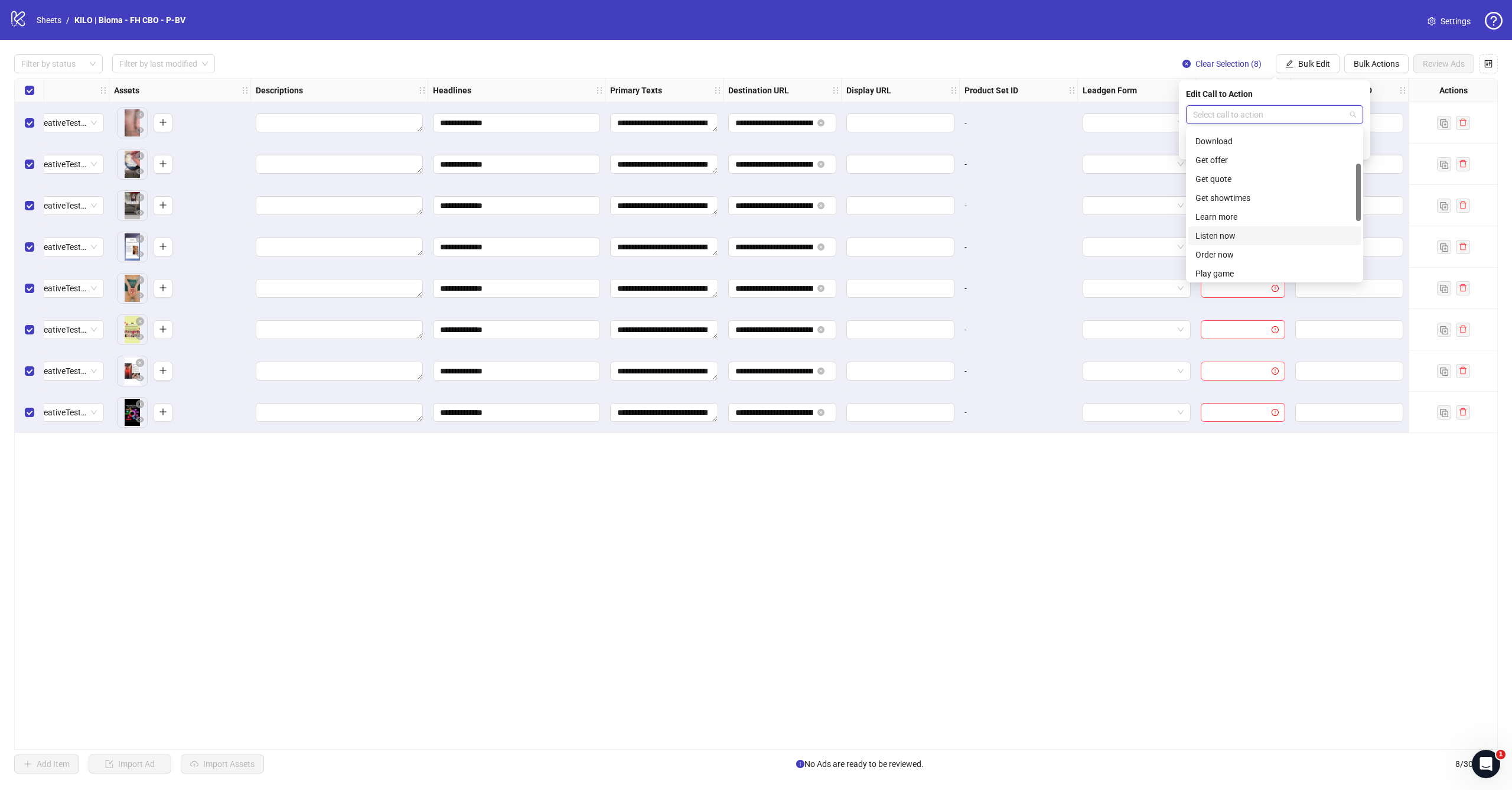
scroll to position [177, 0]
click at [1221, 241] on div "Shop now" at bounding box center [1275, 245] width 158 height 13
click at [1358, 150] on button "submit" at bounding box center [1356, 145] width 14 height 14
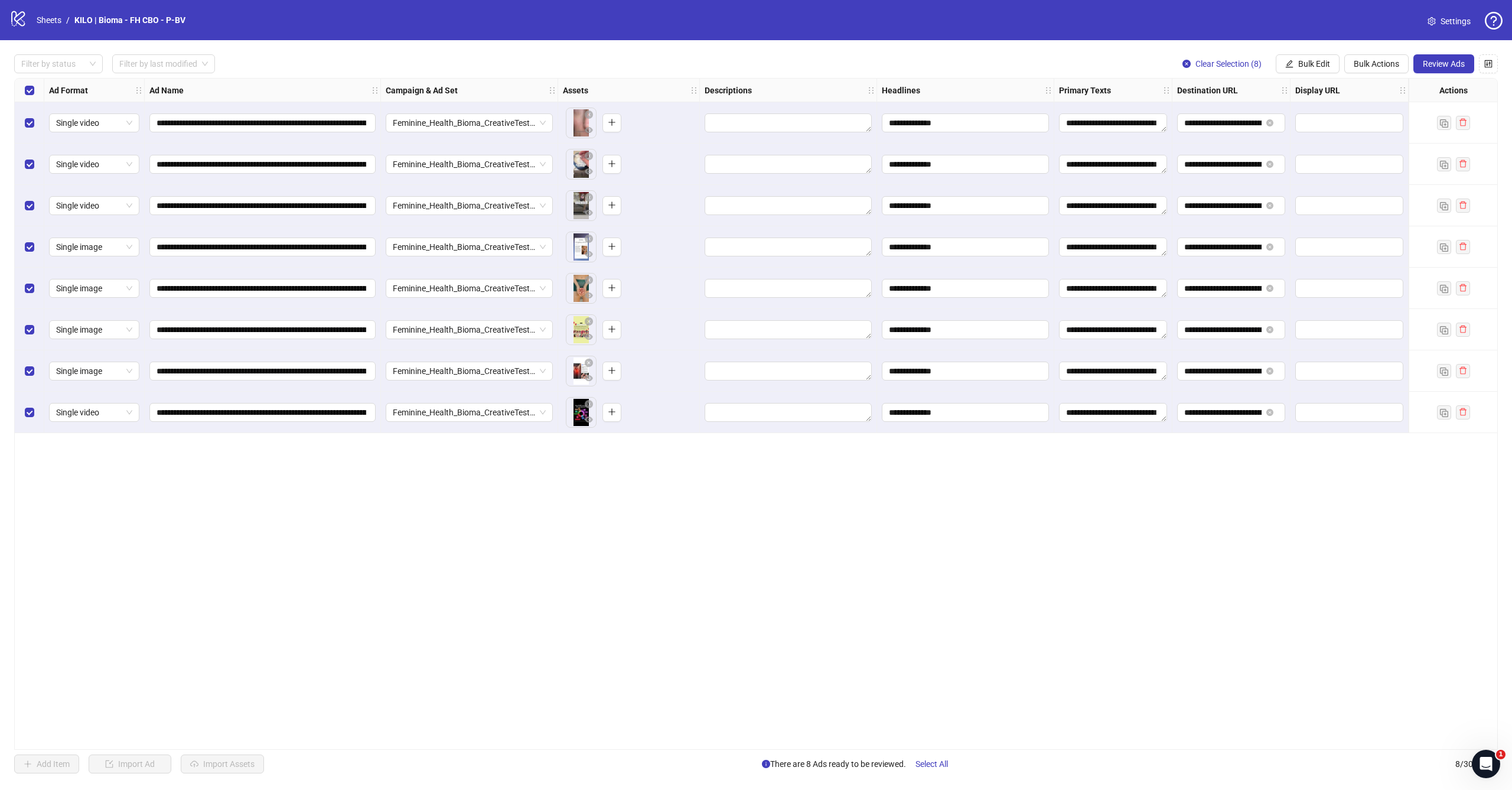
scroll to position [0, 0]
click at [1450, 63] on span "Review Ads" at bounding box center [1444, 64] width 42 height 10
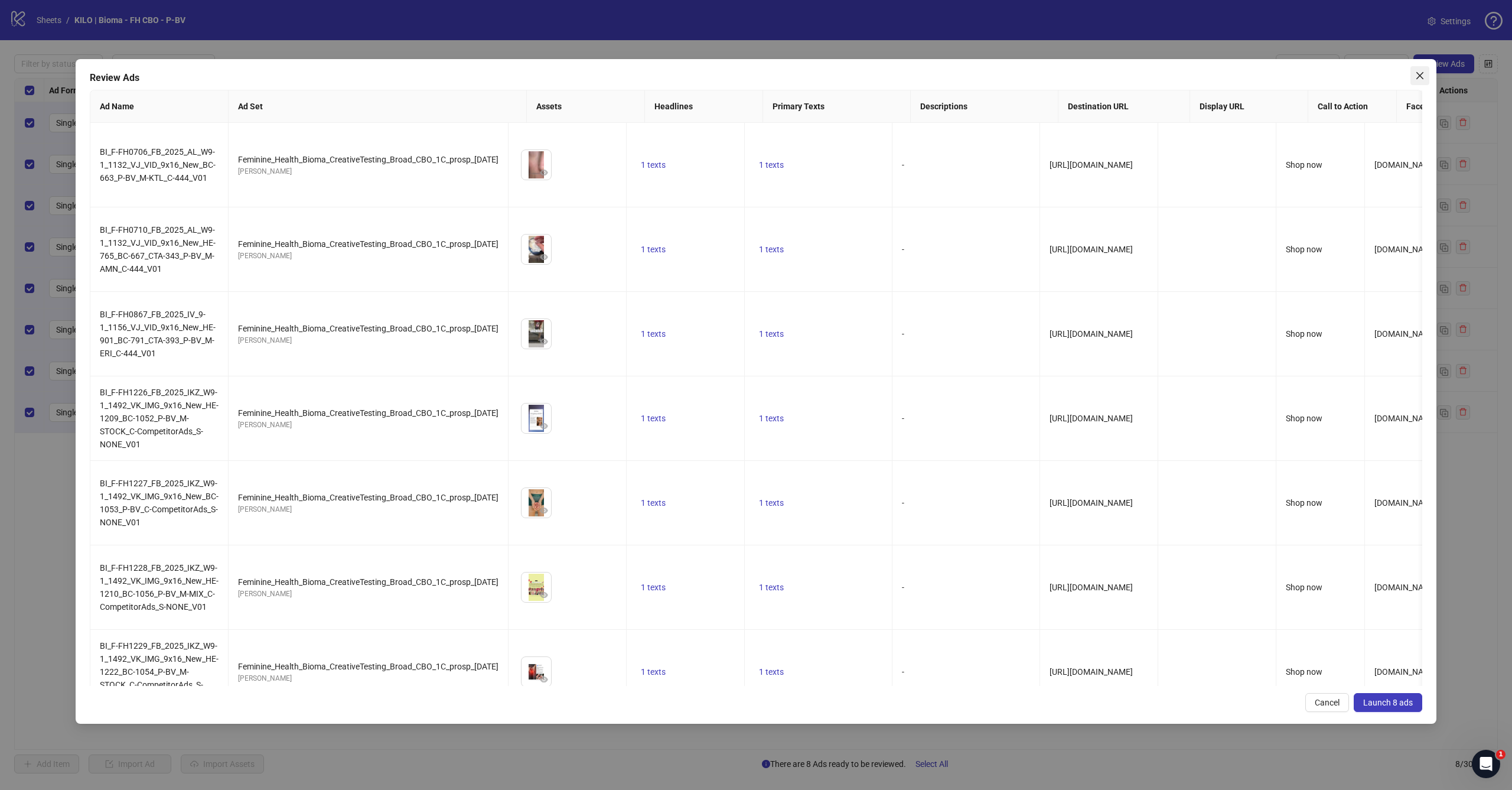
click at [1421, 83] on button "Close" at bounding box center [1421, 75] width 19 height 19
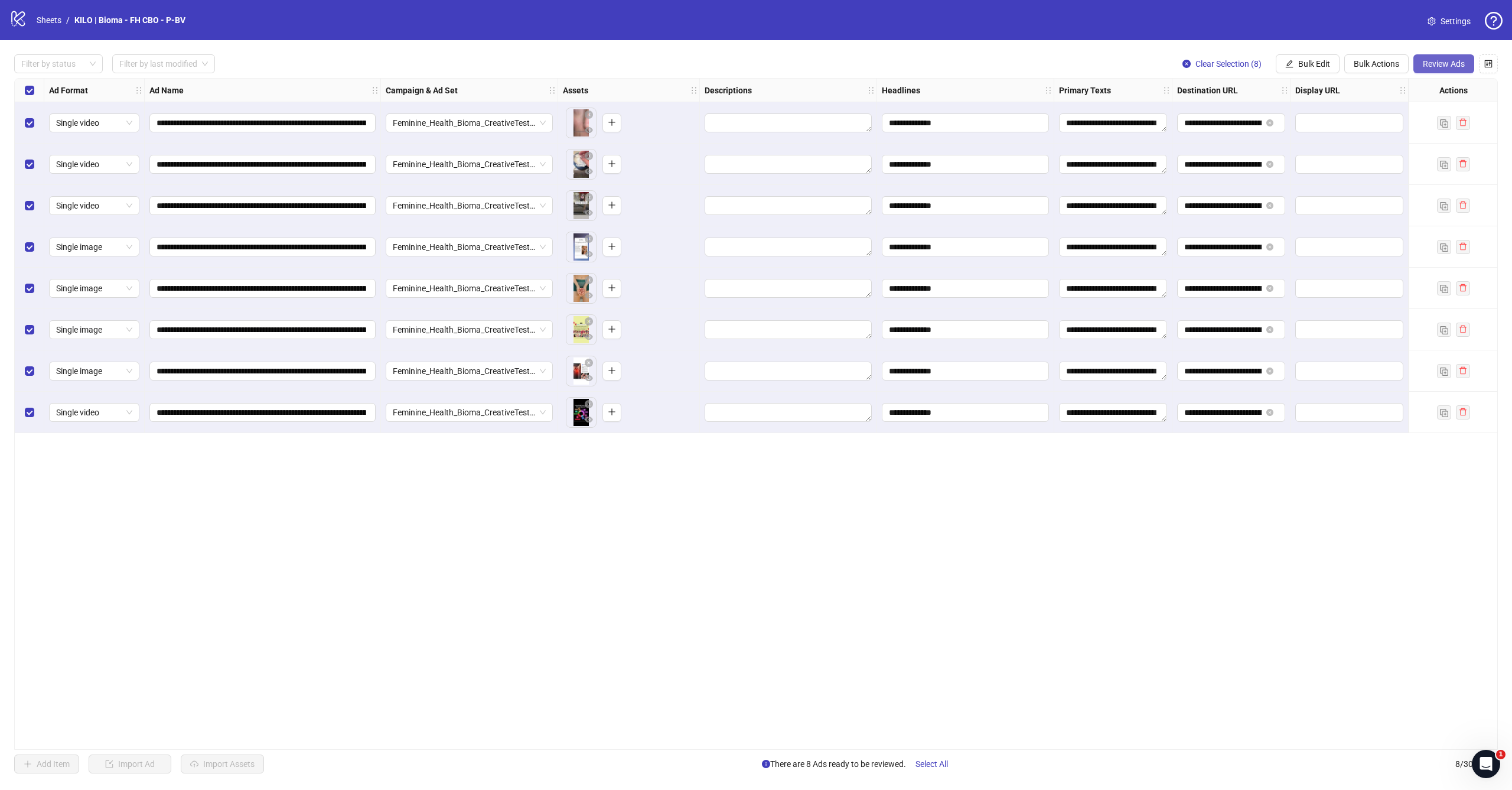
click at [1448, 64] on span "Review Ads" at bounding box center [1444, 64] width 42 height 10
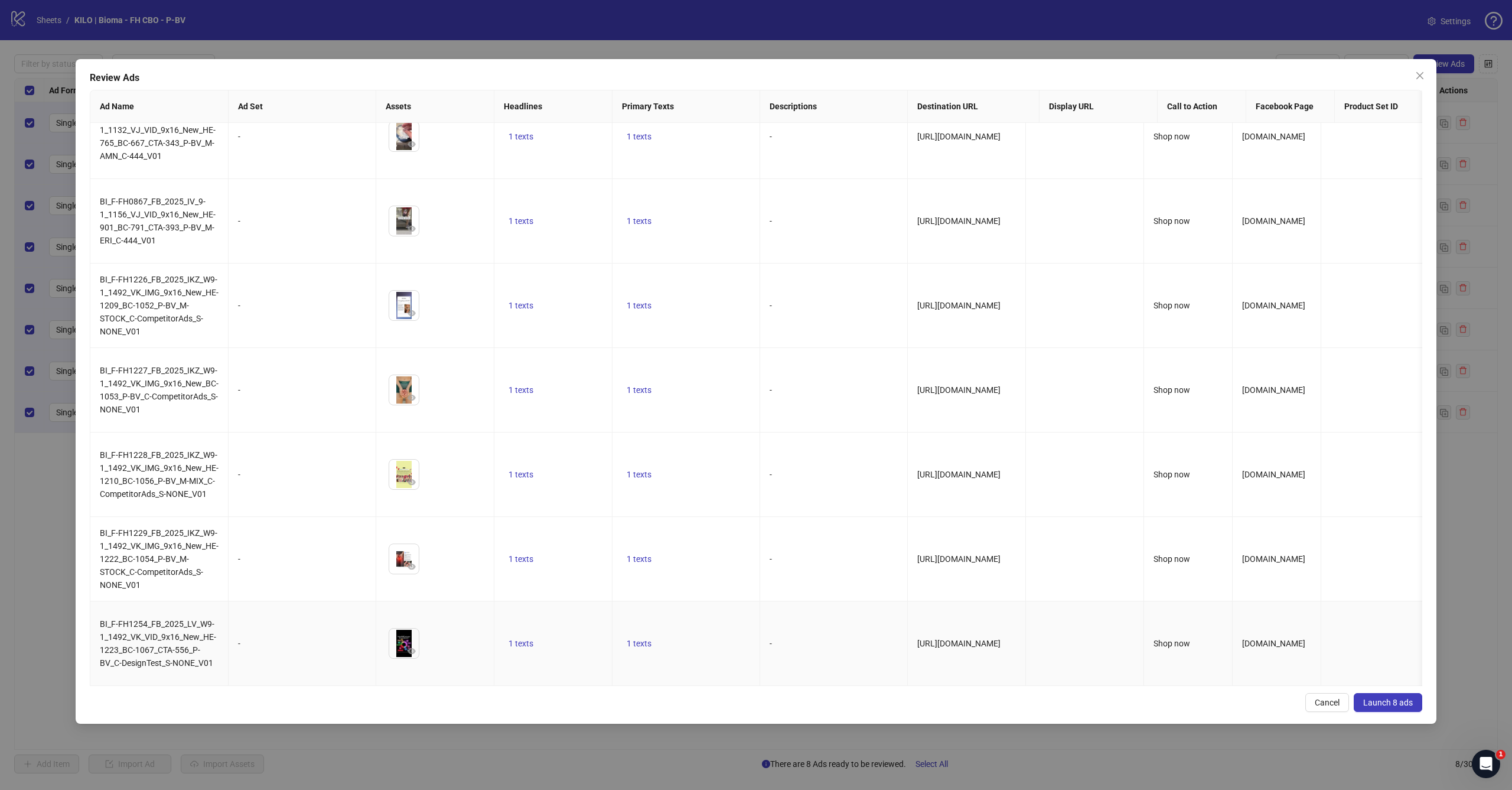
scroll to position [113, 0]
click at [1409, 705] on span "Launch 8 ads" at bounding box center [1388, 703] width 49 height 10
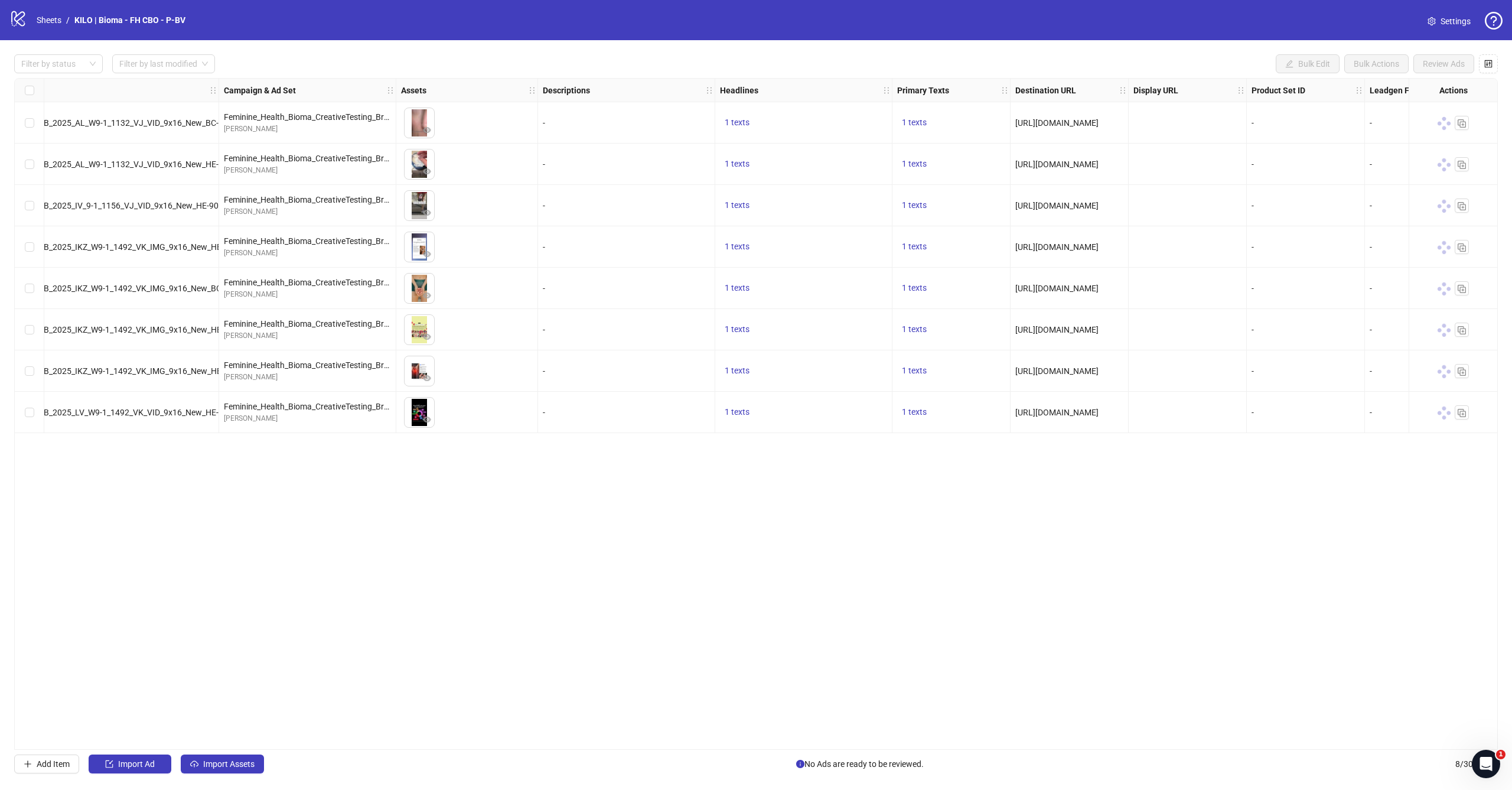
scroll to position [0, 209]
